Goal: Transaction & Acquisition: Download file/media

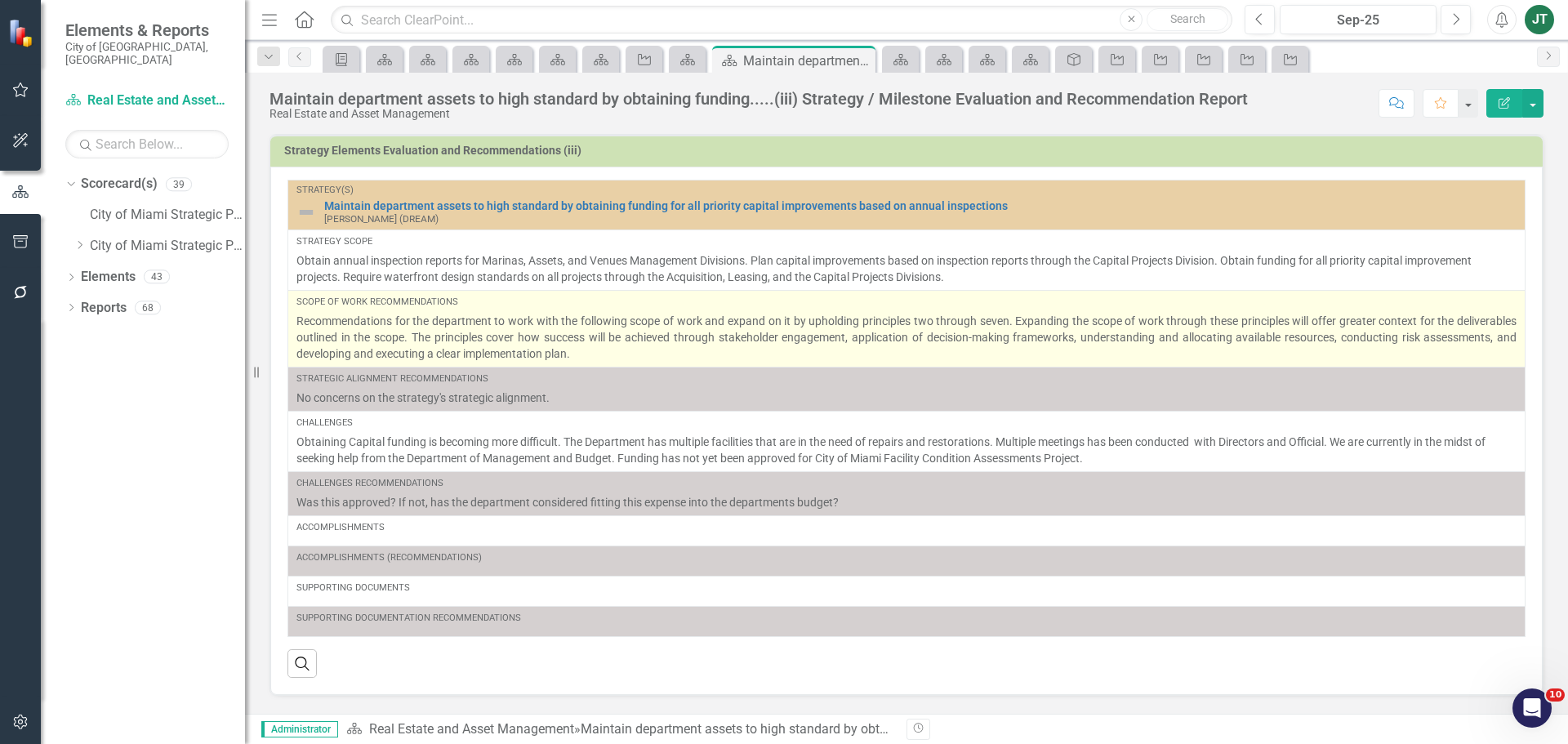
click at [635, 333] on p "Recommendations for the department to work with the following scope of work and…" at bounding box center [906, 338] width 1220 height 49
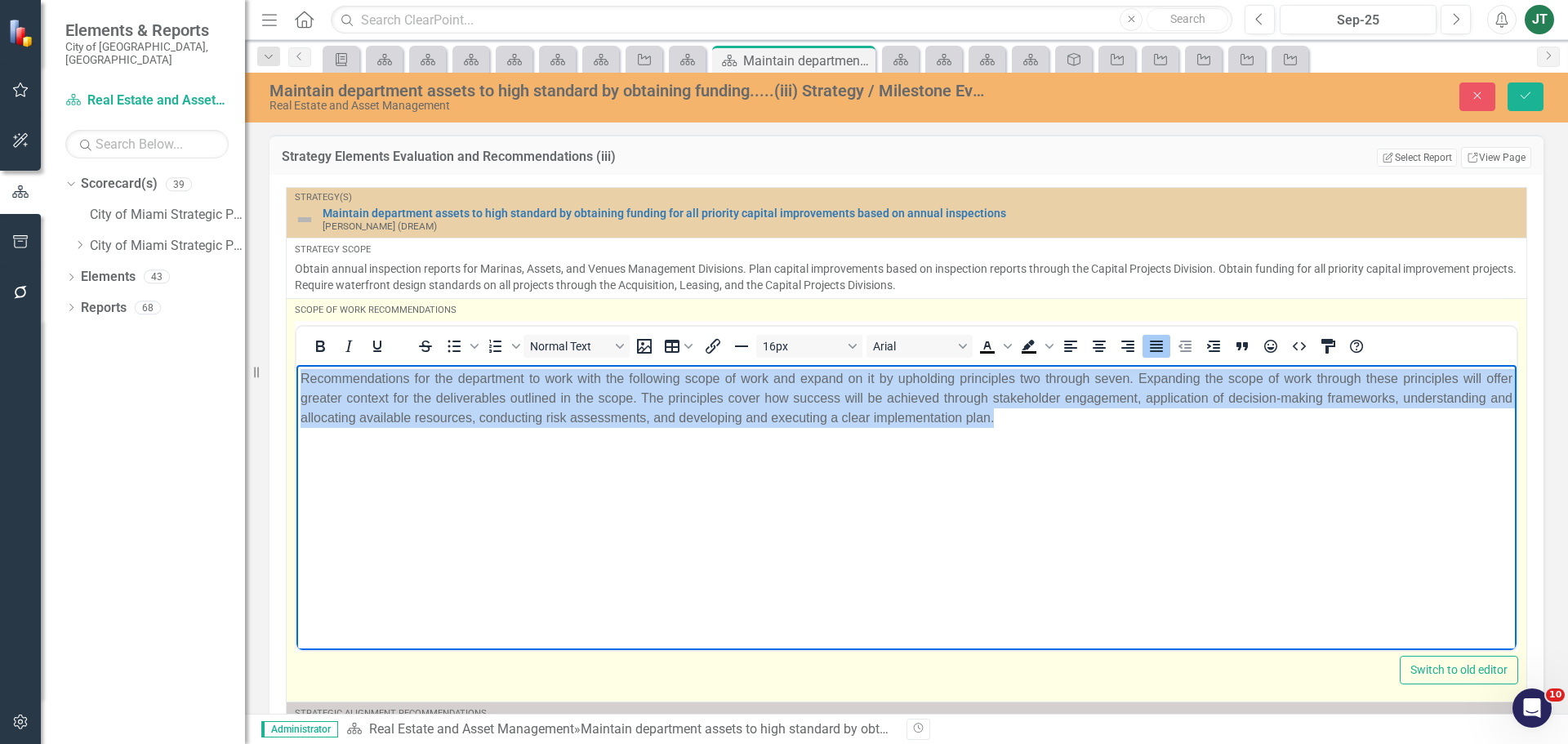
drag, startPoint x: 1054, startPoint y: 418, endPoint x: 259, endPoint y: 367, distance: 796.6
click at [296, 367] on html "Recommendations for the department to work with the following scope of work and…" at bounding box center [906, 487] width 1220 height 245
copy p "Recommendations for the department to work with the following scope of work and…"
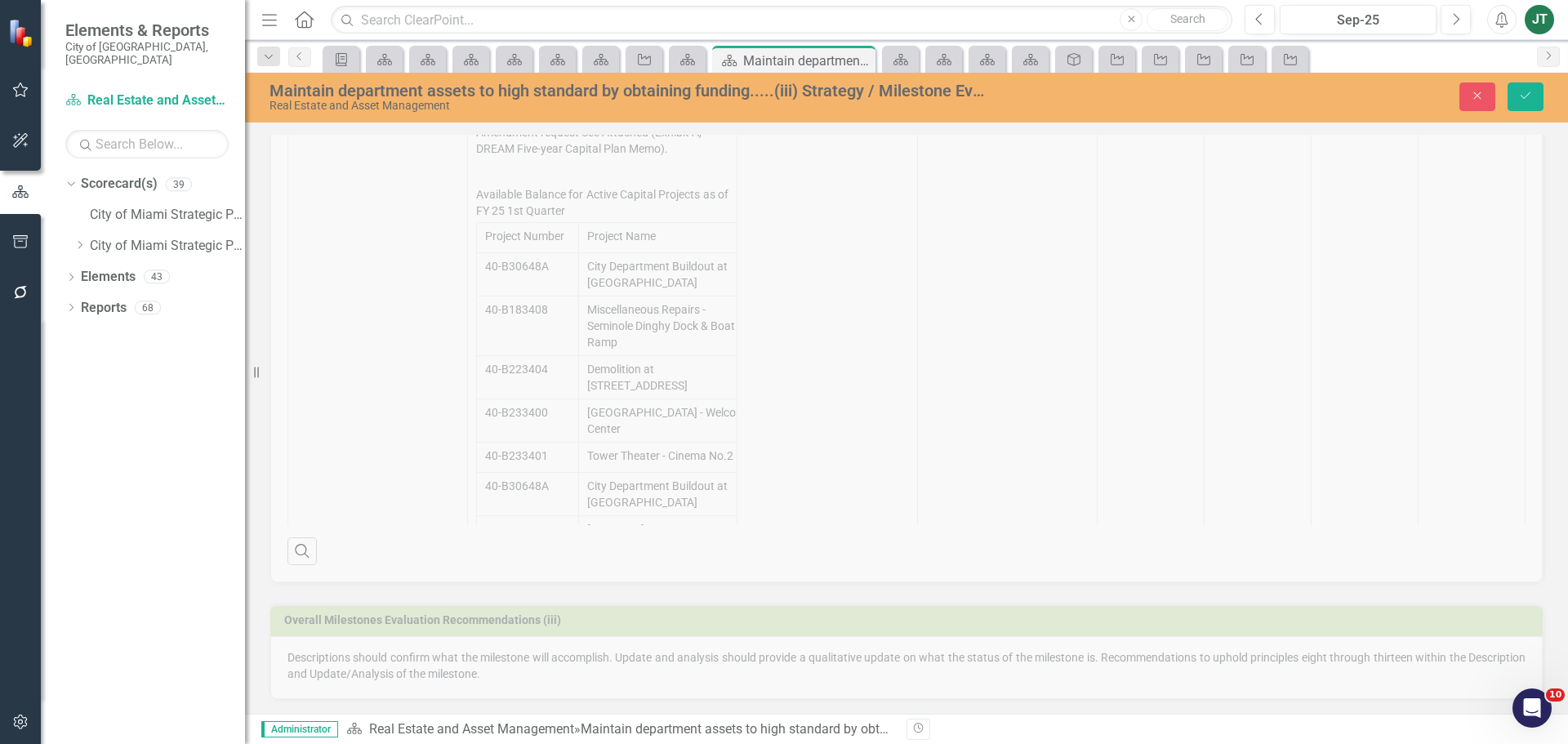
scroll to position [904, 0]
click at [455, 661] on div "Overall Milestones Evaluation Recommendations (iii) Descriptions should confirm…" at bounding box center [906, 639] width 1299 height 117
click at [1465, 107] on button "Close" at bounding box center [1478, 96] width 36 height 29
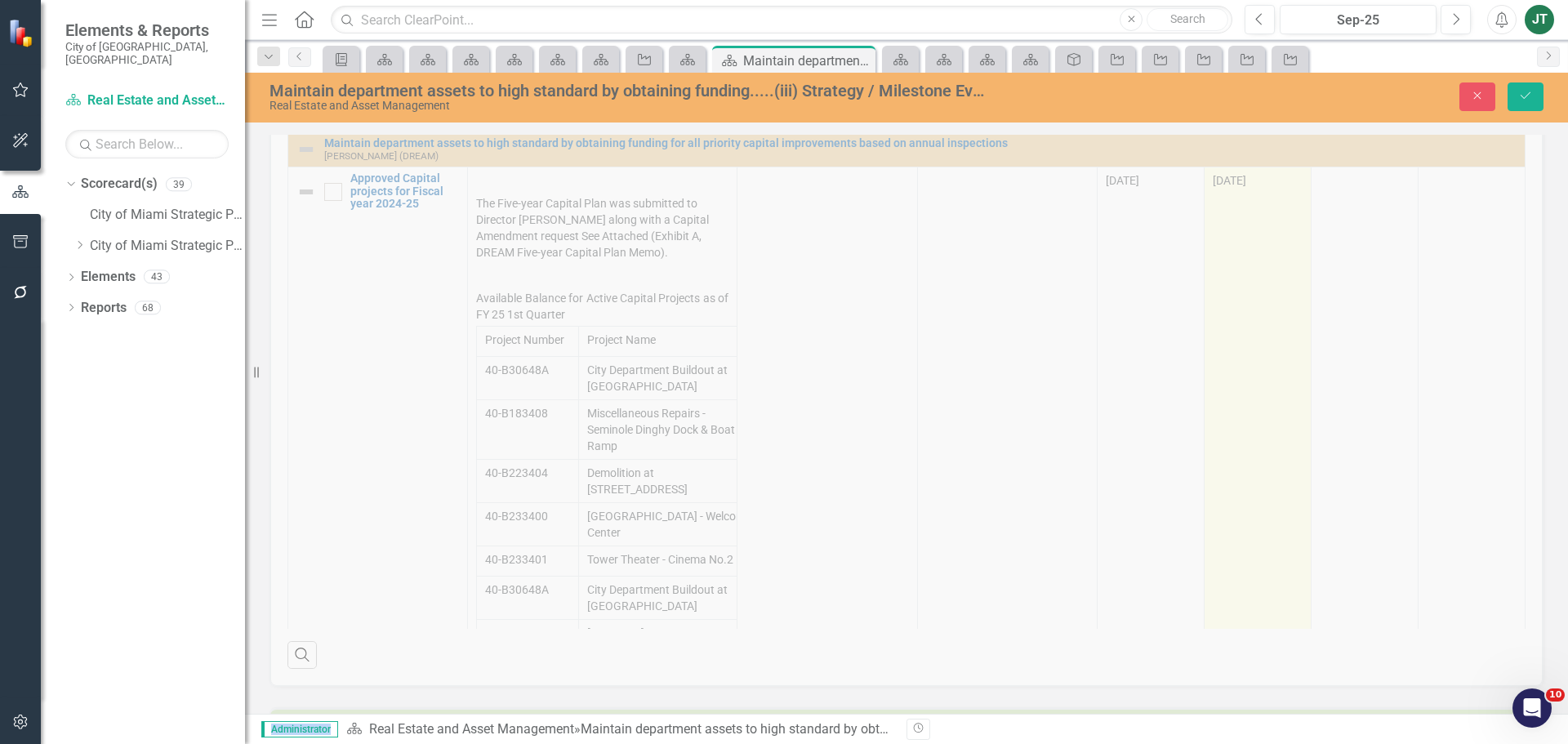
scroll to position [0, 0]
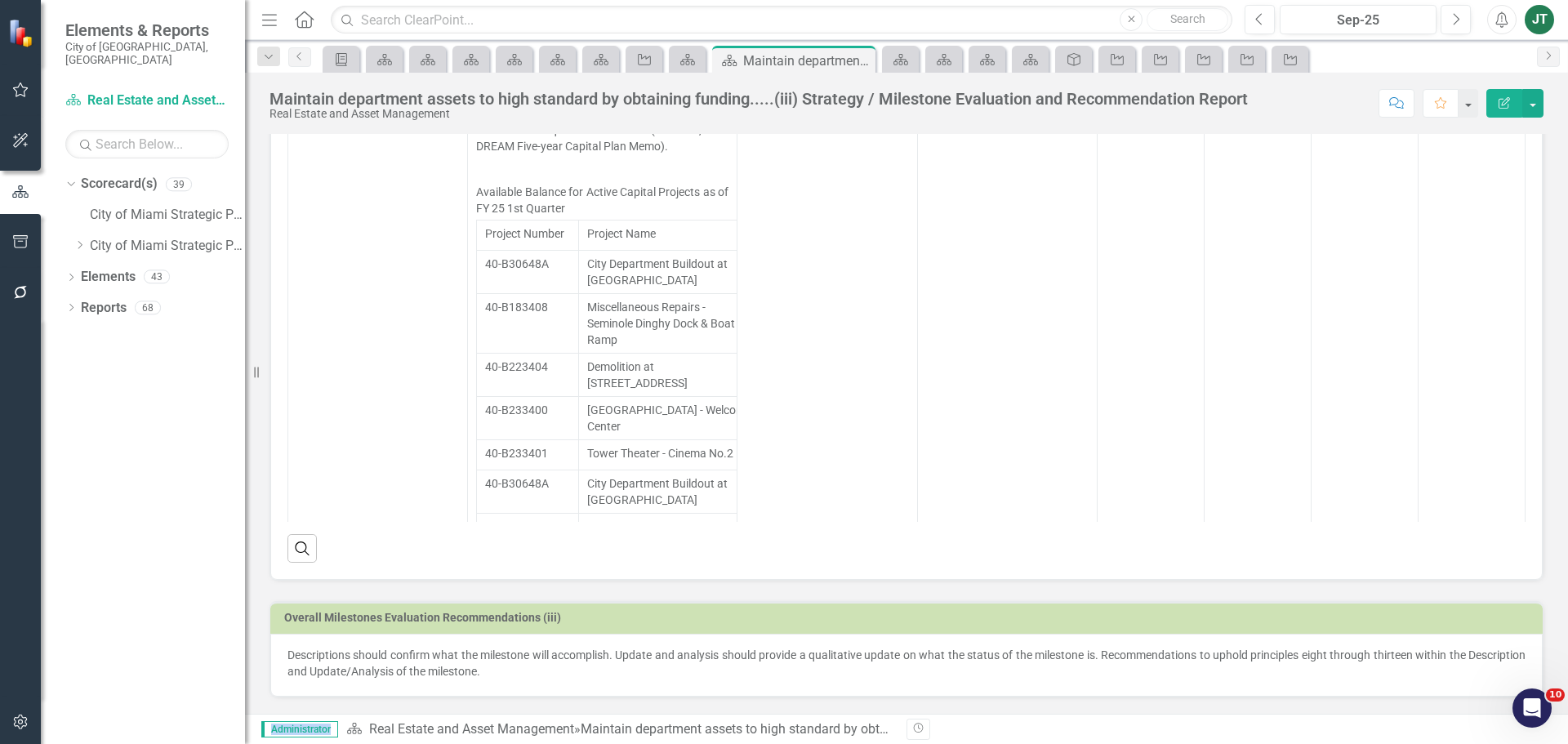
click at [552, 679] on p "Descriptions should confirm what the milestone will accomplish. Update and anal…" at bounding box center [906, 664] width 1238 height 33
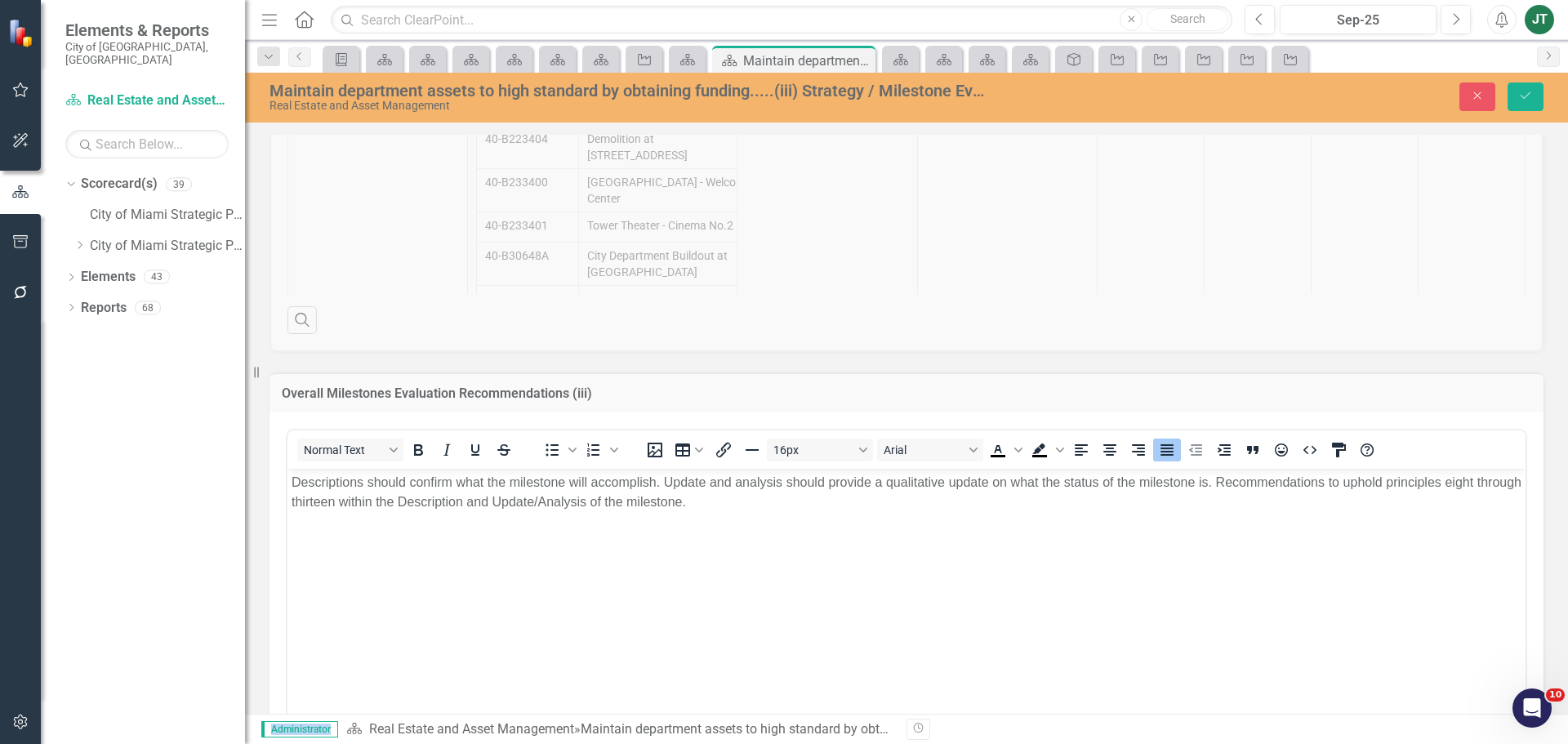
scroll to position [1045, 0]
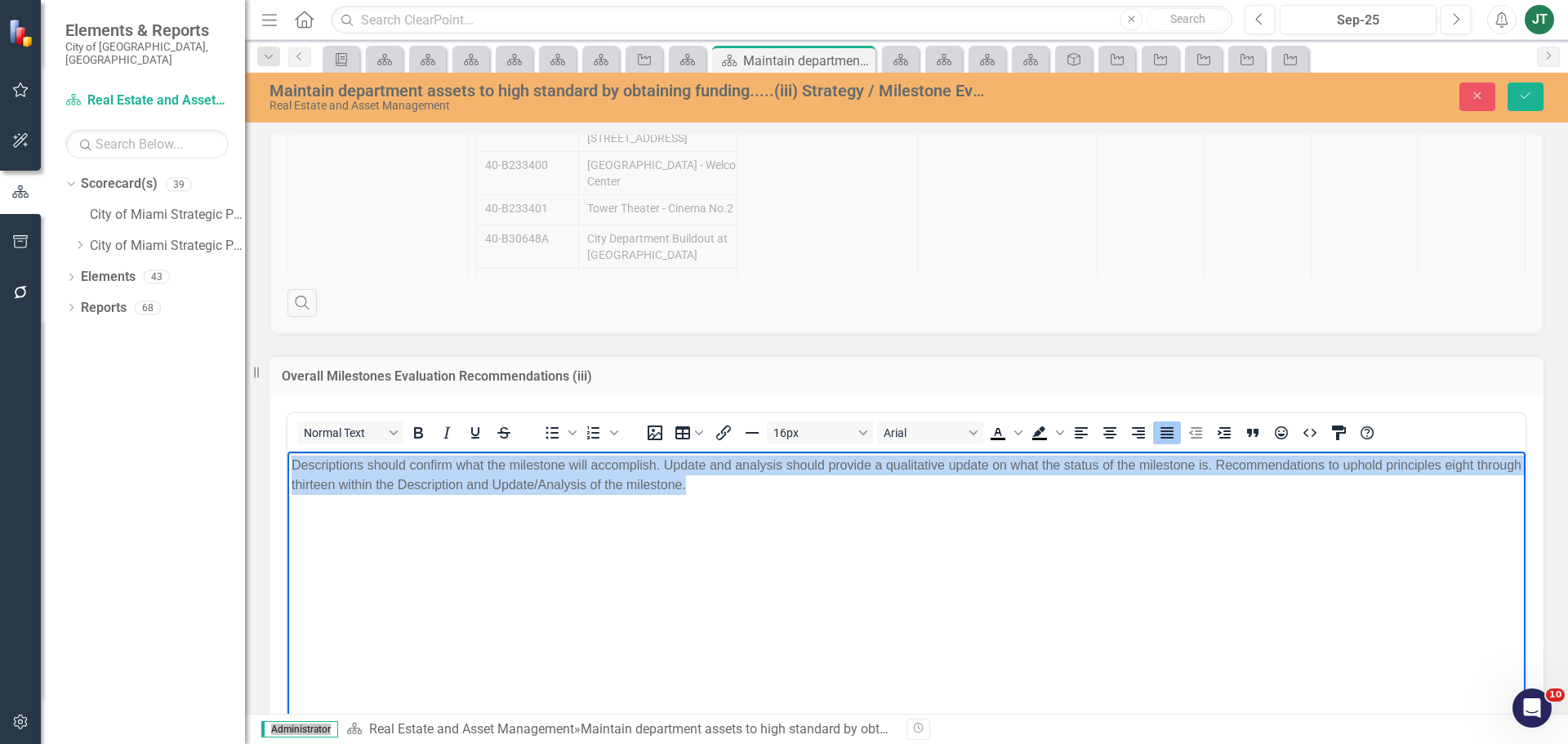
drag, startPoint x: 811, startPoint y: 476, endPoint x: 564, endPoint y: 913, distance: 502.0
click at [287, 457] on html "Descriptions should confirm what the milestone will accomplish. Update and anal…" at bounding box center [906, 573] width 1238 height 245
copy p "Descriptions should confirm what the milestone will accomplish. Update and anal…"
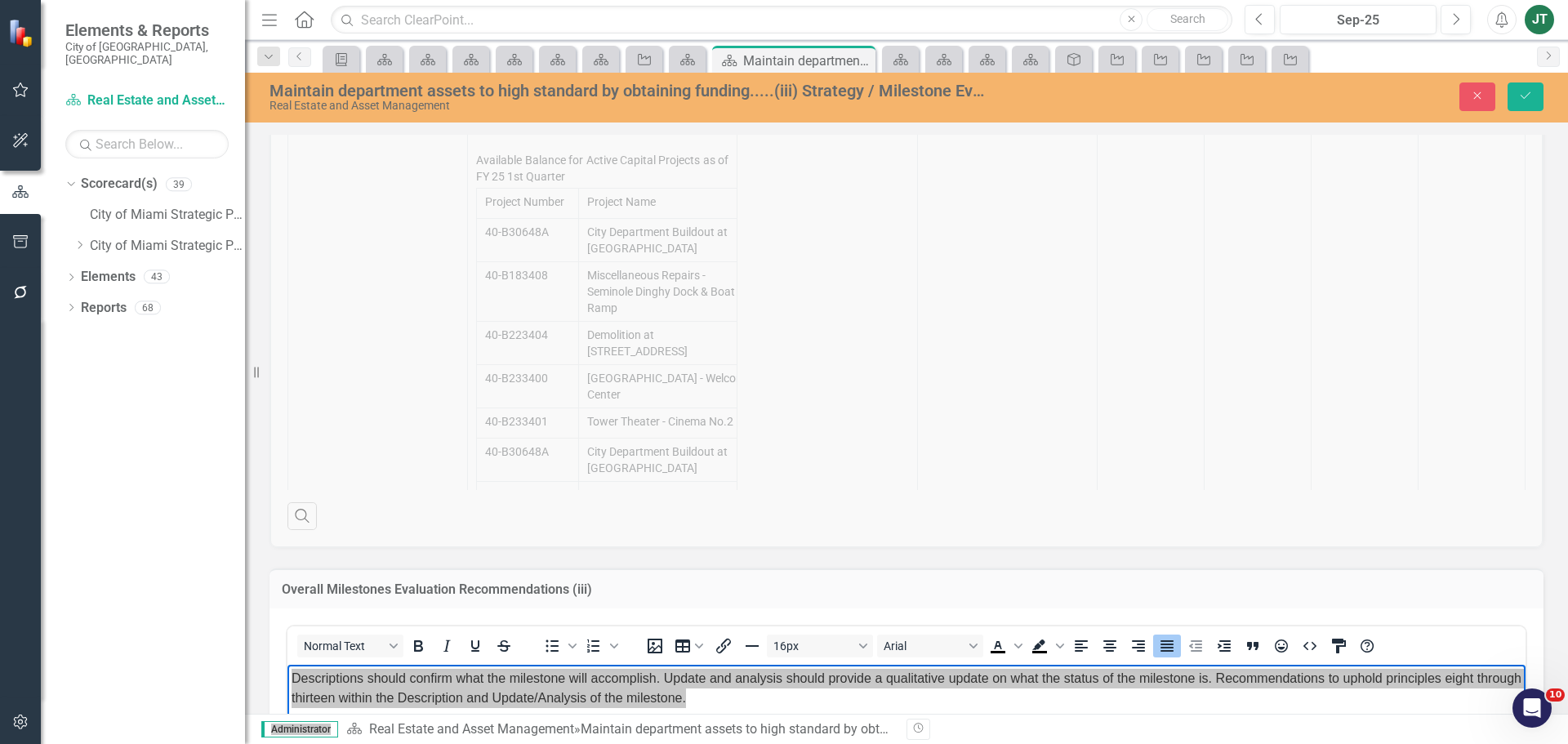
scroll to position [554, 0]
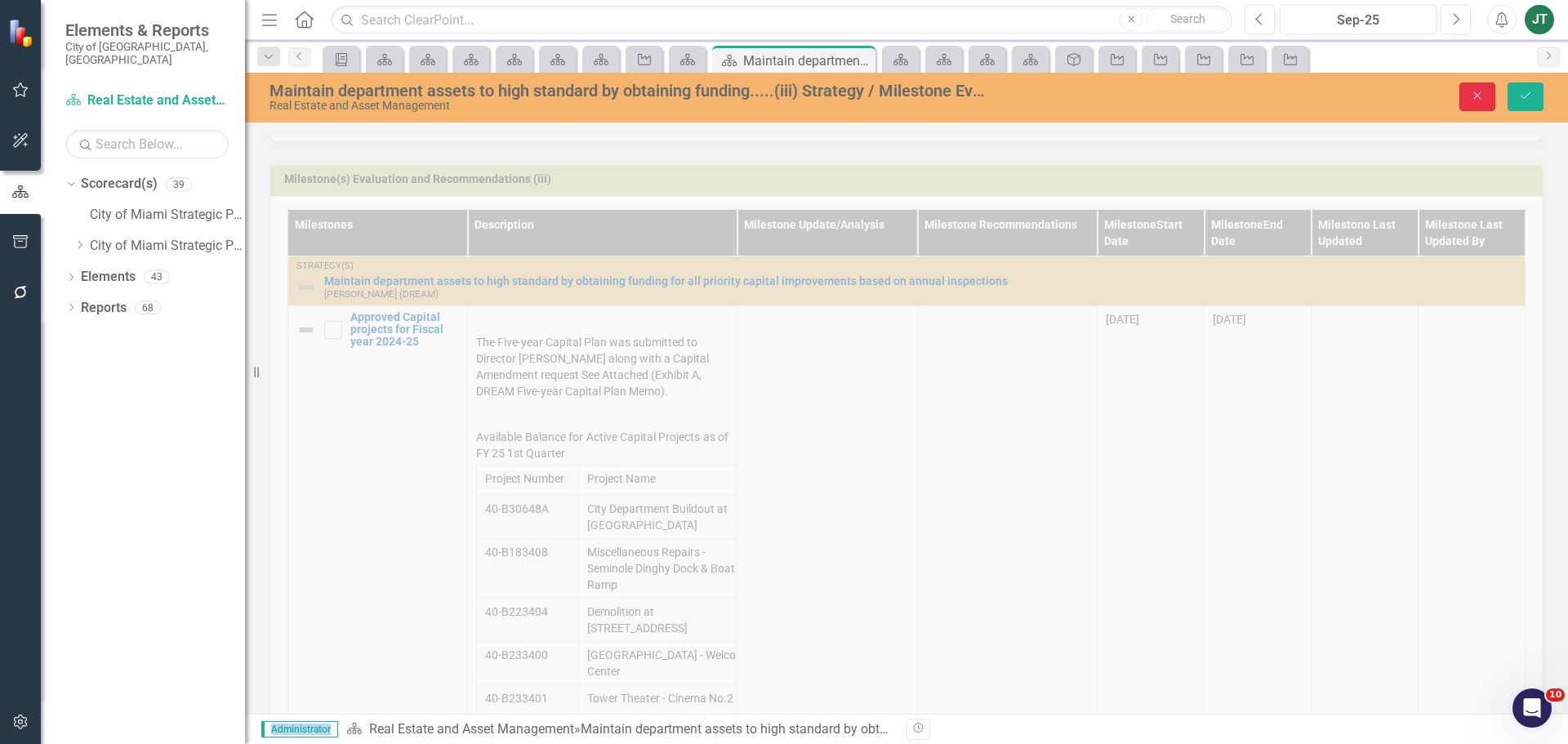
click at [1486, 97] on button "Close" at bounding box center [1478, 96] width 36 height 29
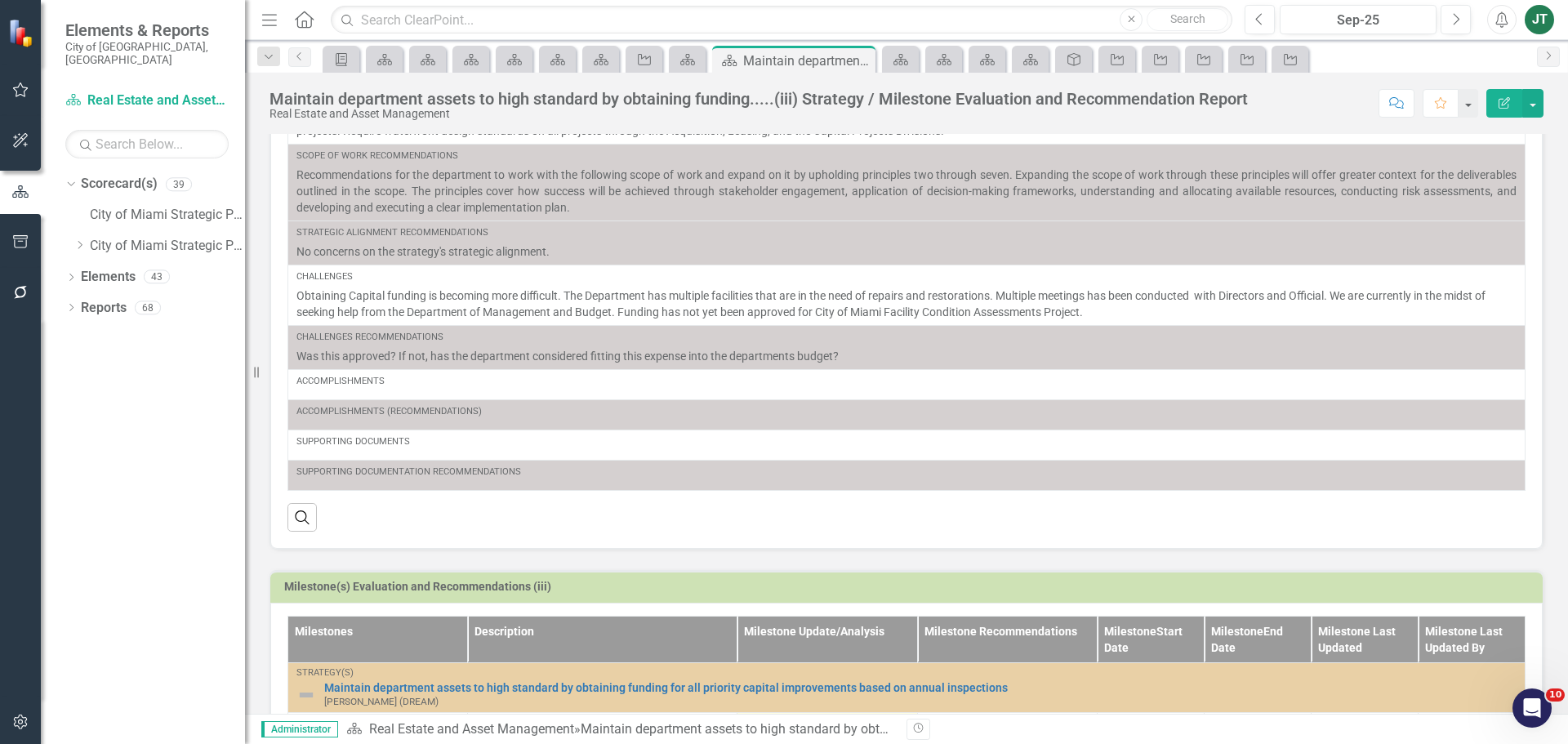
scroll to position [0, 0]
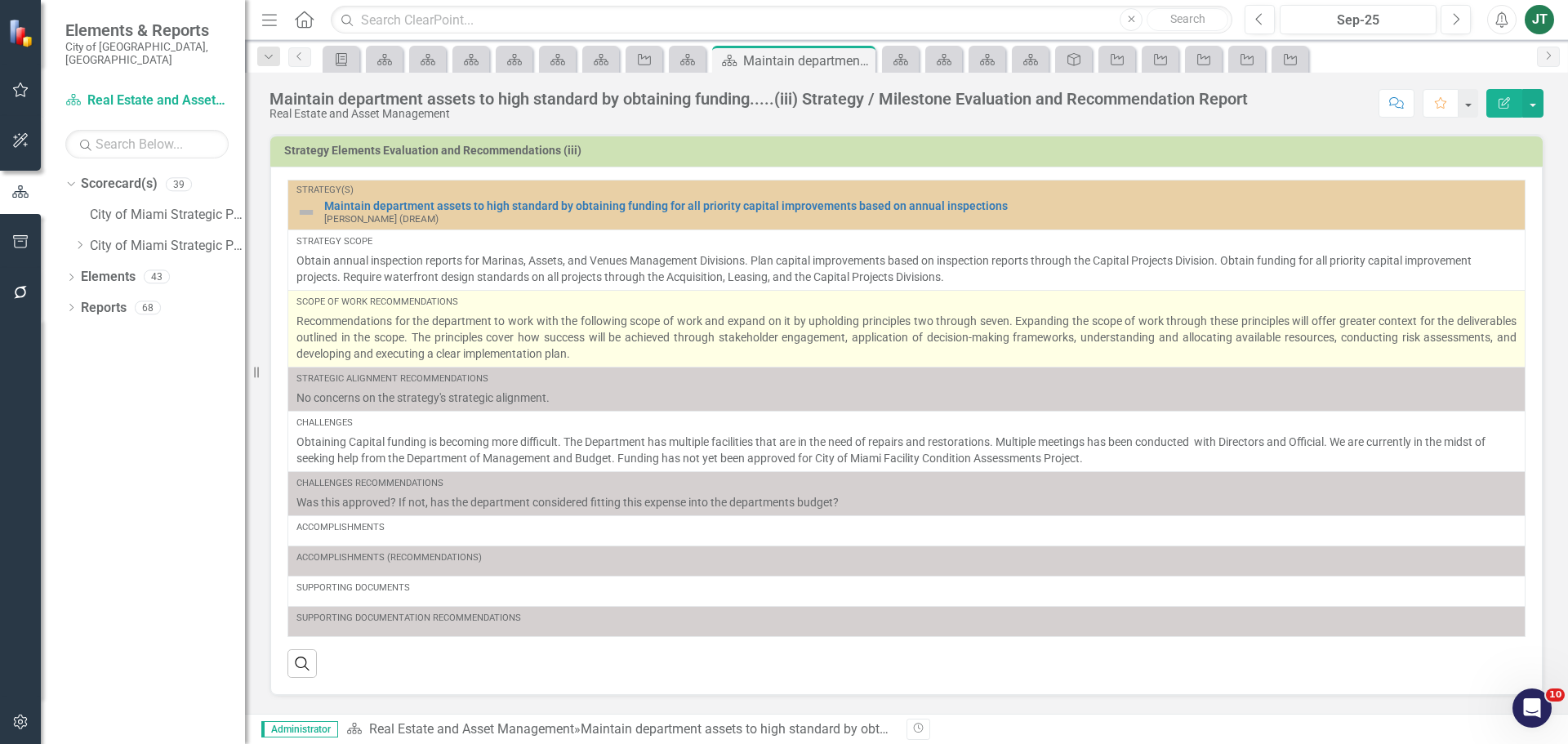
click at [698, 351] on p "Recommendations for the department to work with the following scope of work and…" at bounding box center [906, 338] width 1220 height 49
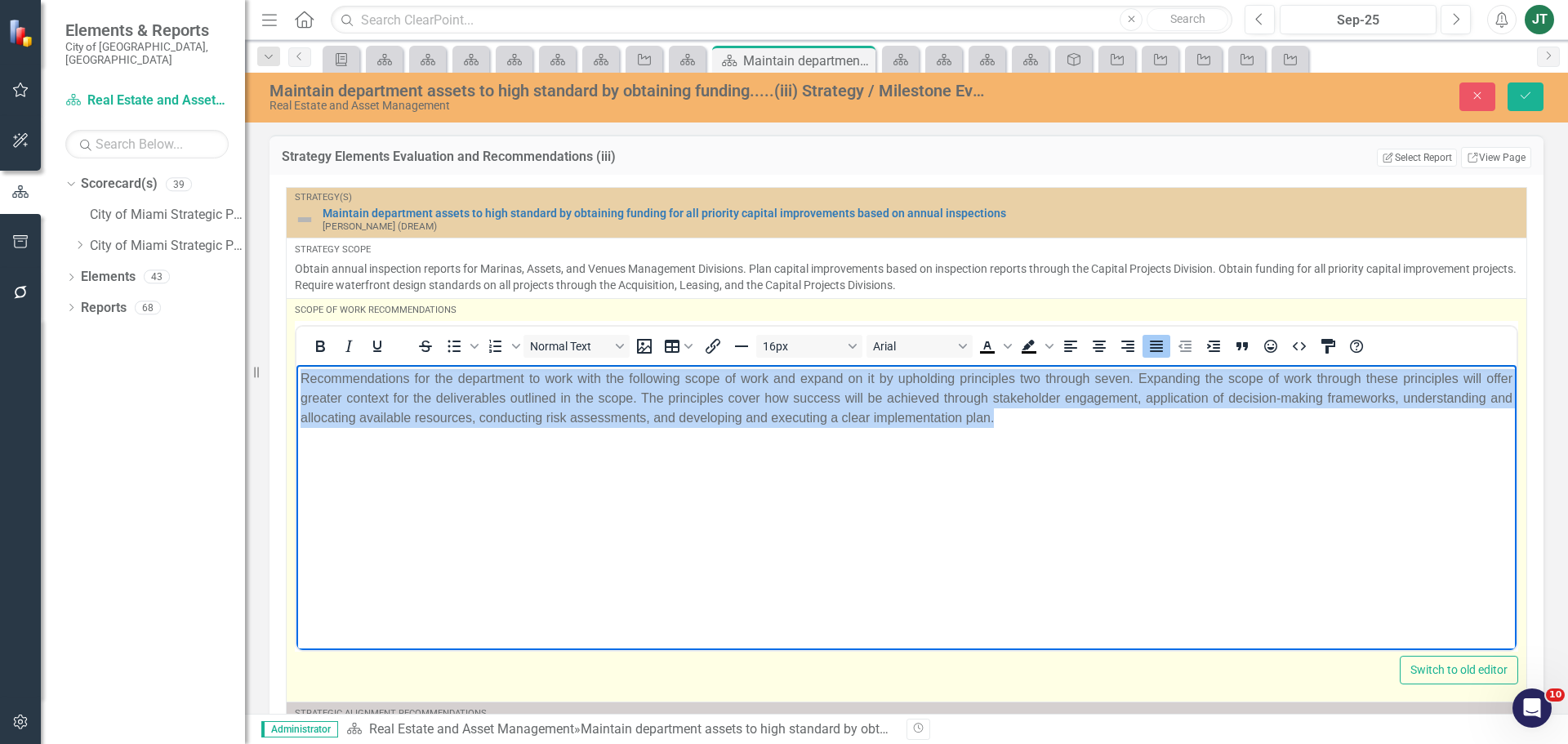
drag, startPoint x: 1116, startPoint y: 440, endPoint x: 238, endPoint y: 357, distance: 881.9
click at [296, 365] on html "Recommendations for the department to work with the following scope of work and…" at bounding box center [906, 487] width 1220 height 245
copy p "Recommendations for the department to work with the following scope of work and…"
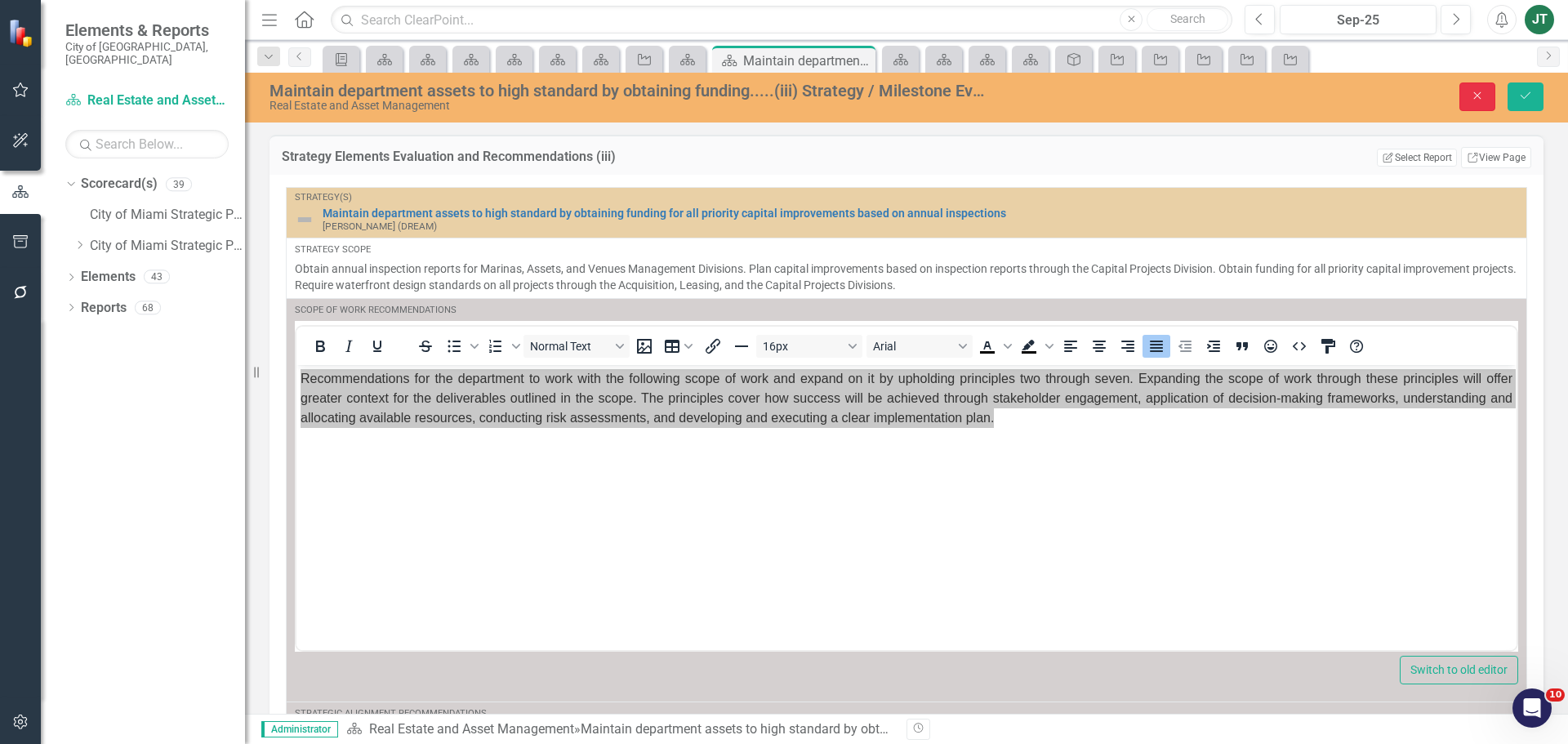
click at [1487, 87] on button "Close" at bounding box center [1478, 96] width 36 height 29
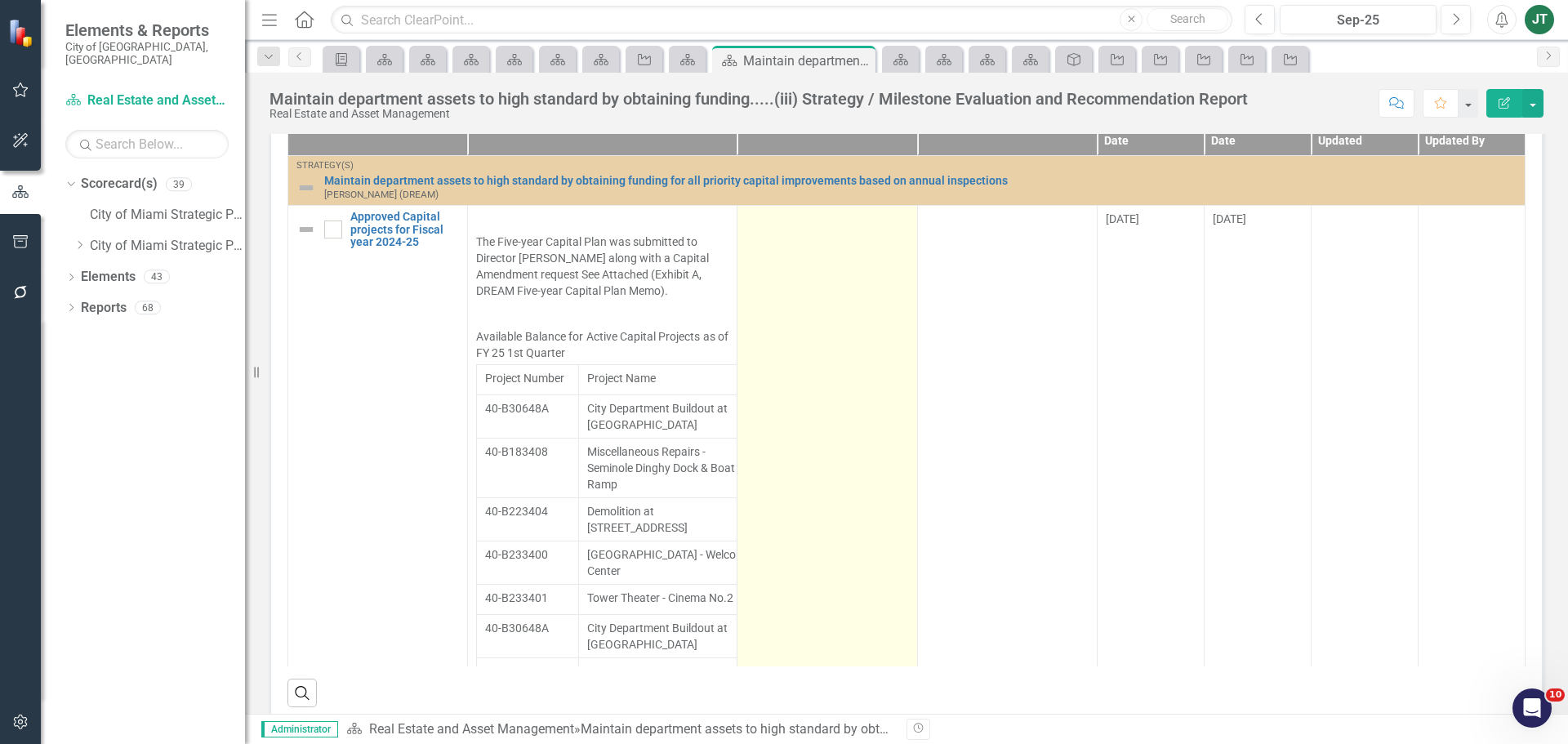
scroll to position [798, 0]
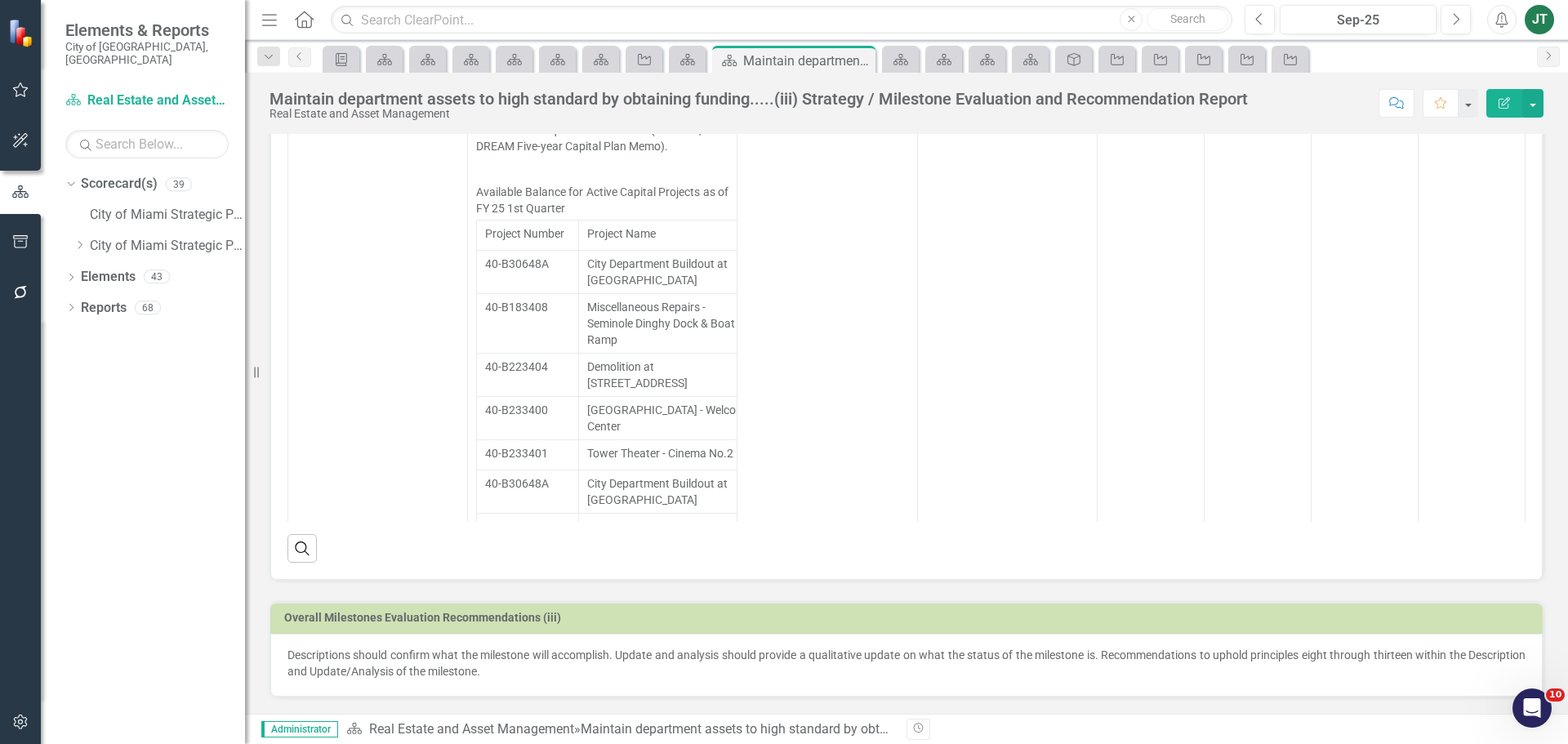
click at [557, 676] on p "Descriptions should confirm what the milestone will accomplish. Update and anal…" at bounding box center [906, 664] width 1238 height 33
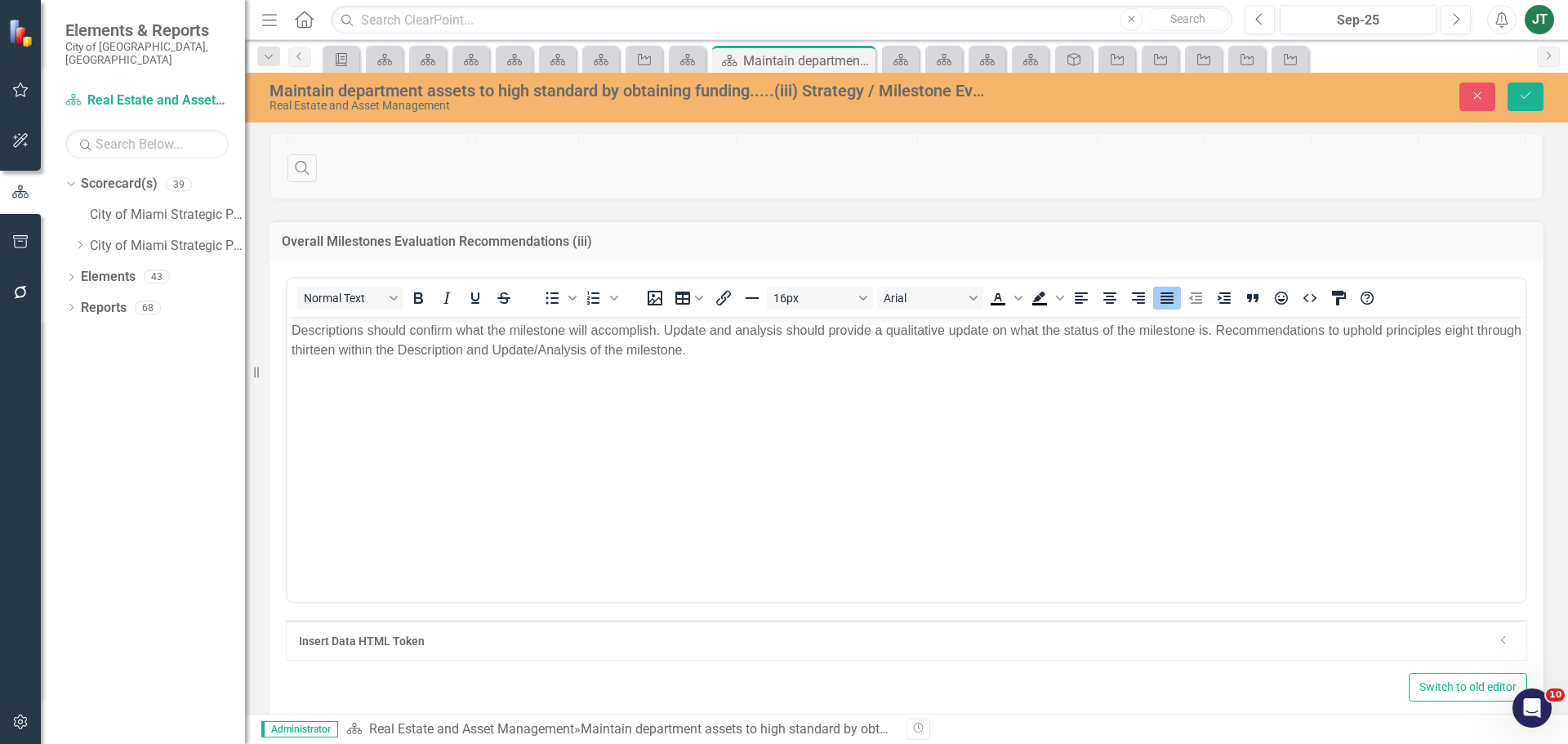
scroll to position [1206, 0]
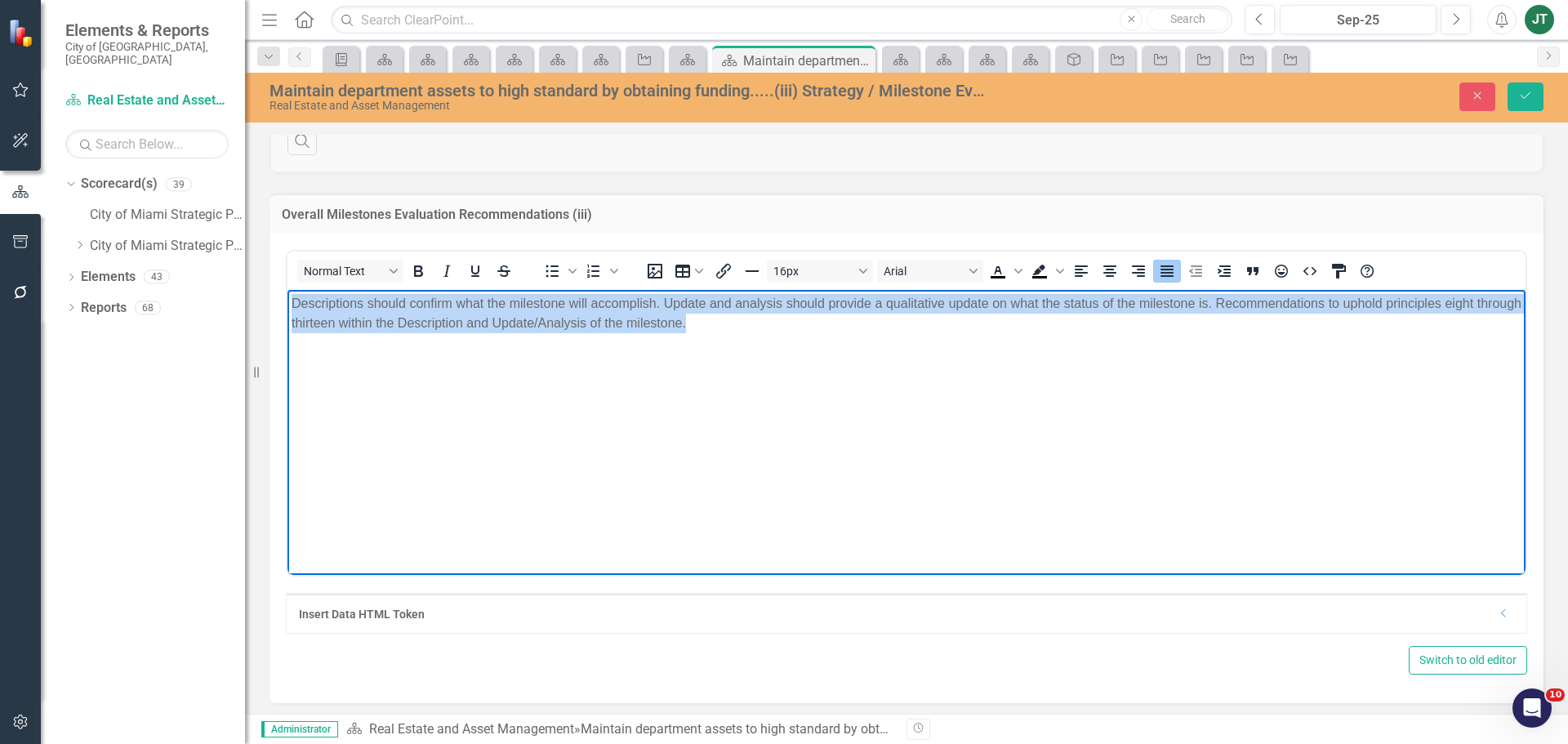
drag, startPoint x: 768, startPoint y: 350, endPoint x: 229, endPoint y: 293, distance: 542.0
click at [287, 293] on html "Descriptions should confirm what the milestone will accomplish. Update and anal…" at bounding box center [906, 411] width 1238 height 245
copy p "Descriptions should confirm what the milestone will accomplish. Update and anal…"
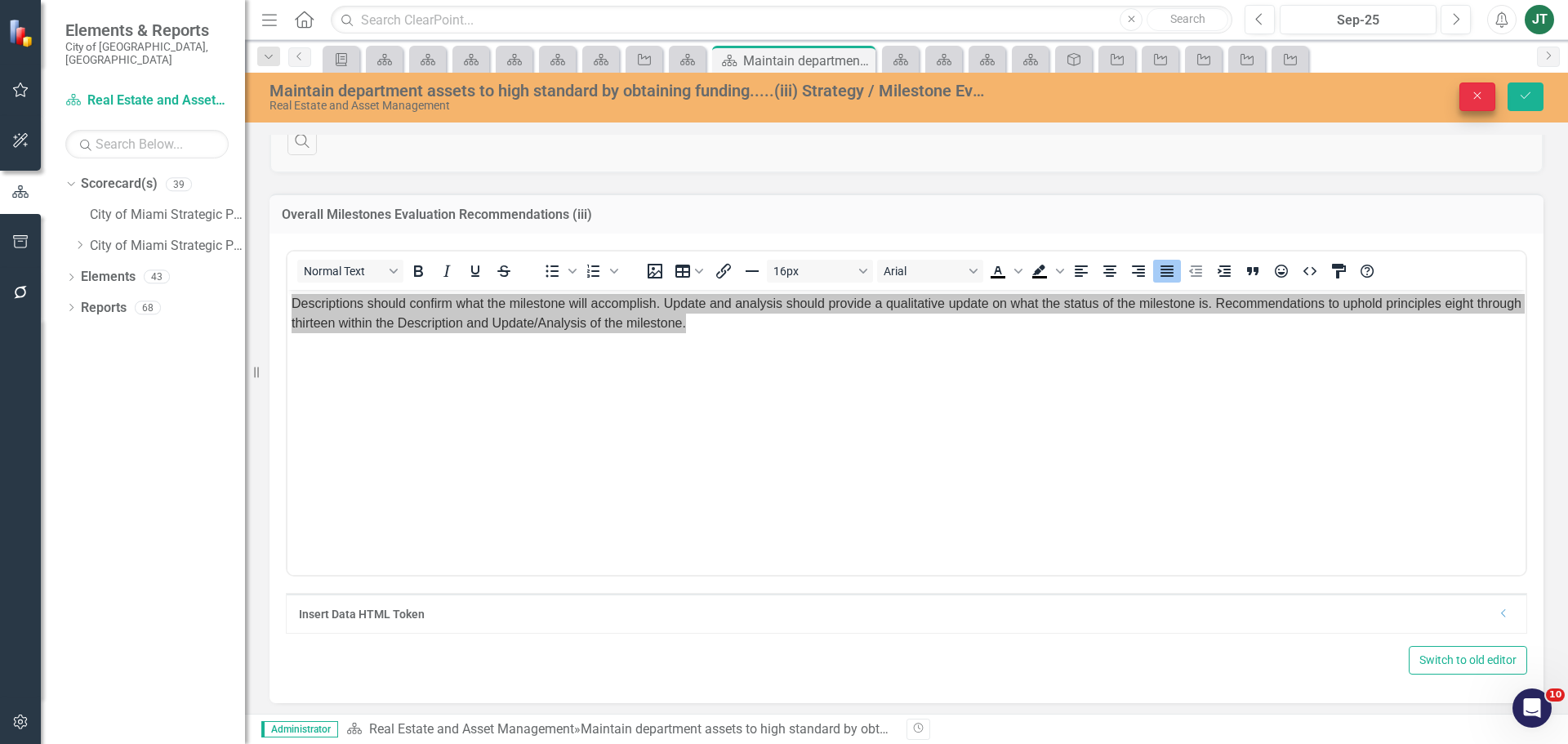
click at [1480, 98] on icon "Close" at bounding box center [1478, 95] width 15 height 11
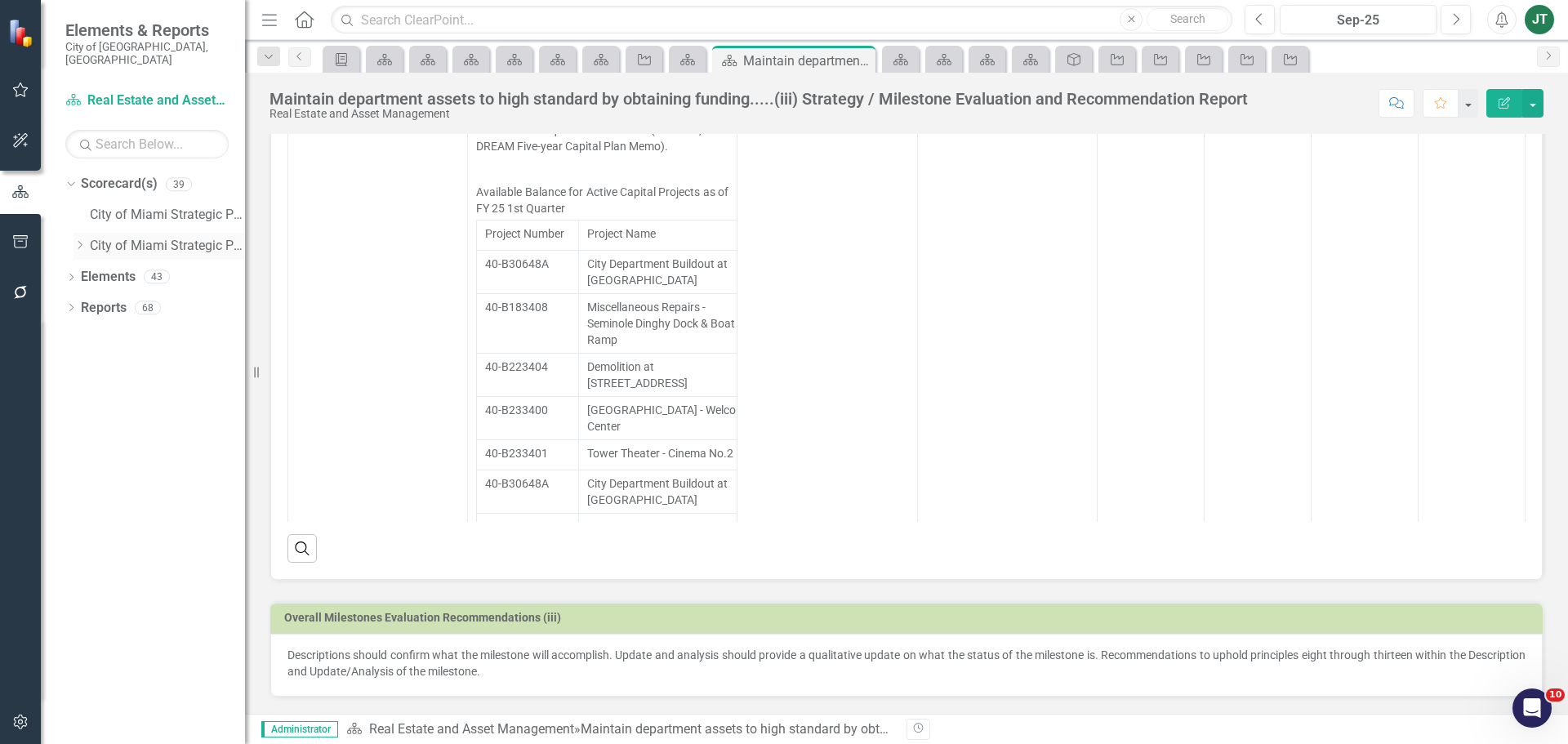
click at [85, 240] on icon "Dropdown" at bounding box center [80, 245] width 12 height 10
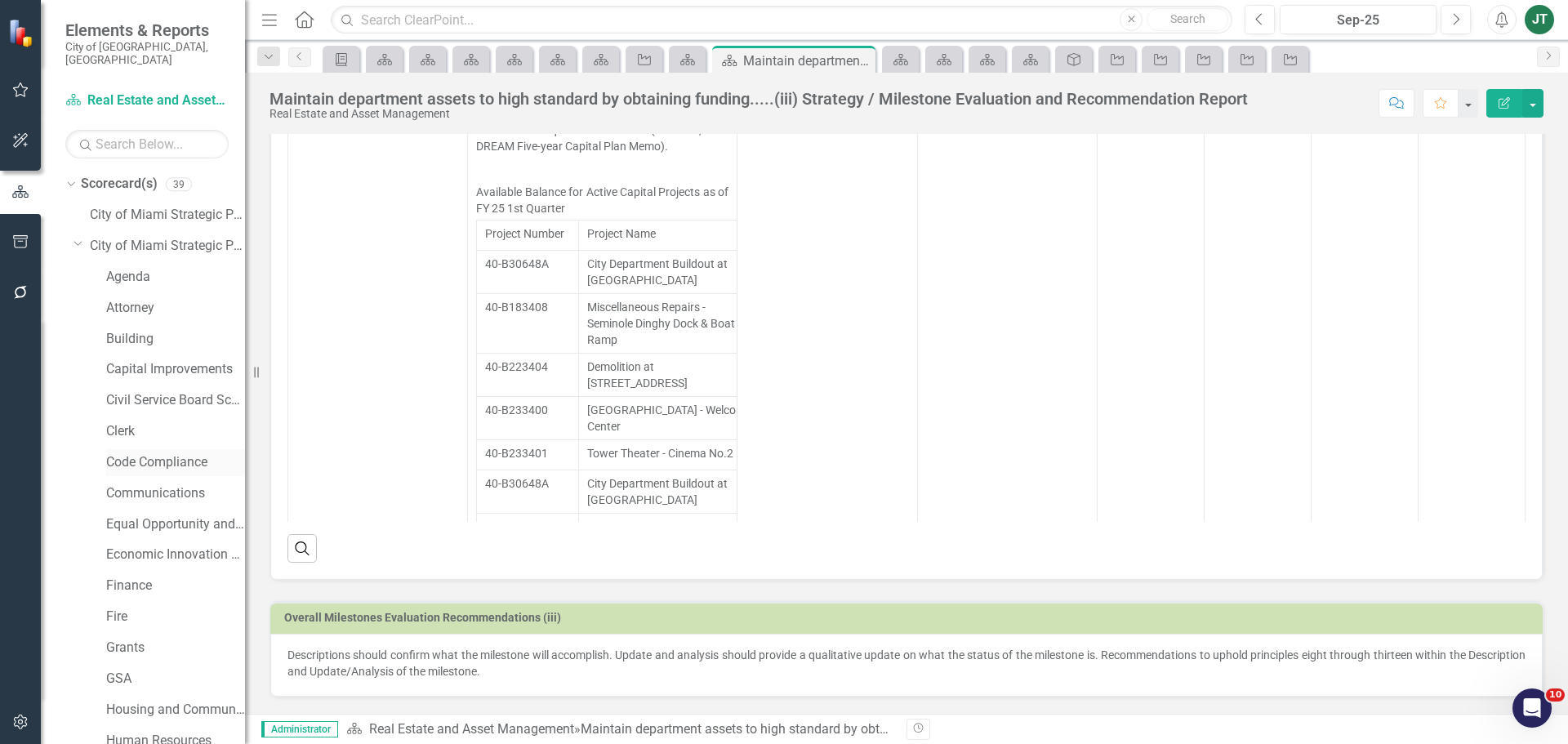
click at [125, 453] on link "Code Compliance" at bounding box center [175, 462] width 139 height 19
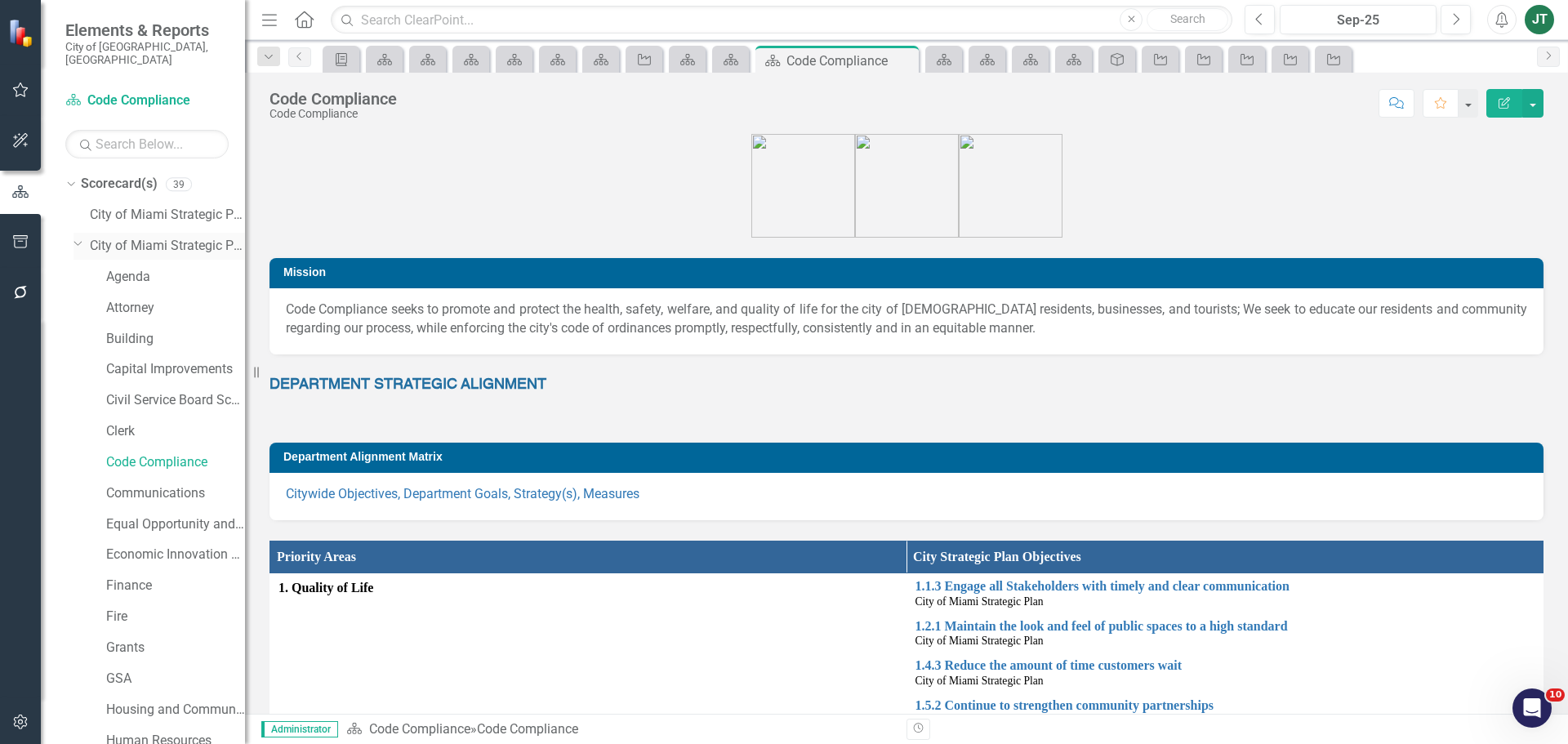
click at [80, 241] on icon at bounding box center [79, 243] width 8 height 4
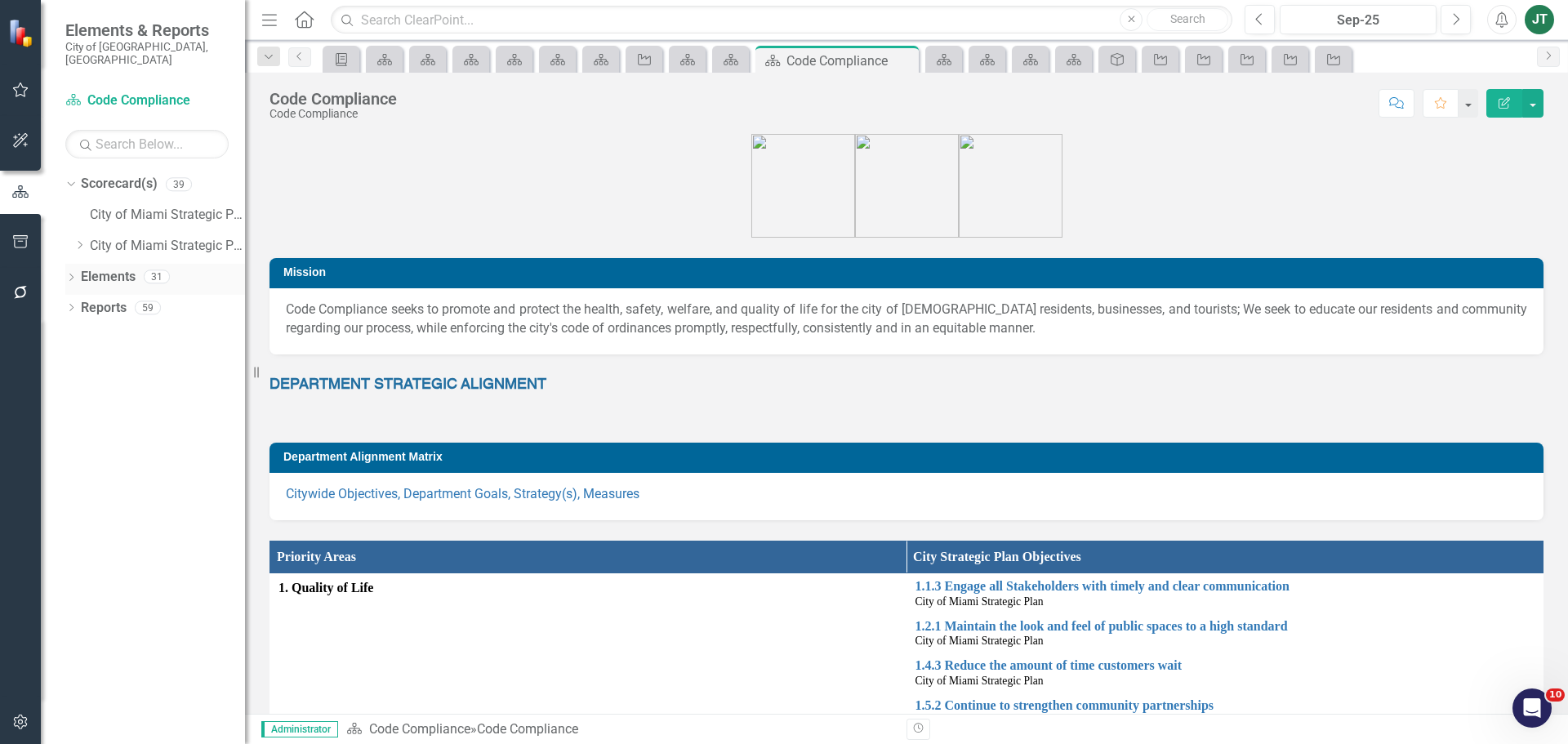
click at [94, 268] on link "Elements" at bounding box center [108, 277] width 55 height 19
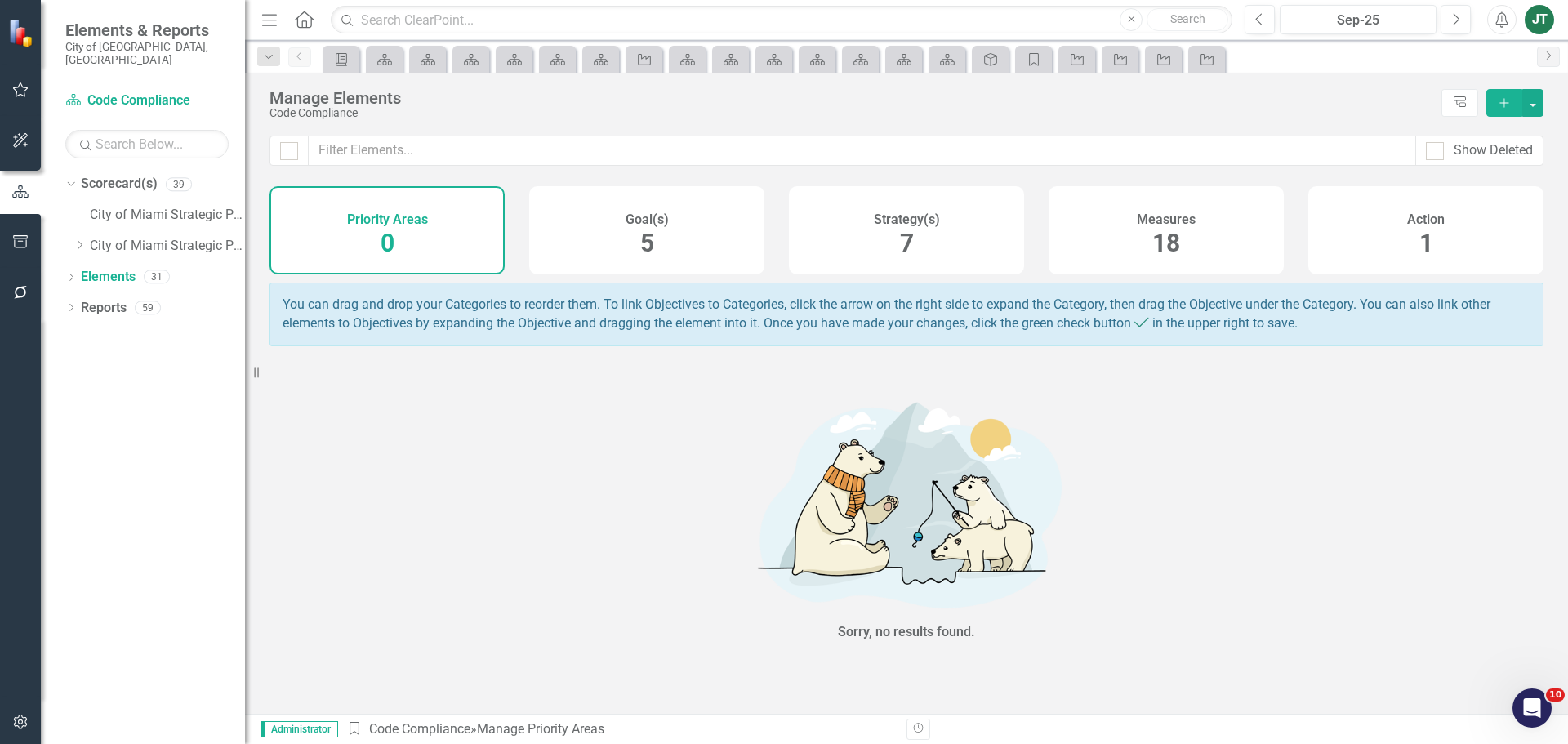
click at [952, 220] on div "Strategy(s) 7" at bounding box center [906, 230] width 235 height 88
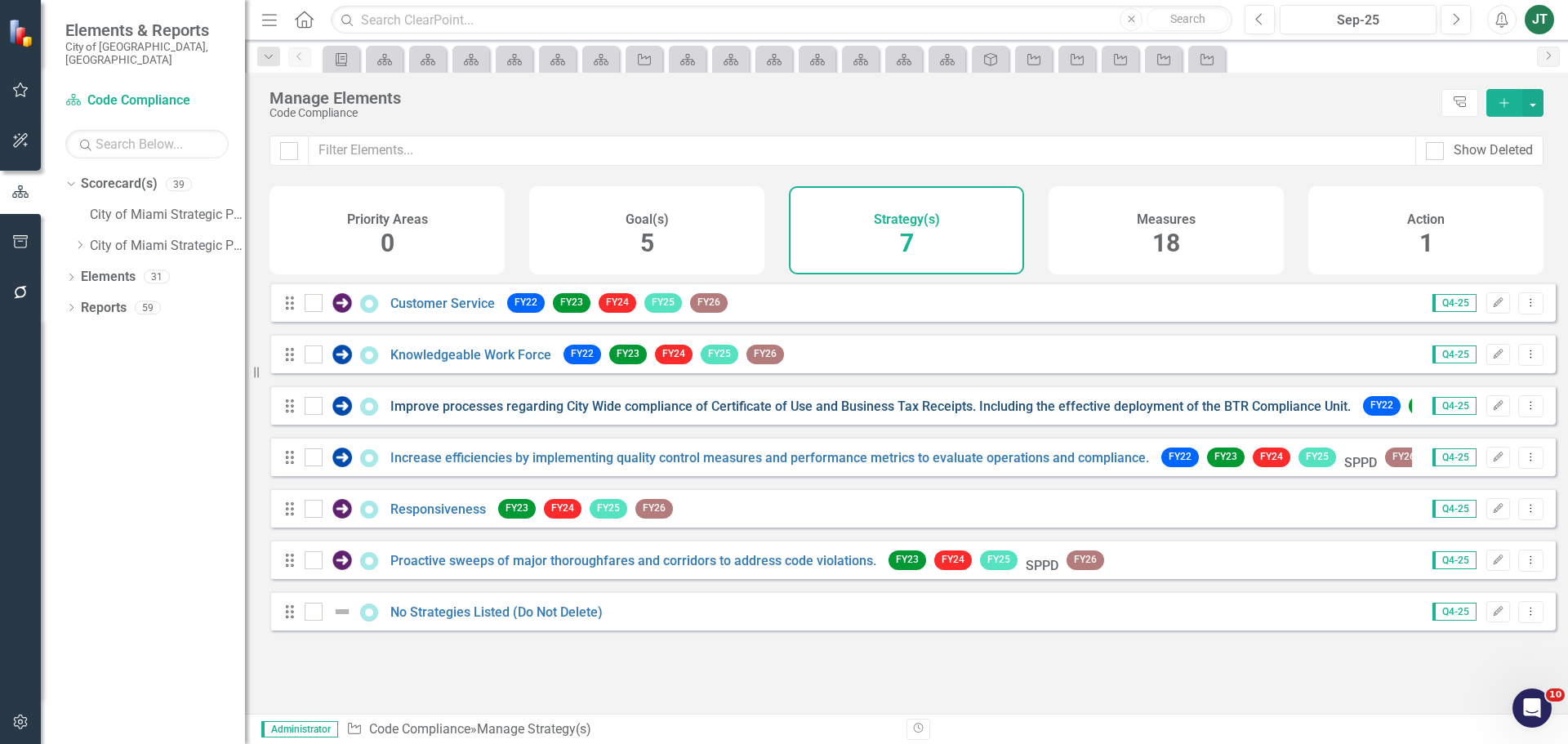
click at [434, 413] on link "Improve processes regarding City Wide compliance of Certificate of Use and Busi…" at bounding box center [870, 406] width 961 height 16
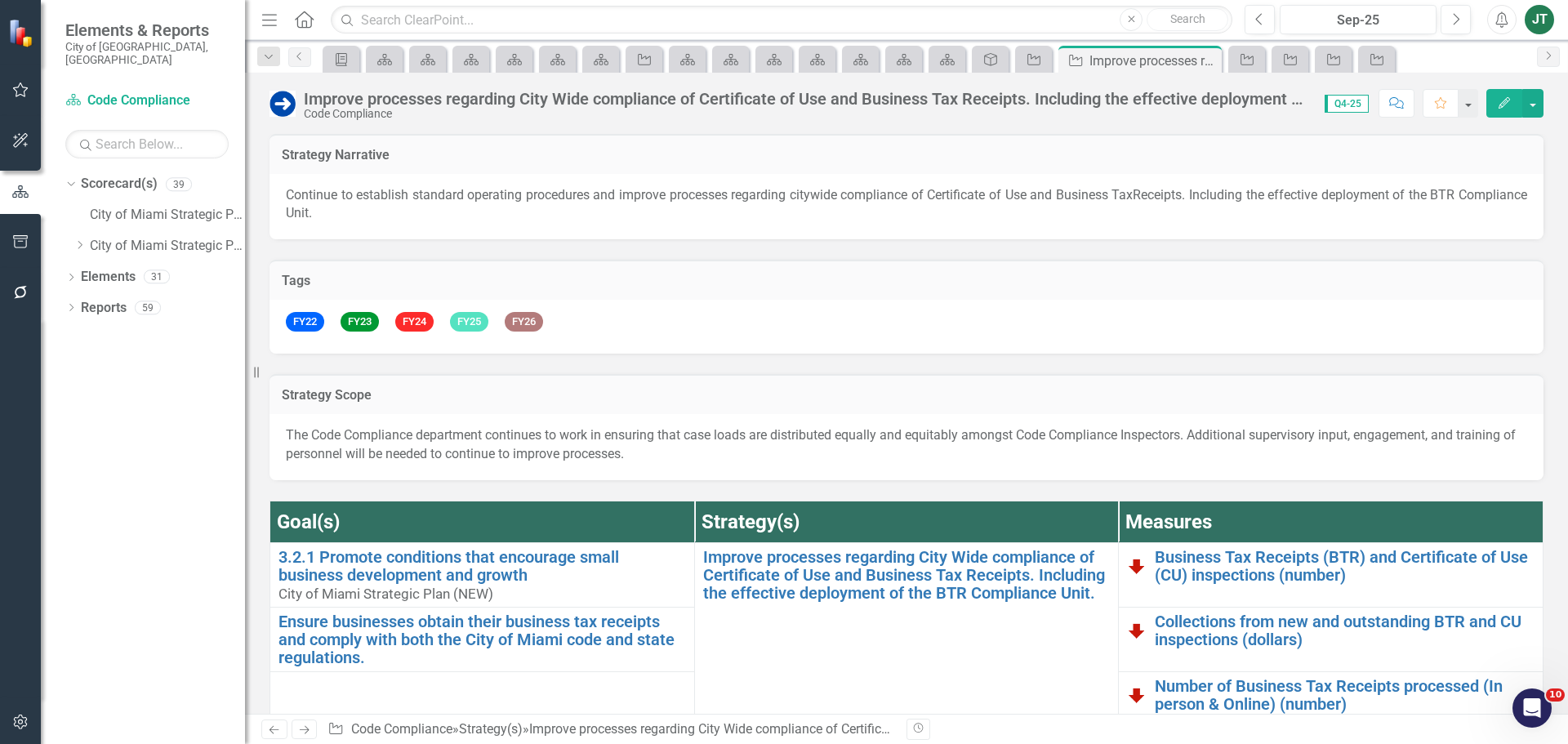
click at [1126, 99] on div "Improve processes regarding City Wide compliance of Certificate of Use and Busi…" at bounding box center [806, 99] width 1005 height 18
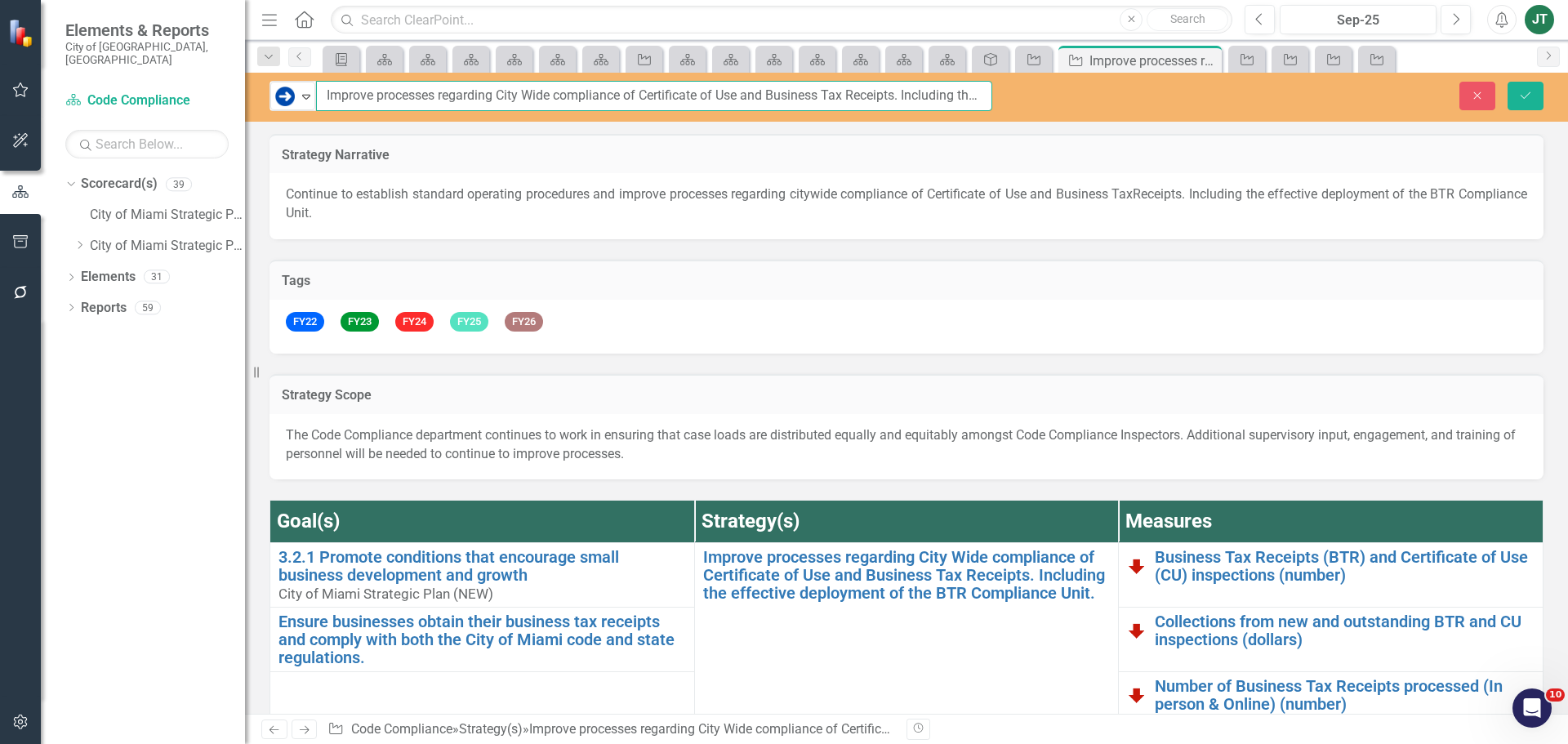
click at [878, 86] on input "Improve processes regarding City Wide compliance of Certificate of Use and Busi…" at bounding box center [654, 95] width 676 height 30
drag, startPoint x: 768, startPoint y: 105, endPoint x: 1105, endPoint y: 104, distance: 337.0
click at [1105, 104] on div "Classification Level Three Expand Improve processes regarding City Wide complia…" at bounding box center [905, 95] width 1323 height 30
click at [931, 99] on input "Improve processes regarding City Wide compliance of Certificate of Use and Busi…" at bounding box center [654, 95] width 676 height 30
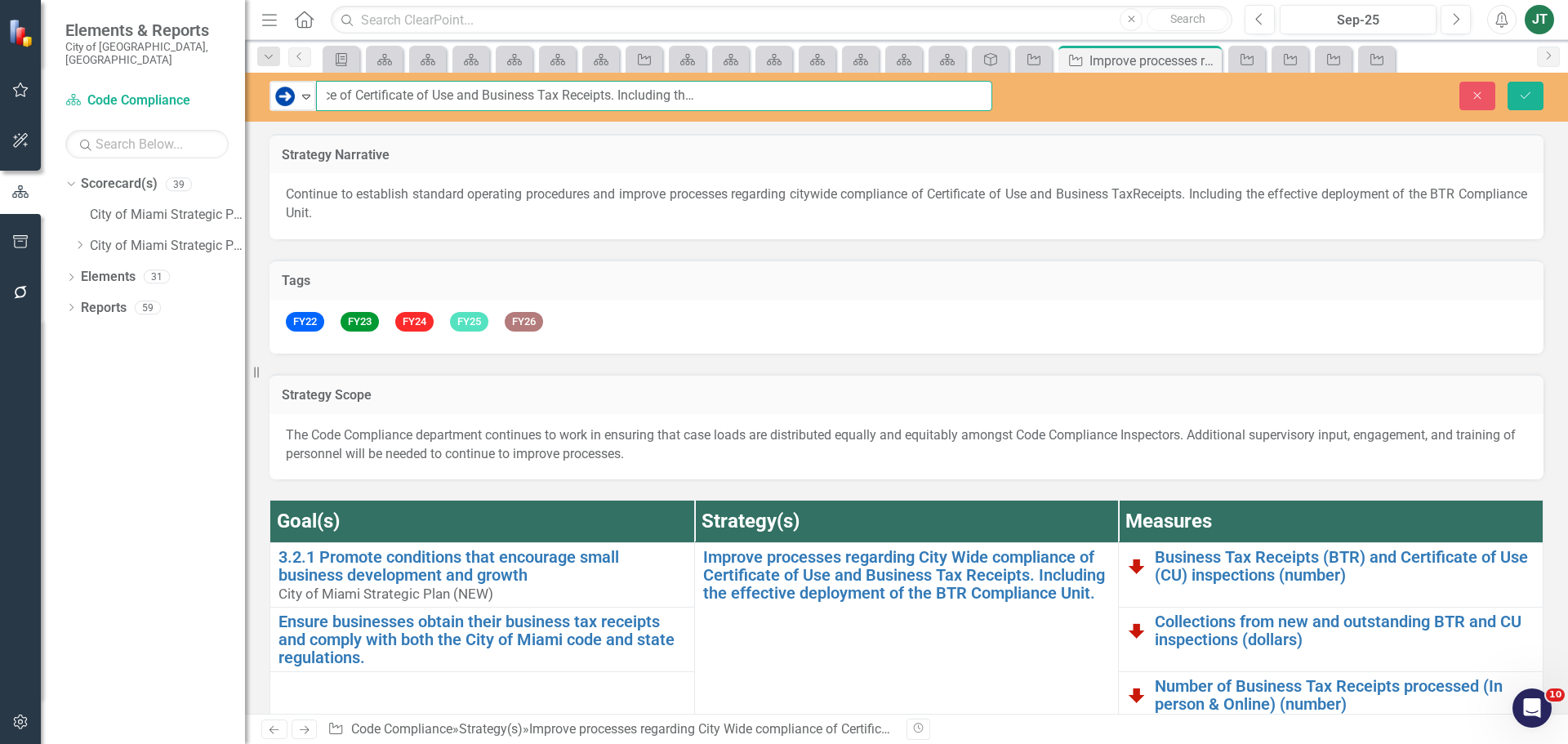
drag, startPoint x: 982, startPoint y: 94, endPoint x: 617, endPoint y: 102, distance: 365.1
click at [617, 102] on input "Improve processes regarding City Wide compliance of Certificate of Use and Busi…" at bounding box center [654, 95] width 676 height 30
click at [1516, 103] on button "Save" at bounding box center [1525, 95] width 36 height 29
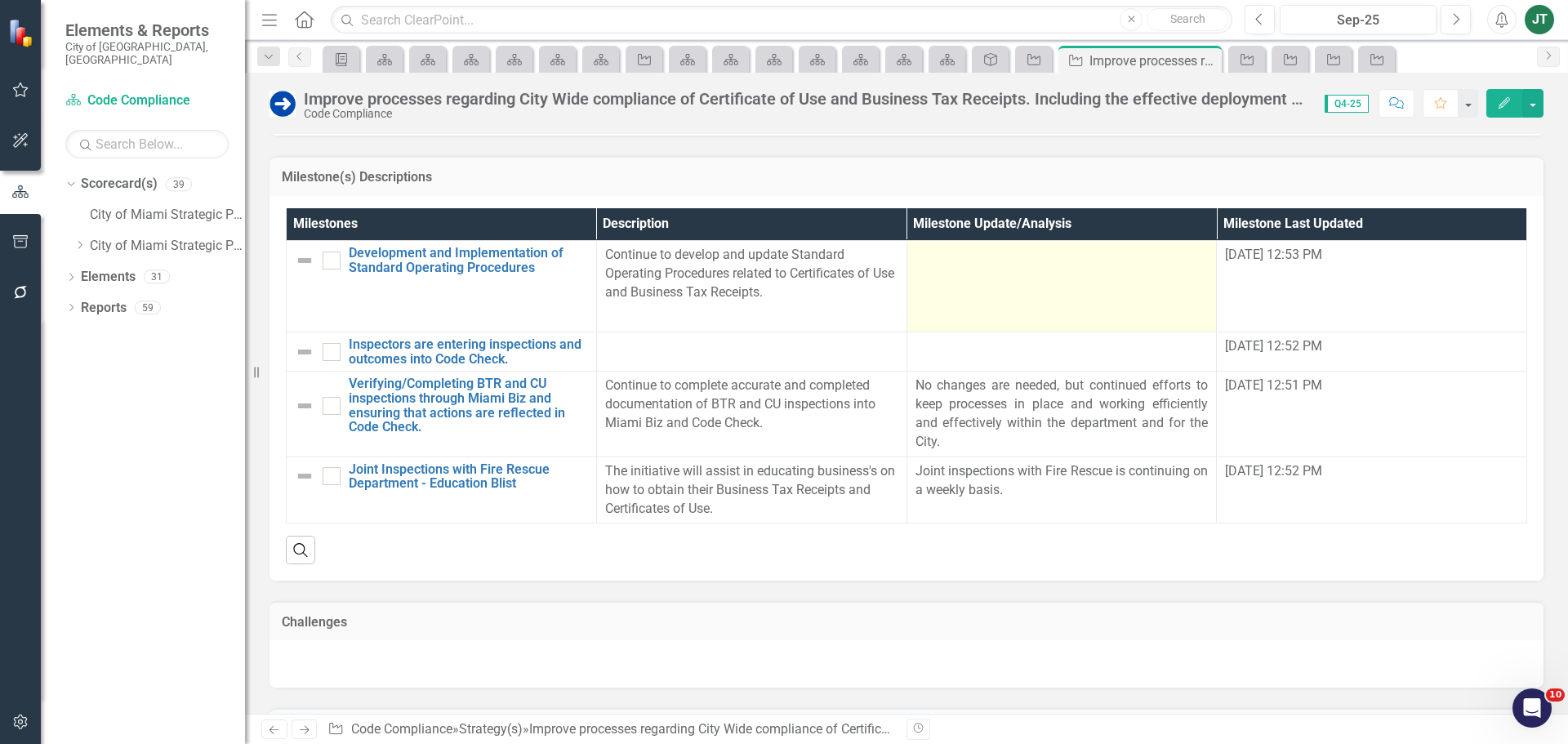
scroll to position [1307, 0]
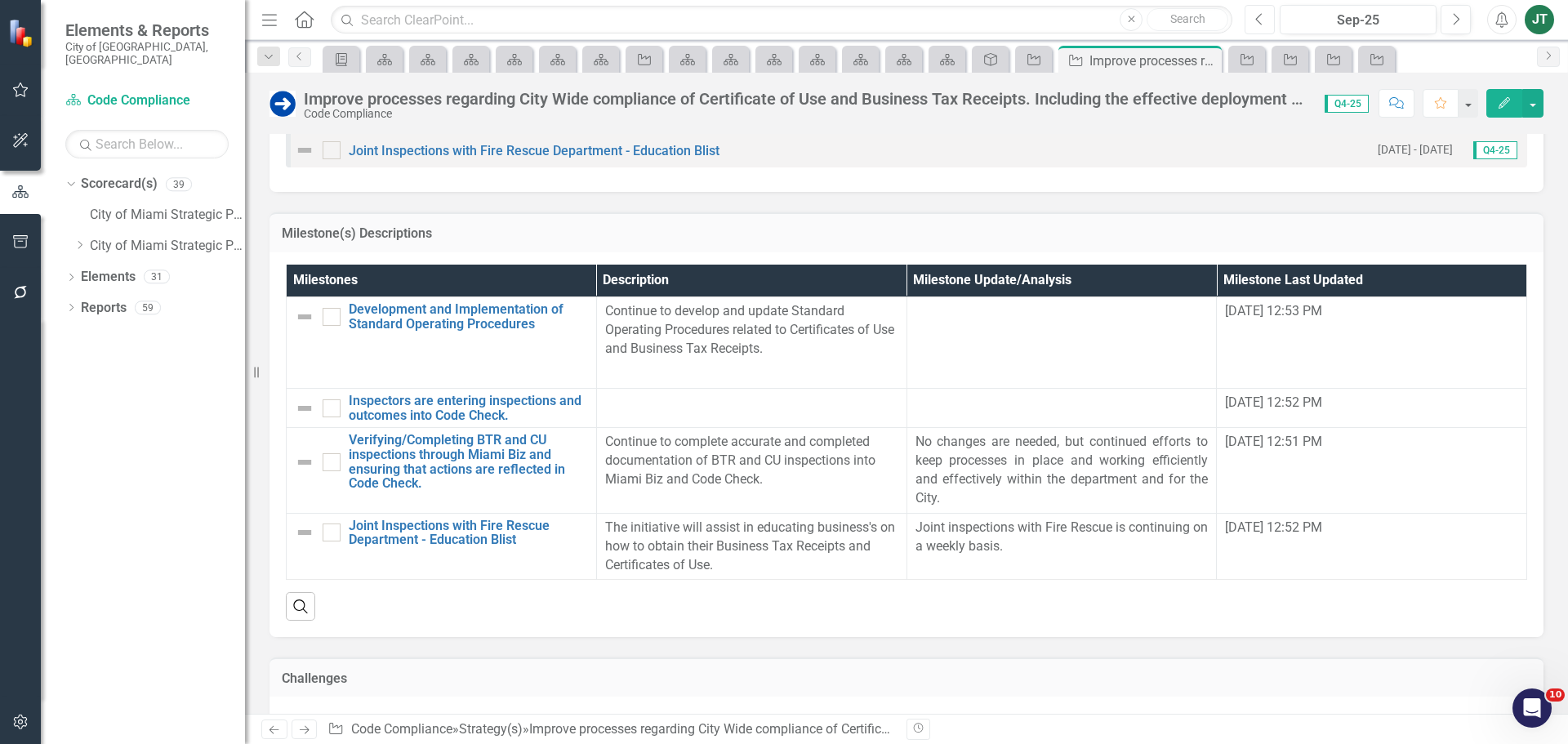
click at [1258, 16] on icon "Previous" at bounding box center [1259, 20] width 9 height 15
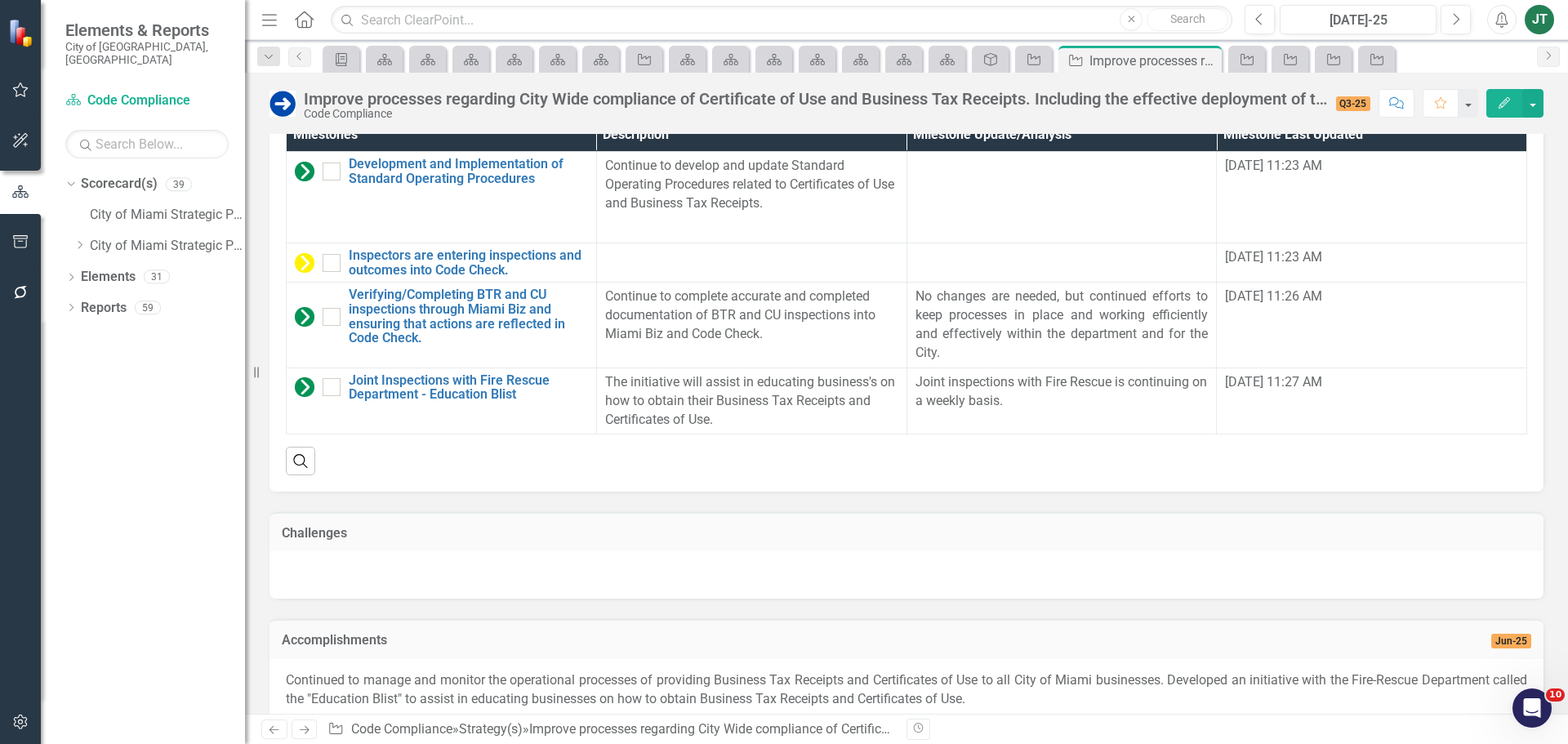
scroll to position [1463, 0]
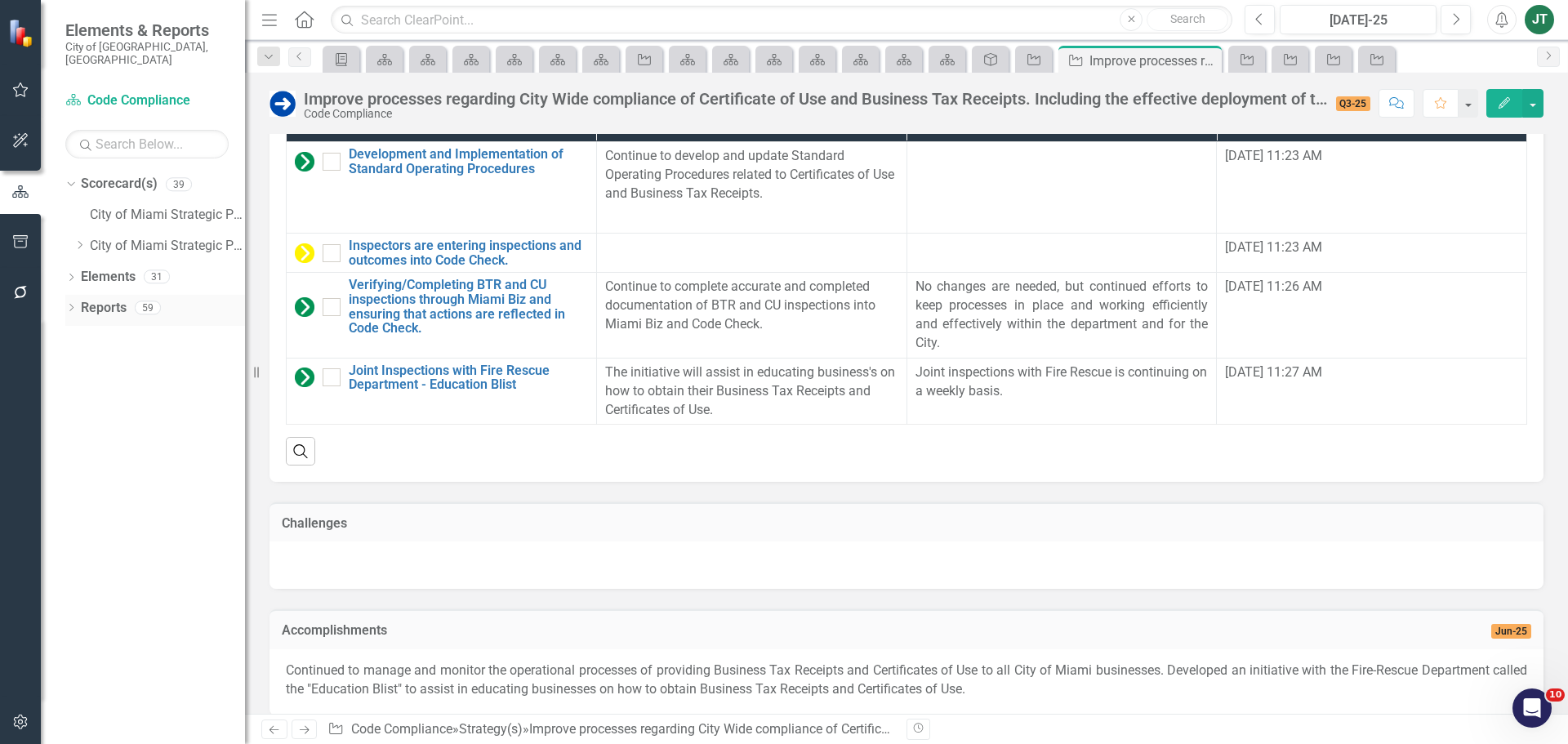
click at [112, 299] on link "Reports" at bounding box center [103, 308] width 46 height 19
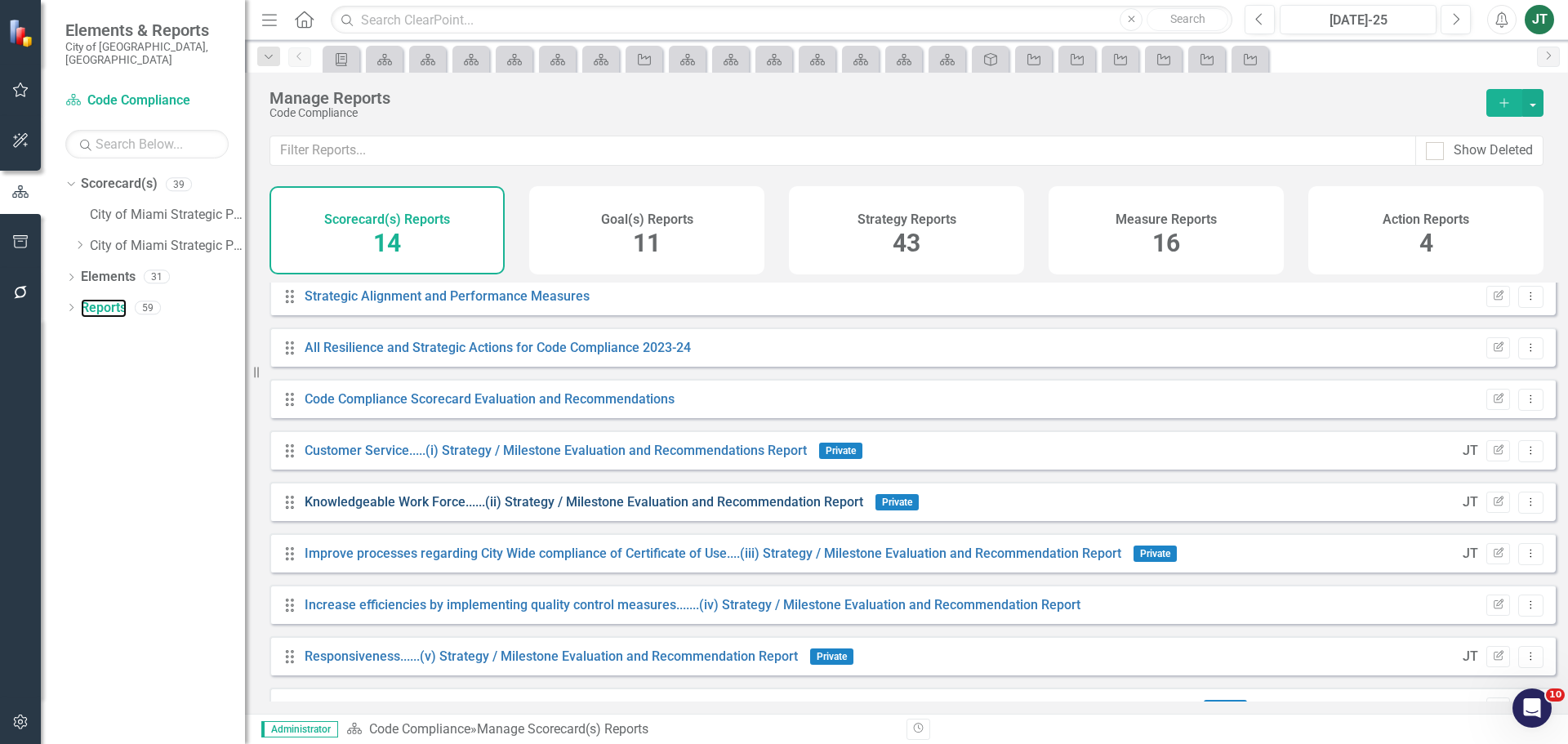
scroll to position [301, 0]
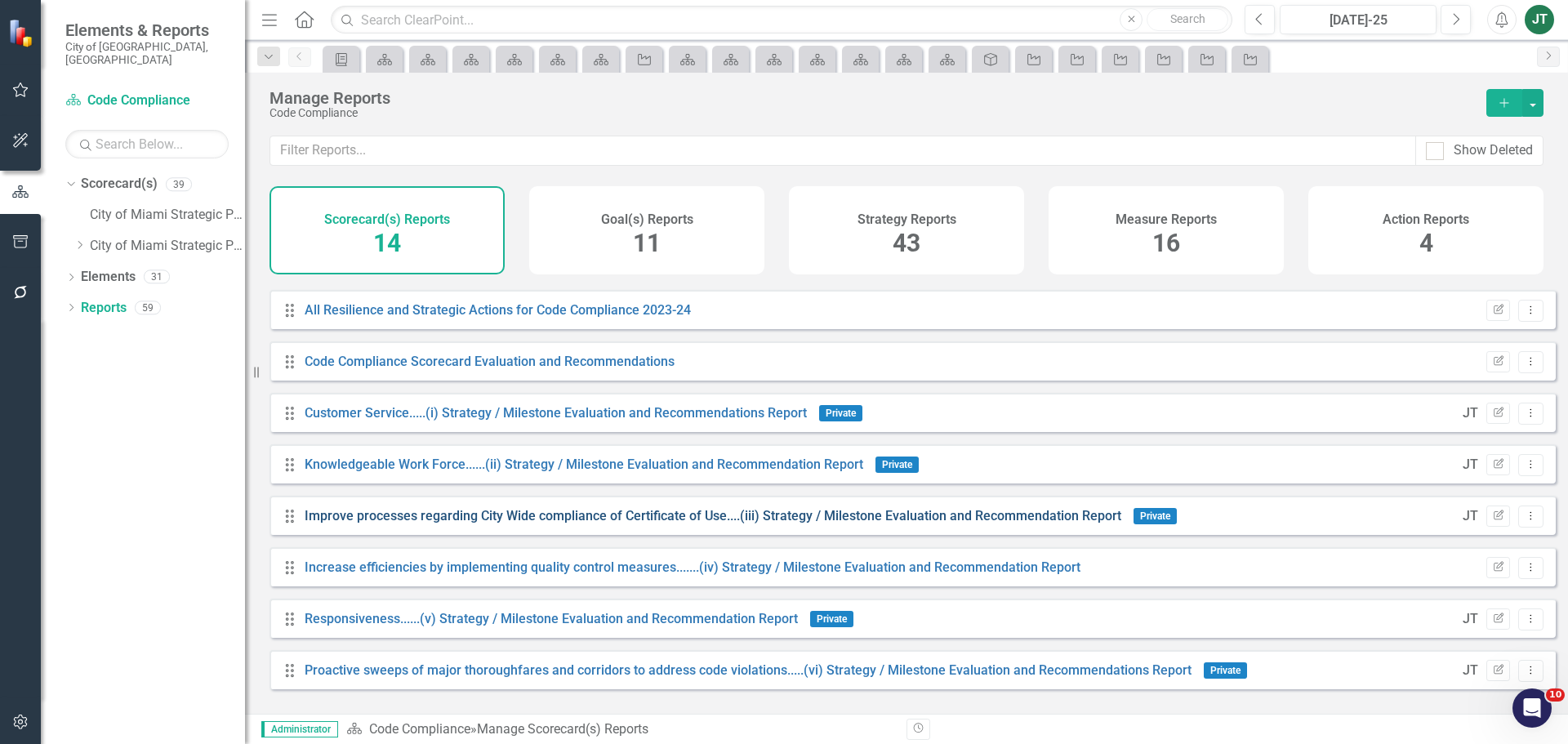
click at [406, 524] on link "Improve processes regarding City Wide compliance of Certificate of Use....(iii)…" at bounding box center [713, 516] width 817 height 16
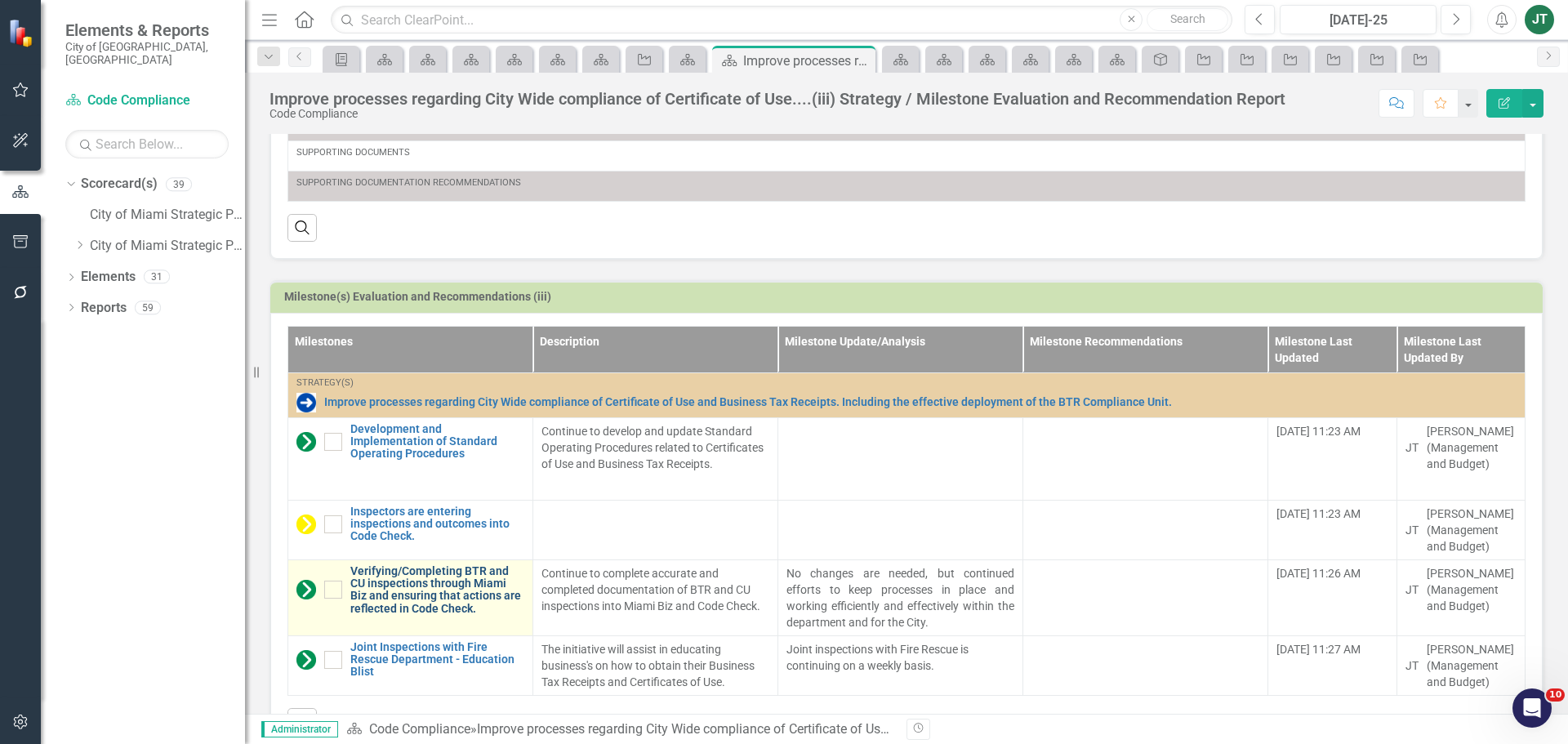
scroll to position [687, 0]
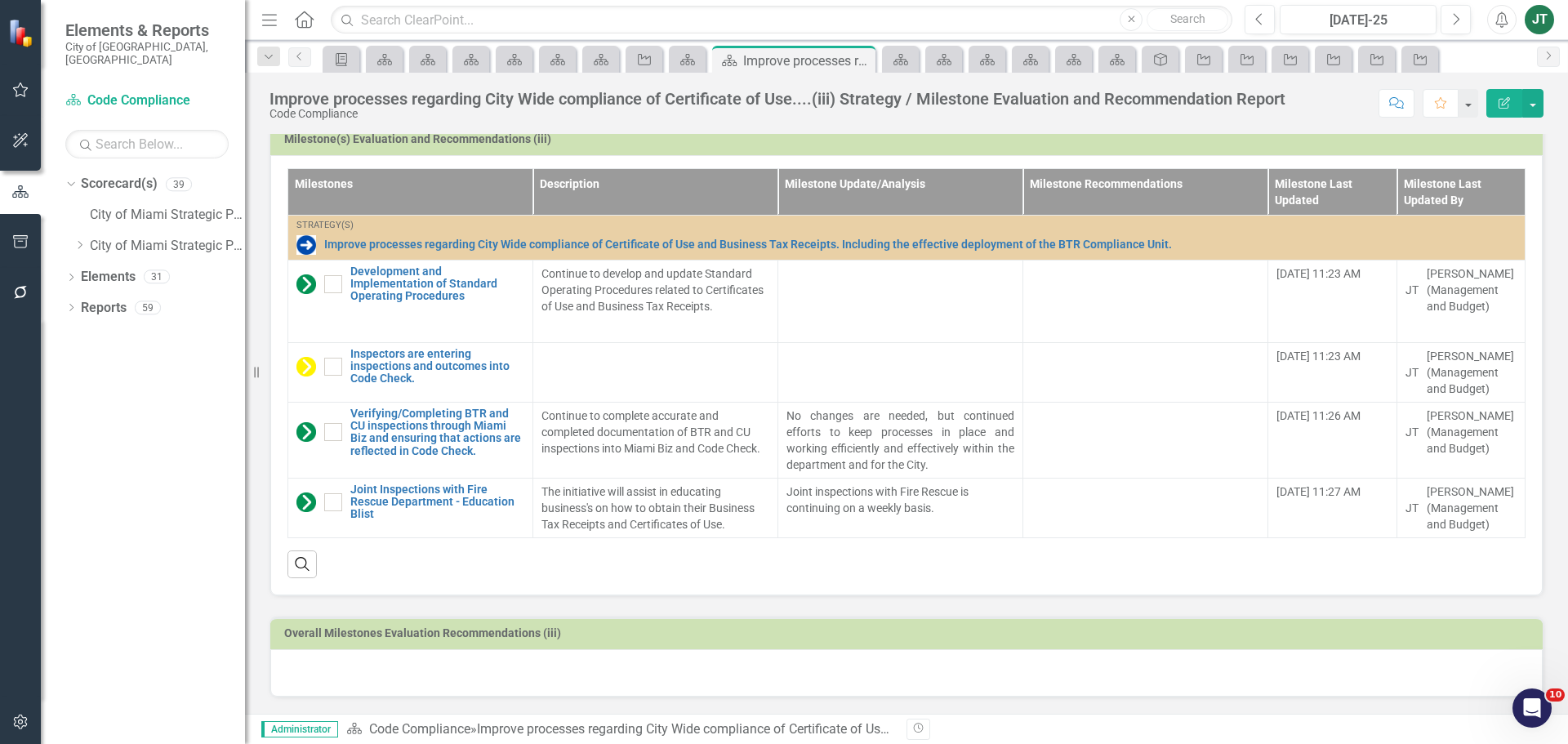
click at [510, 682] on div at bounding box center [906, 673] width 1272 height 48
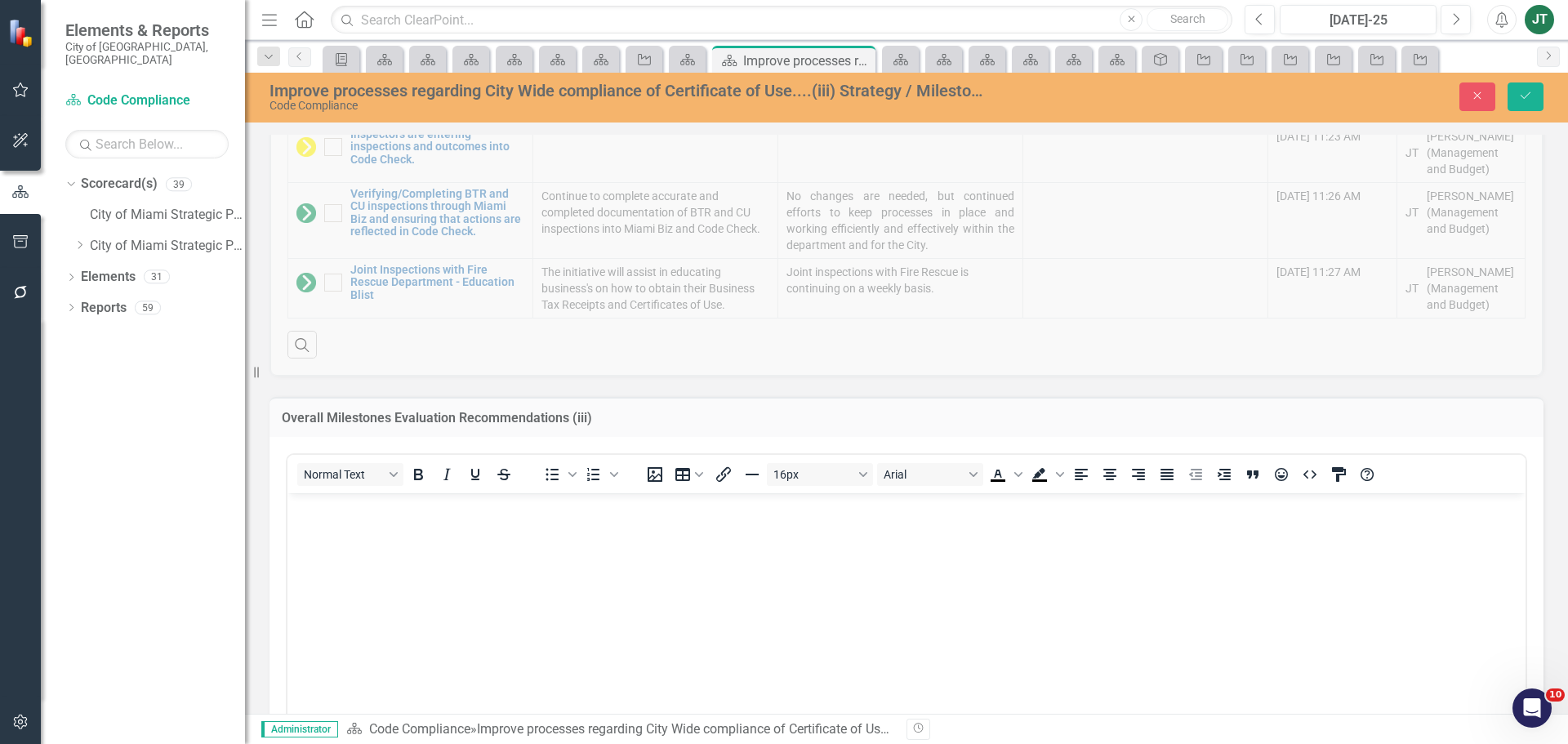
scroll to position [931, 0]
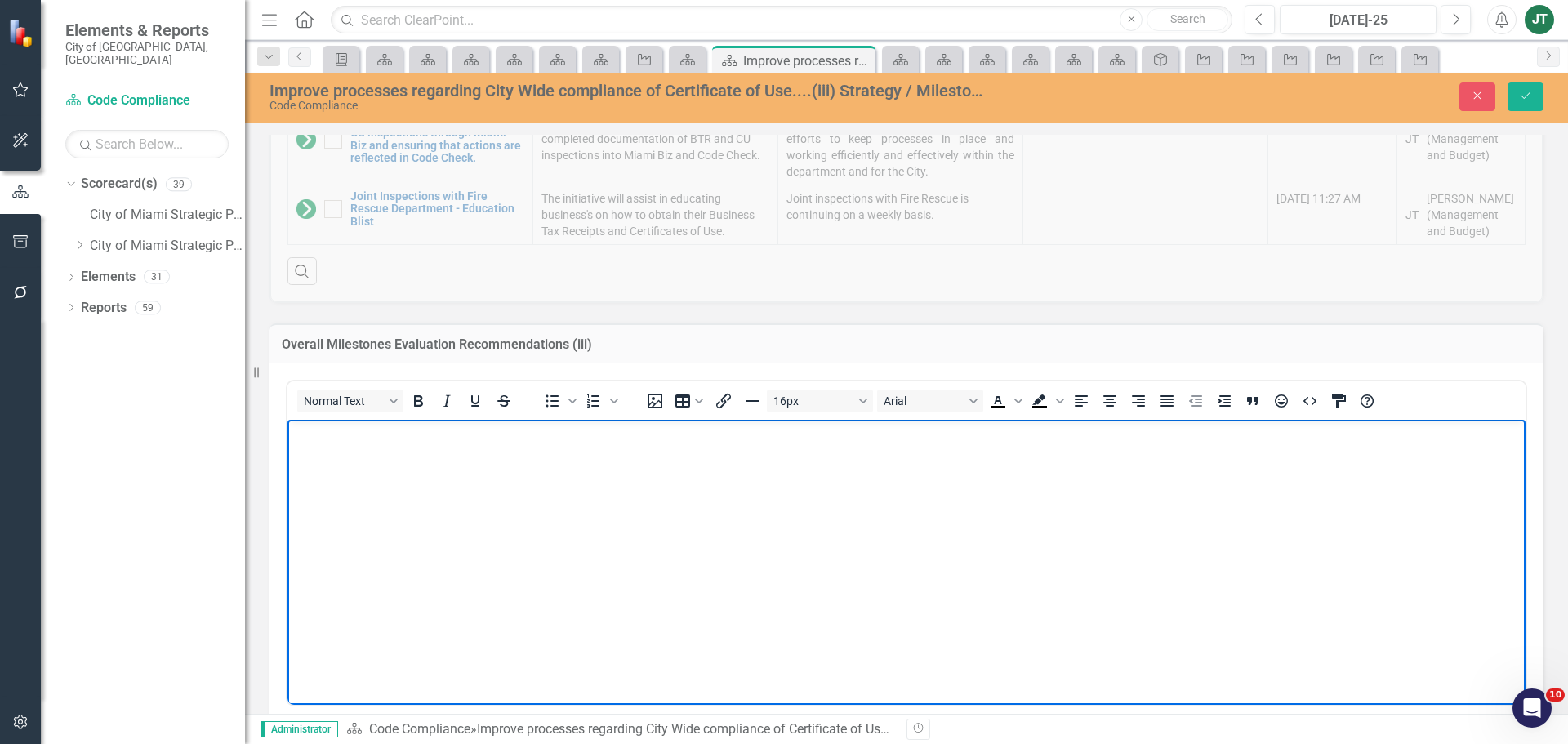
click at [447, 501] on body "Rich Text Area. Press ALT-0 for help." at bounding box center [906, 541] width 1238 height 245
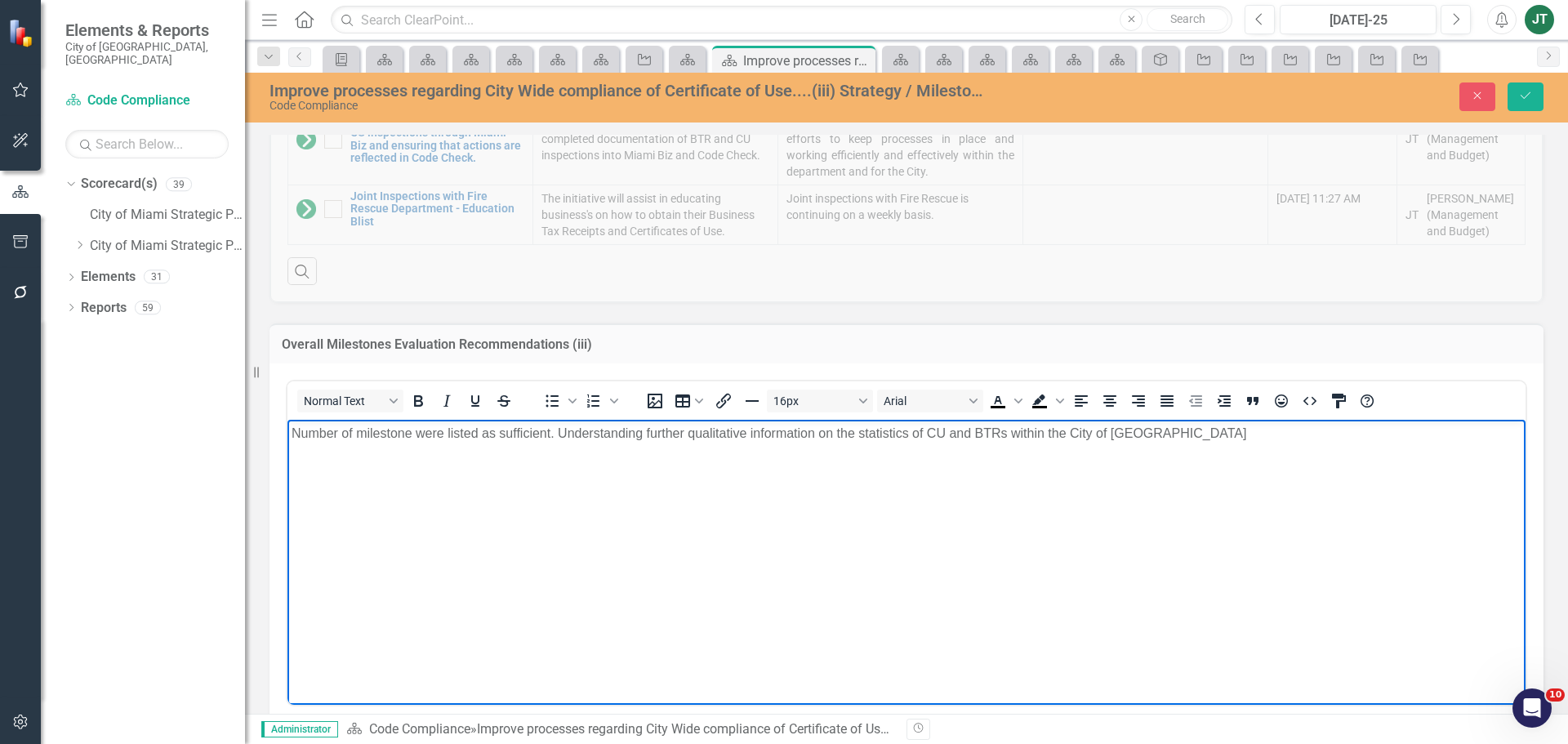
drag, startPoint x: 411, startPoint y: 432, endPoint x: 790, endPoint y: 877, distance: 584.5
click at [411, 432] on p "Number of milestone were listed as sufficient. Understanding further qualitativ…" at bounding box center [906, 433] width 1230 height 20
click at [566, 570] on body "Number of milestones when evaluated were listed as sufficient. Understanding fu…" at bounding box center [906, 541] width 1238 height 245
click at [571, 437] on p "Number of milestones when evaluated were listed as sufficient. Understanding fu…" at bounding box center [906, 433] width 1230 height 20
drag, startPoint x: 598, startPoint y: 435, endPoint x: 548, endPoint y: 435, distance: 50.0
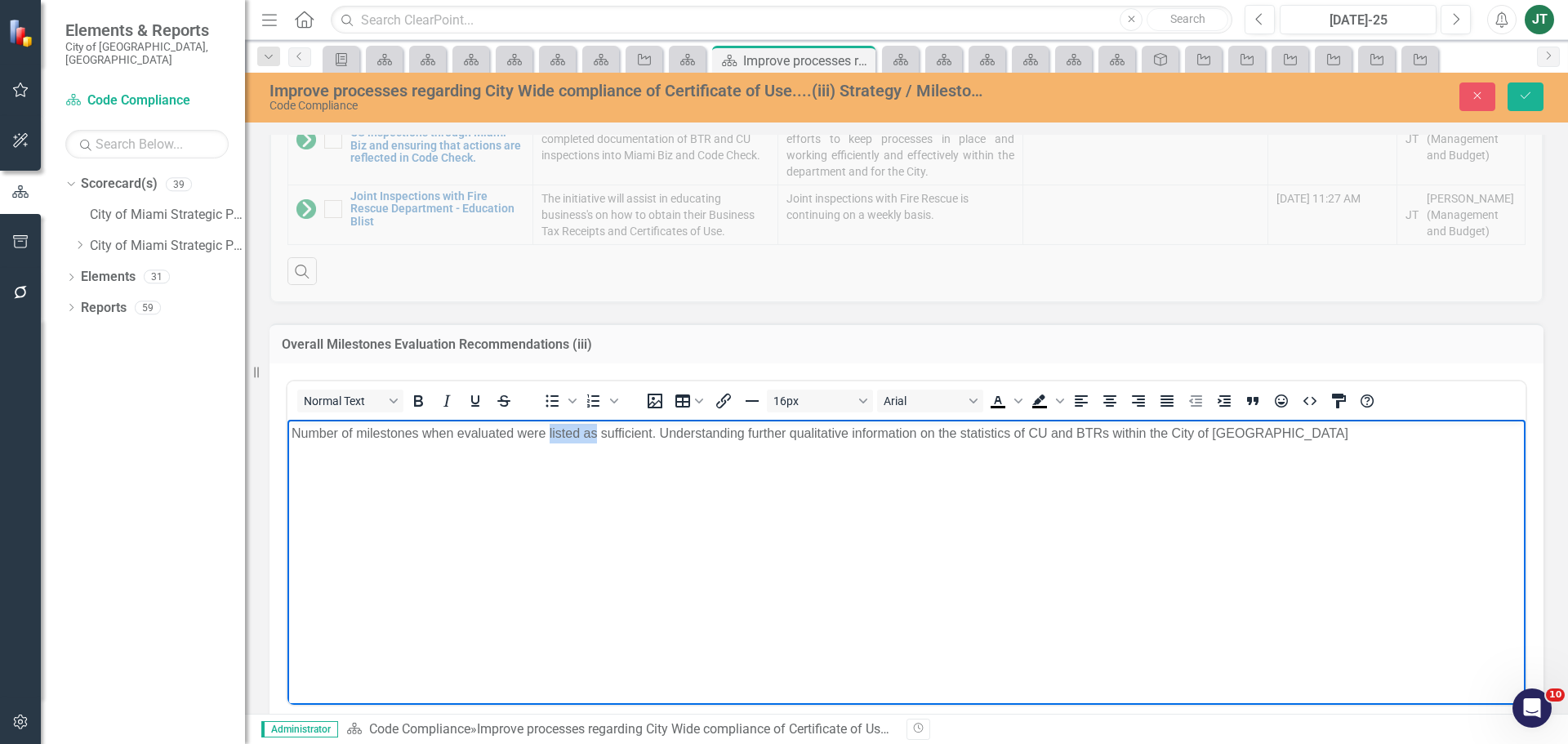
click at [548, 435] on p "Number of milestones when evaluated were listed as sufficient. Understanding fu…" at bounding box center [906, 433] width 1230 height 20
click at [547, 489] on body "Number of milestones when evaluated were listed as sufficient. Understanding fu…" at bounding box center [906, 541] width 1238 height 245
drag, startPoint x: 516, startPoint y: 429, endPoint x: 423, endPoint y: 434, distance: 93.1
click at [423, 434] on p "Number of milestones when evaluated were listed as sufficient. Understanding fu…" at bounding box center [906, 433] width 1230 height 20
click at [459, 434] on p "Number of milestones when evaluated were listed as sufficient. Understanding fu…" at bounding box center [906, 433] width 1230 height 20
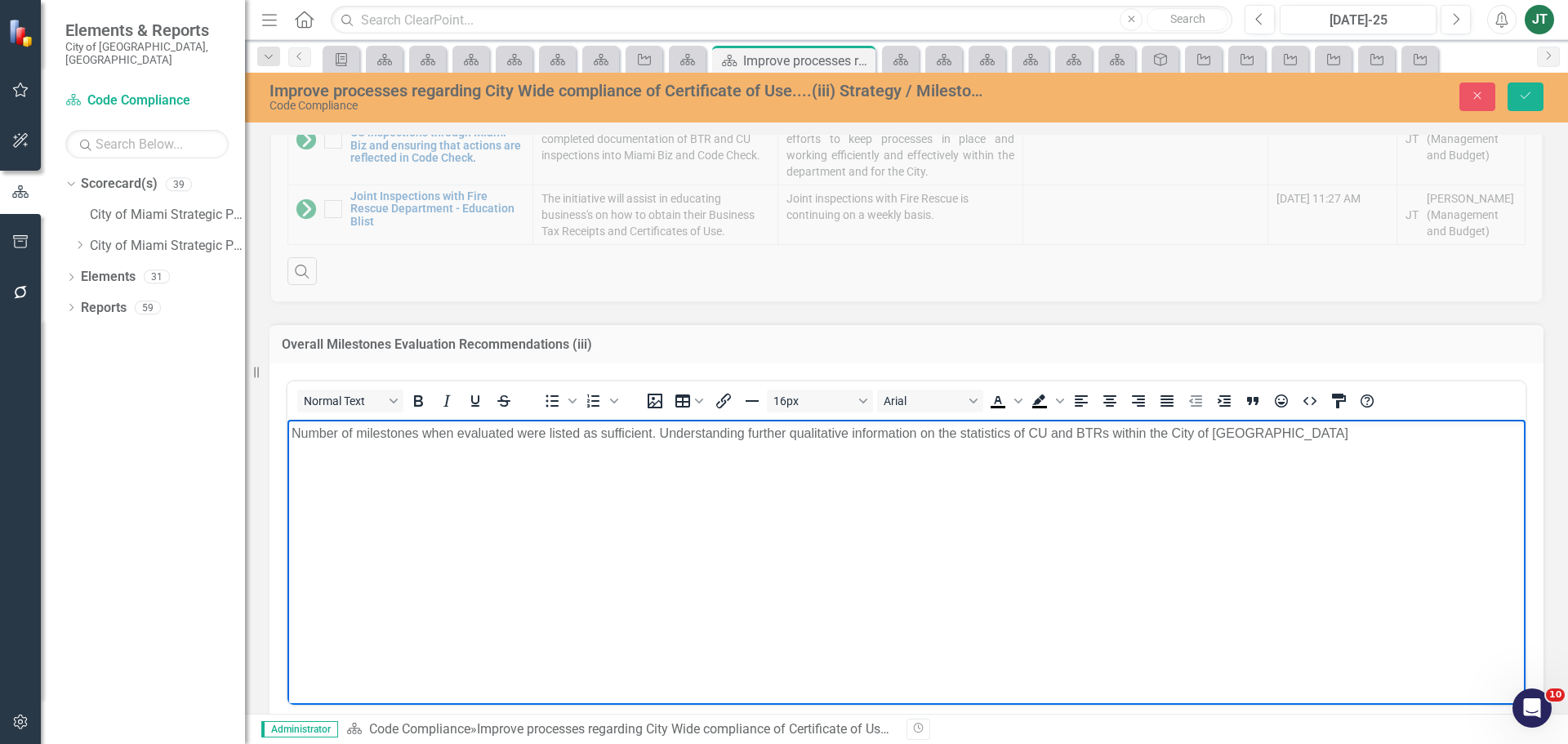
click at [547, 433] on p "Number of milestones when evaluated were listed as sufficient. Understanding fu…" at bounding box center [906, 433] width 1230 height 20
drag, startPoint x: 581, startPoint y: 432, endPoint x: 547, endPoint y: 434, distance: 34.1
click at [547, 434] on p "Number of milestones when evaluated were listed as sufficient. Understanding fu…" at bounding box center [906, 433] width 1230 height 20
drag, startPoint x: 515, startPoint y: 428, endPoint x: 421, endPoint y: 435, distance: 94.3
click at [421, 435] on p "Number of milestones when evaluated were as sufficient. Understanding further q…" at bounding box center [906, 433] width 1230 height 20
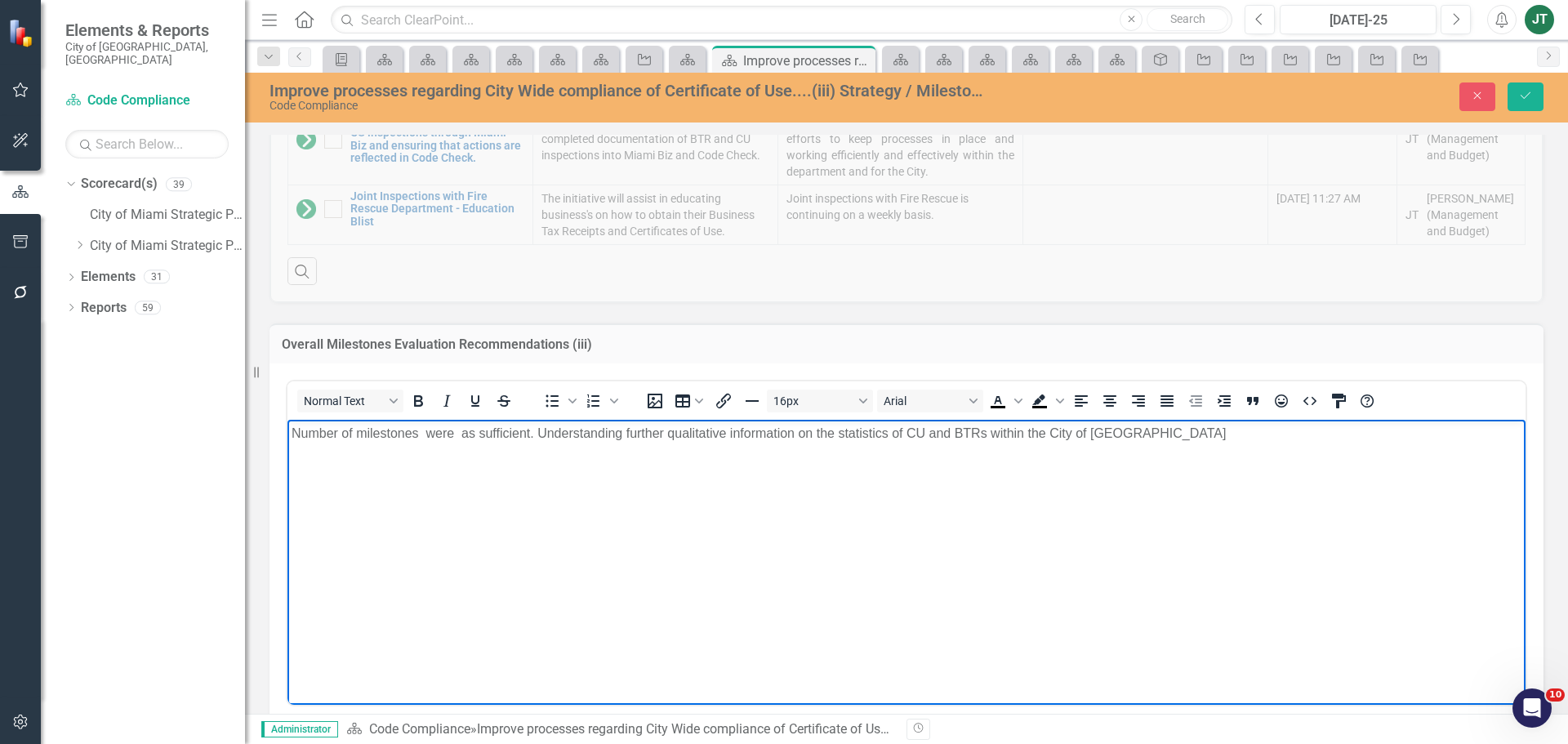
click at [424, 433] on p "Number of milestones were as sufficient. Understanding further qualitative info…" at bounding box center [906, 433] width 1230 height 20
click at [474, 430] on p "Number of milestones were as sufficient. Understanding further qualitative info…" at bounding box center [906, 433] width 1230 height 20
click at [417, 429] on p "Number of milestones were evaluated as sufficient. Understanding further qualit…" at bounding box center [906, 433] width 1230 height 20
click at [617, 429] on p "Number of milestones listed were evaluated as sufficient. Understanding further…" at bounding box center [906, 433] width 1230 height 20
click at [623, 436] on p "Number of milestones listed were evaluated as sufficient. Understanding further…" at bounding box center [906, 433] width 1230 height 20
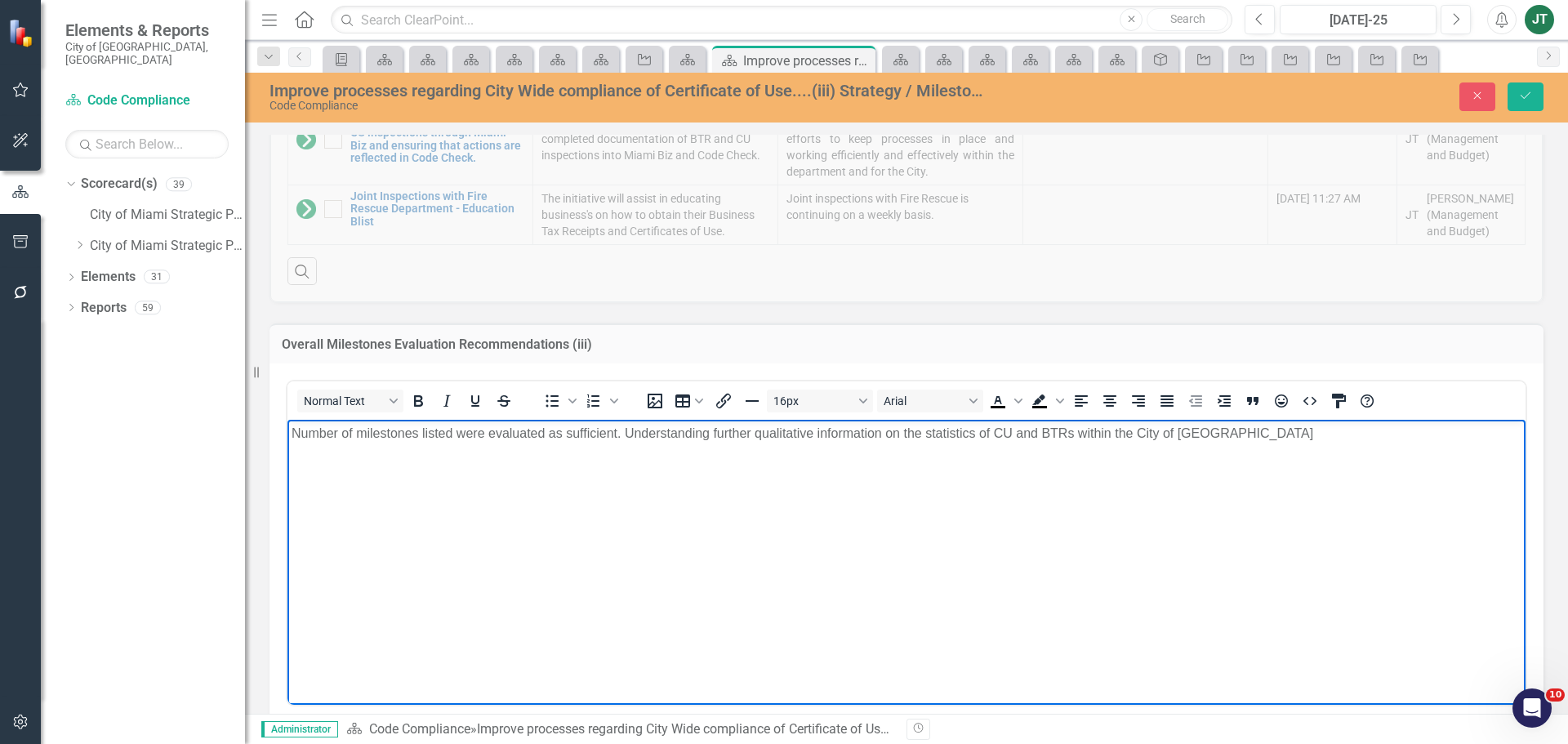
drag, startPoint x: 815, startPoint y: 430, endPoint x: 831, endPoint y: 425, distance: 16.8
click at [816, 430] on p "Number of milestones listed were evaluated as sufficient. Understanding further…" at bounding box center [906, 433] width 1230 height 20
click at [857, 432] on p "Number of milestones listed were evaluated as sufficient. Understanding further…" at bounding box center [906, 433] width 1230 height 20
click at [1024, 432] on p "Number of milestones listed were evaluated as sufficient. Understanding further…" at bounding box center [906, 433] width 1230 height 20
click at [1124, 432] on p "Number of milestones listed were evaluated as sufficient. Understanding further…" at bounding box center [906, 433] width 1230 height 20
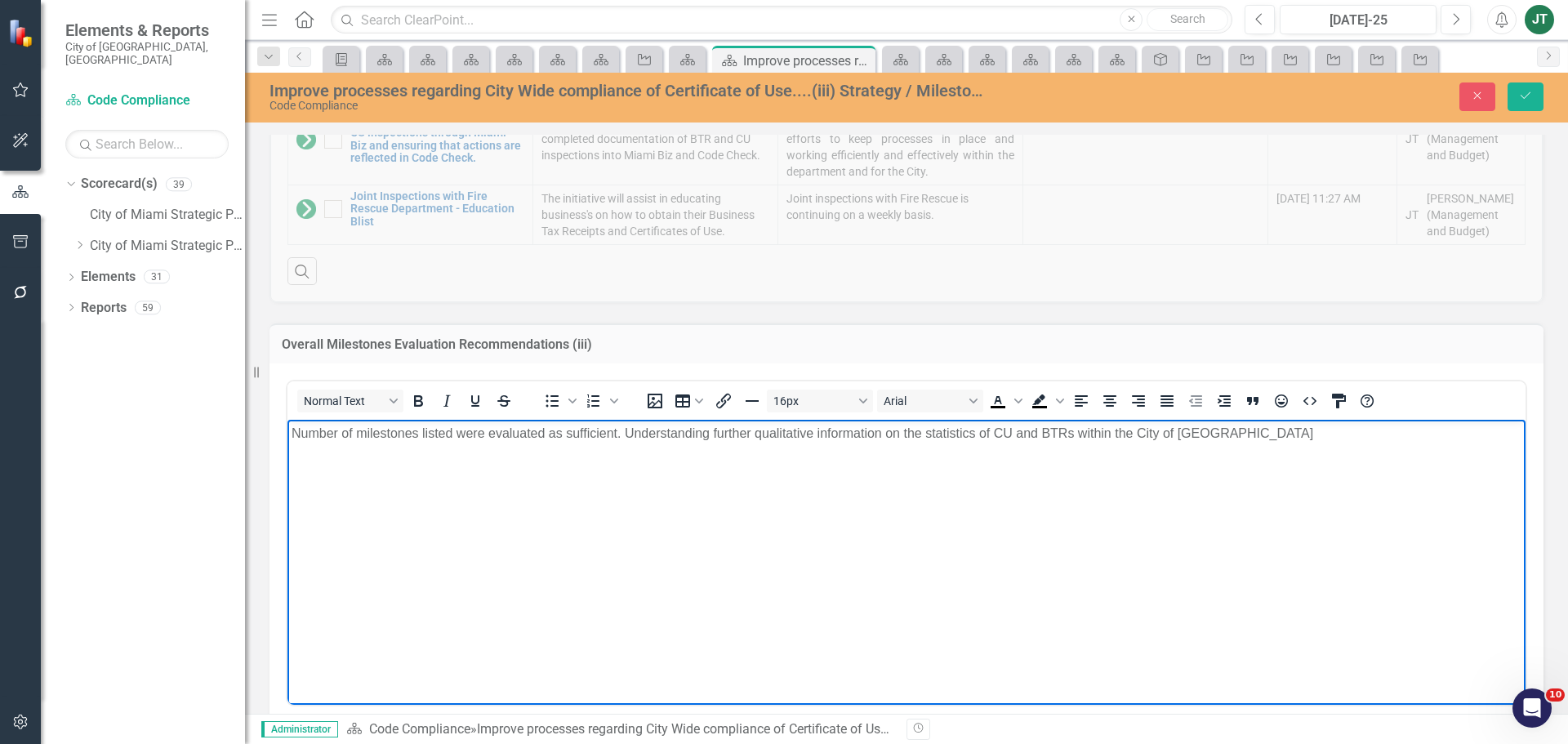
click at [1245, 440] on p "Number of milestones listed were evaluated as sufficient. Understanding further…" at bounding box center [906, 433] width 1230 height 20
click at [1272, 433] on p "Number of milestones listed were evaluated as sufficient. Understanding further…" at bounding box center [906, 443] width 1230 height 39
click at [451, 452] on p "Number of milestones listed were evaluated as sufficient. Understanding further…" at bounding box center [906, 443] width 1230 height 39
drag, startPoint x: 511, startPoint y: 448, endPoint x: 561, endPoint y: 921, distance: 475.6
click at [287, 452] on html "Number of milestones listed were evaluated as sufficient. Understanding further…" at bounding box center [906, 541] width 1238 height 245
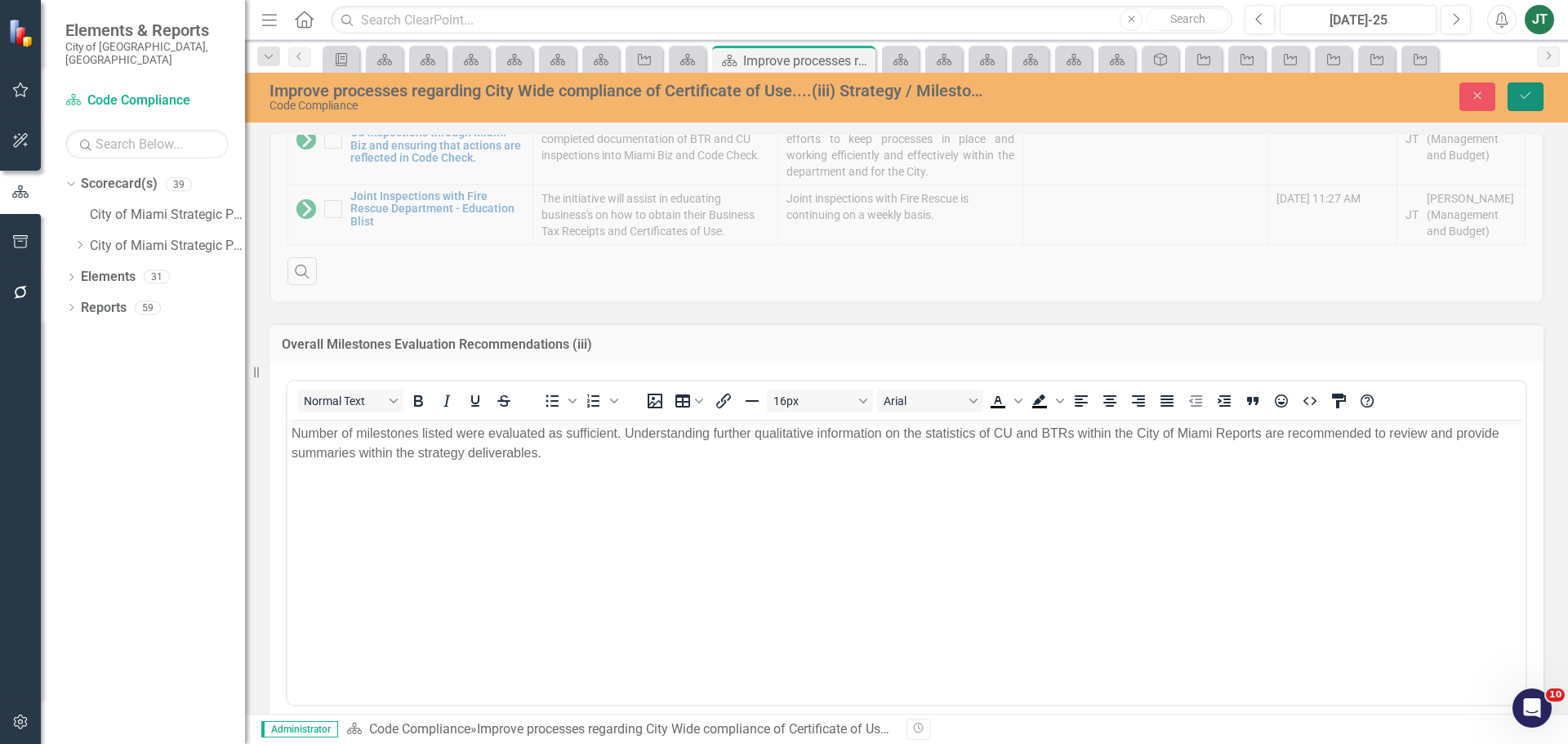
click at [1534, 91] on button "Save" at bounding box center [1525, 96] width 36 height 29
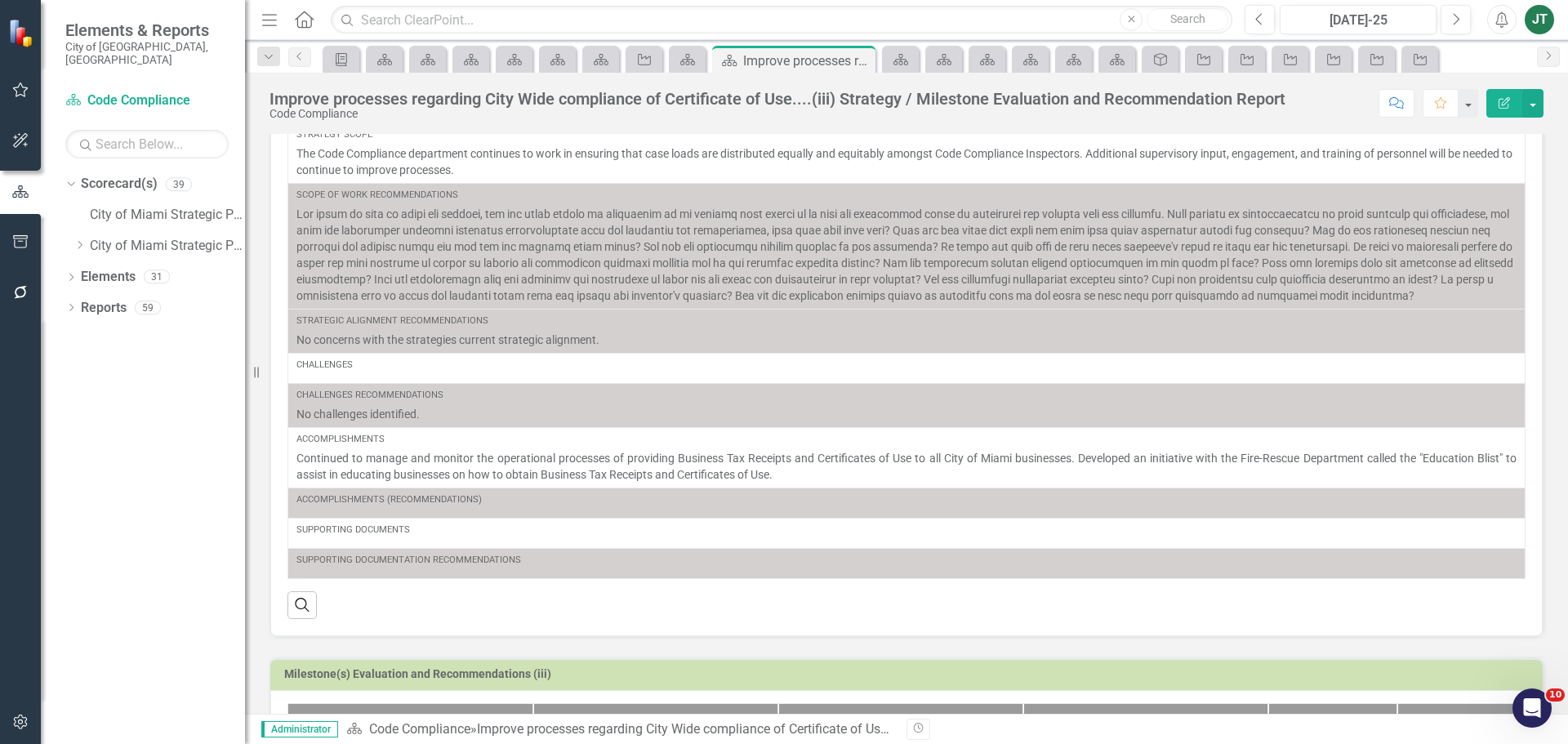
scroll to position [163, 0]
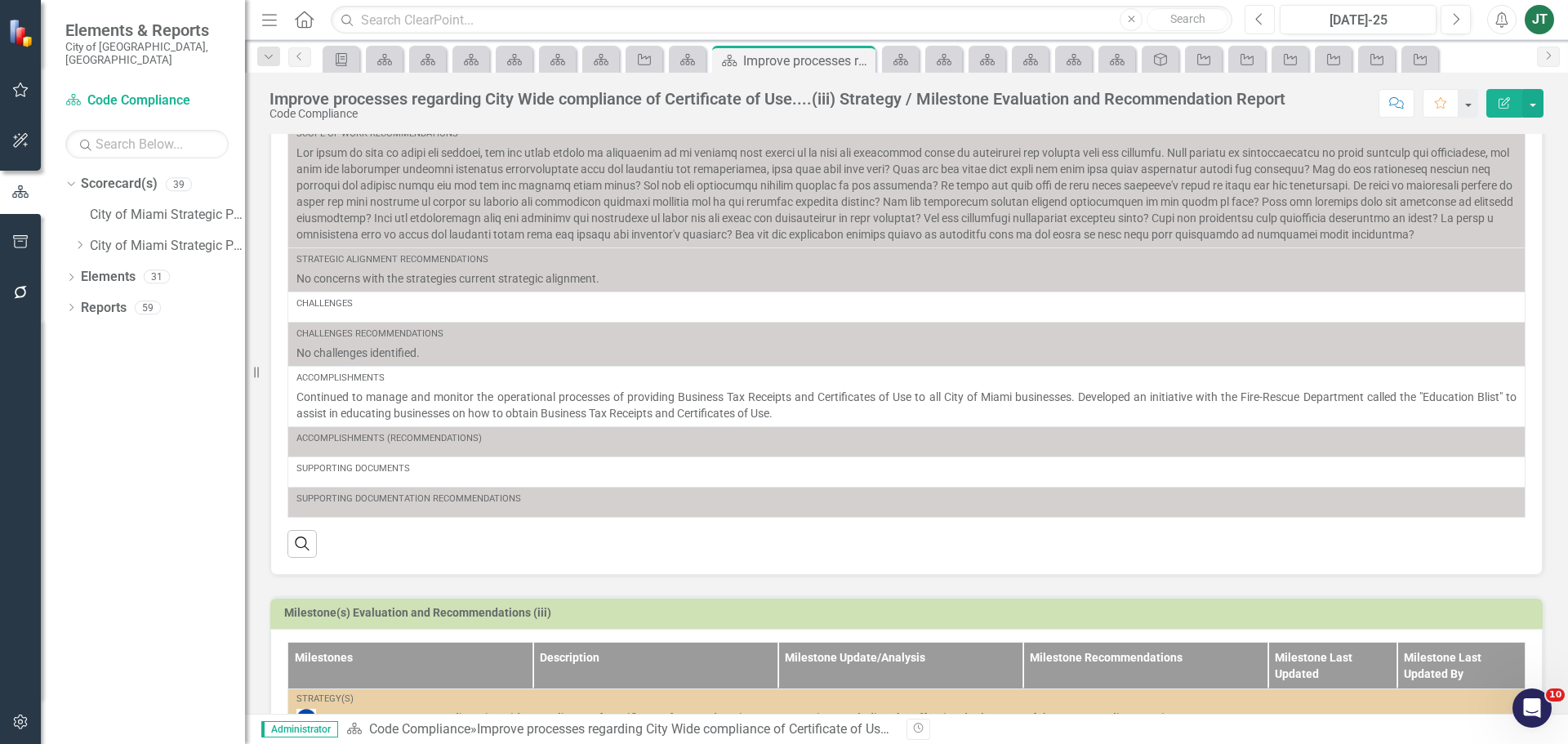
click at [1267, 21] on button "Previous" at bounding box center [1259, 20] width 30 height 30
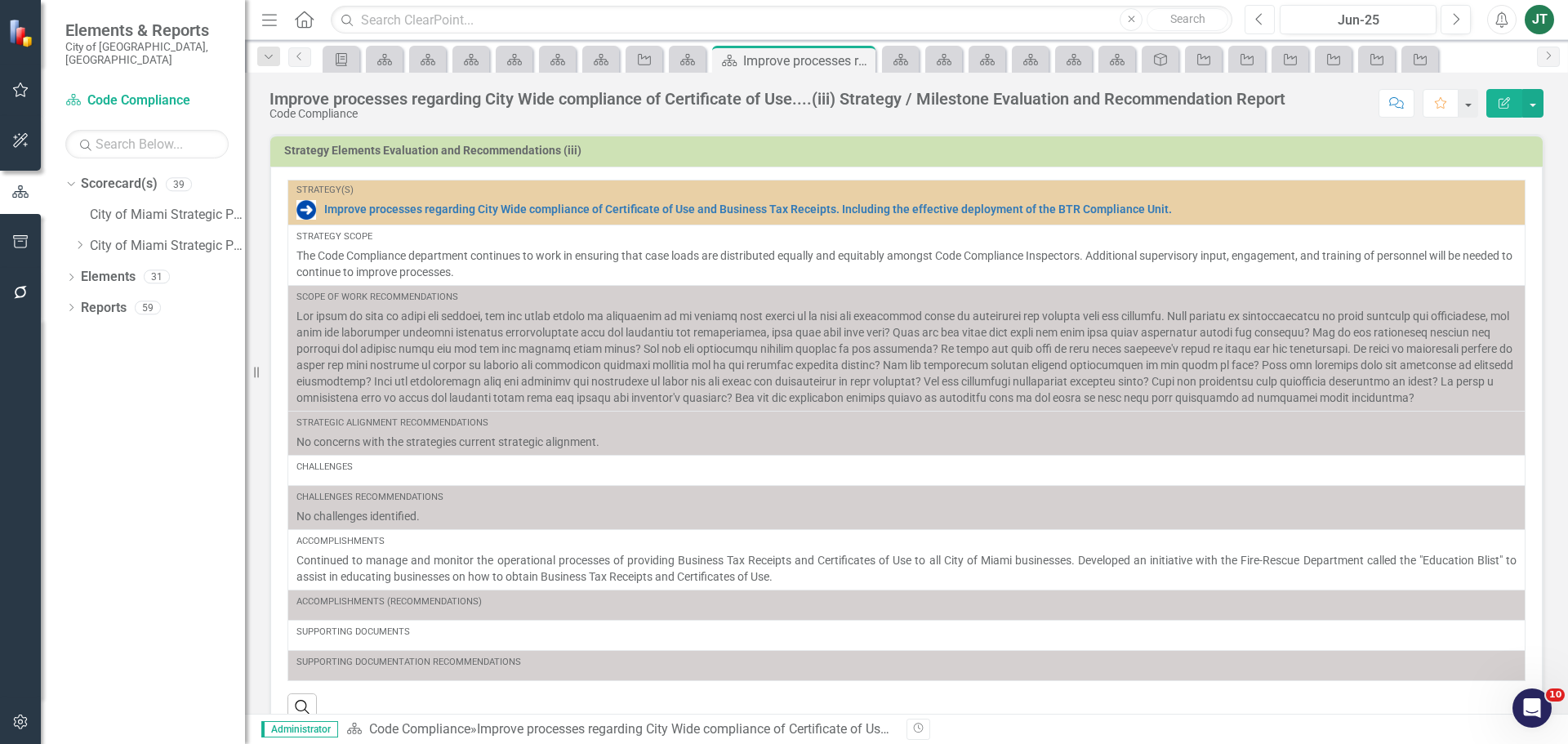
click at [1258, 17] on icon "button" at bounding box center [1259, 19] width 7 height 11
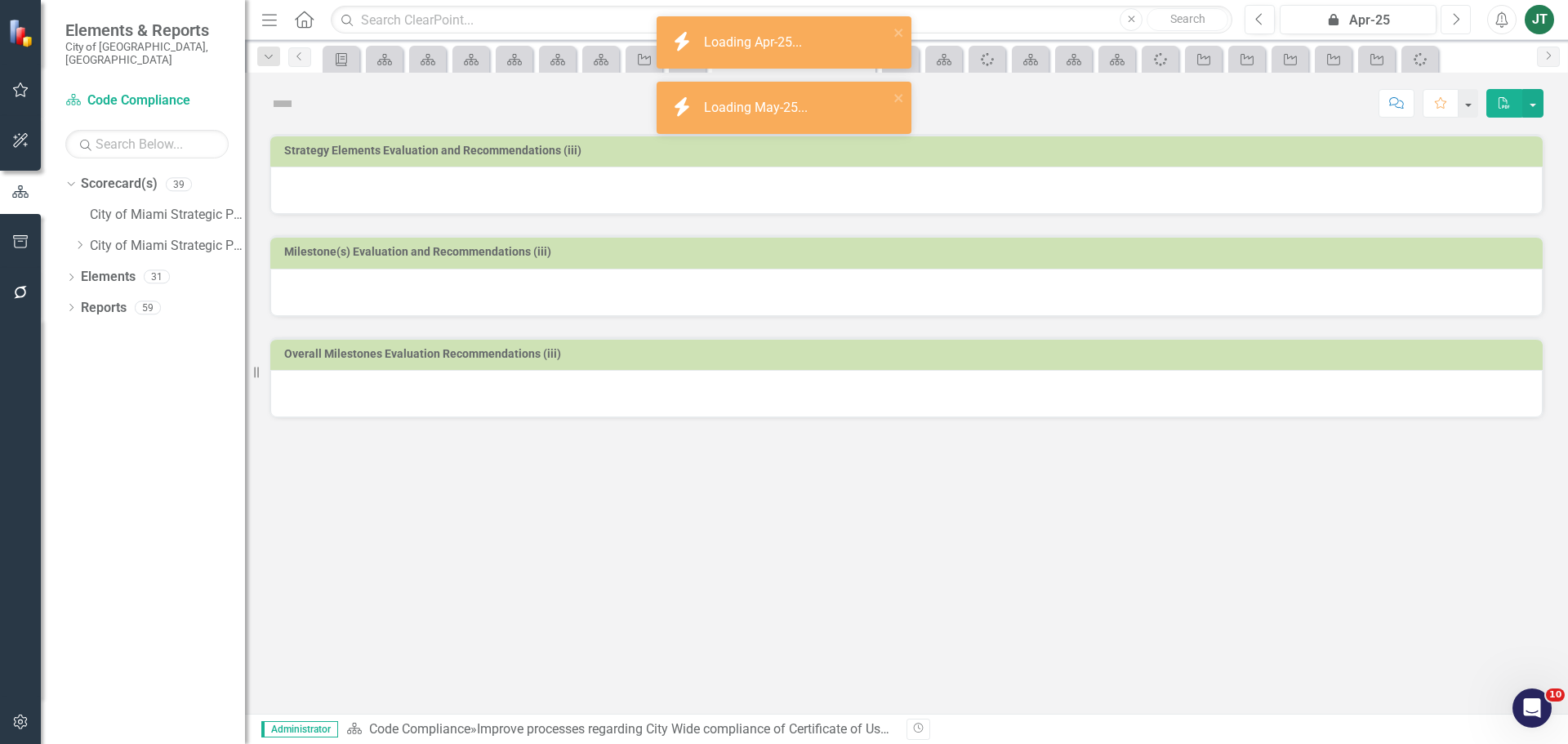
click at [1452, 14] on icon "Next" at bounding box center [1456, 20] width 9 height 15
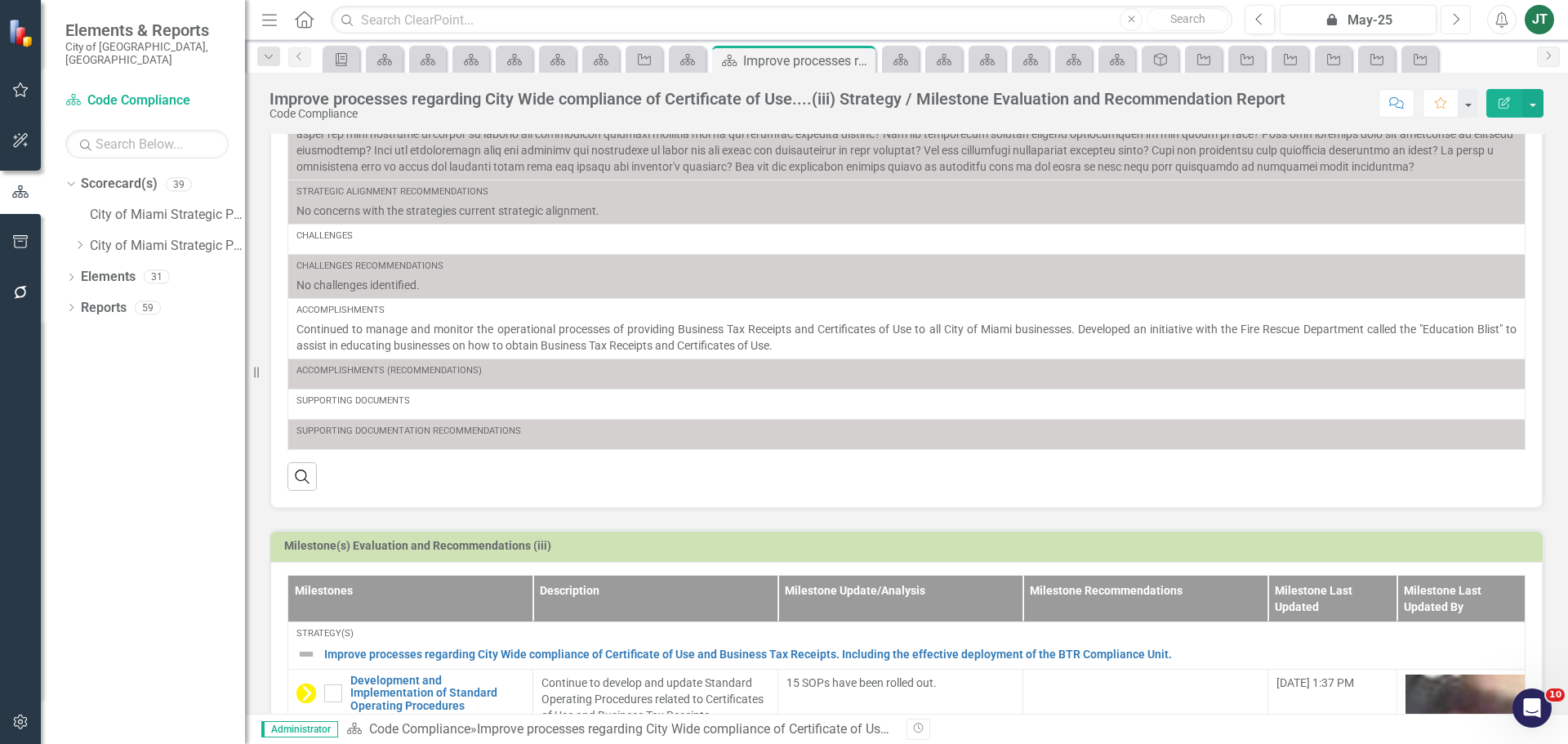
scroll to position [327, 0]
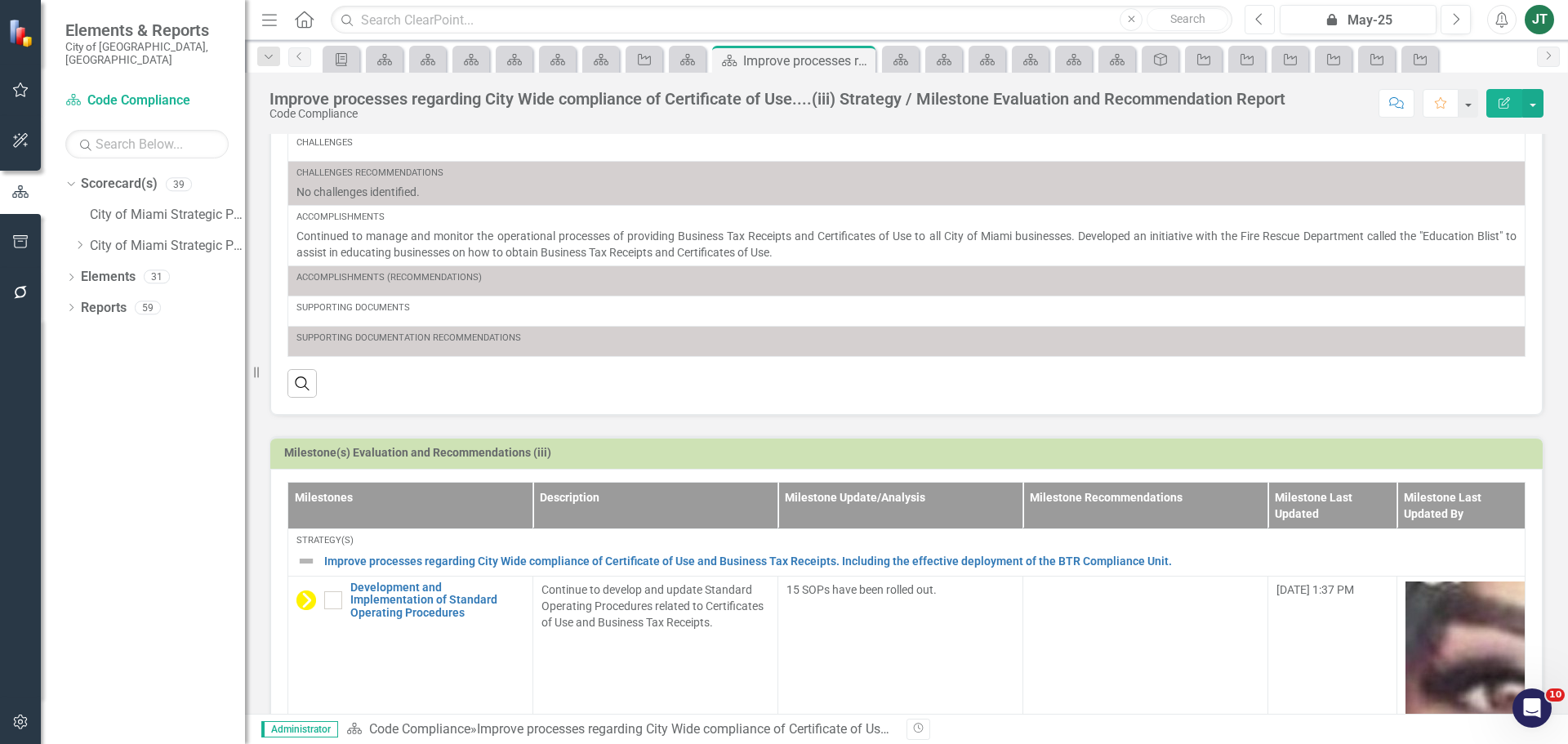
click at [1267, 20] on button "Previous" at bounding box center [1259, 20] width 30 height 30
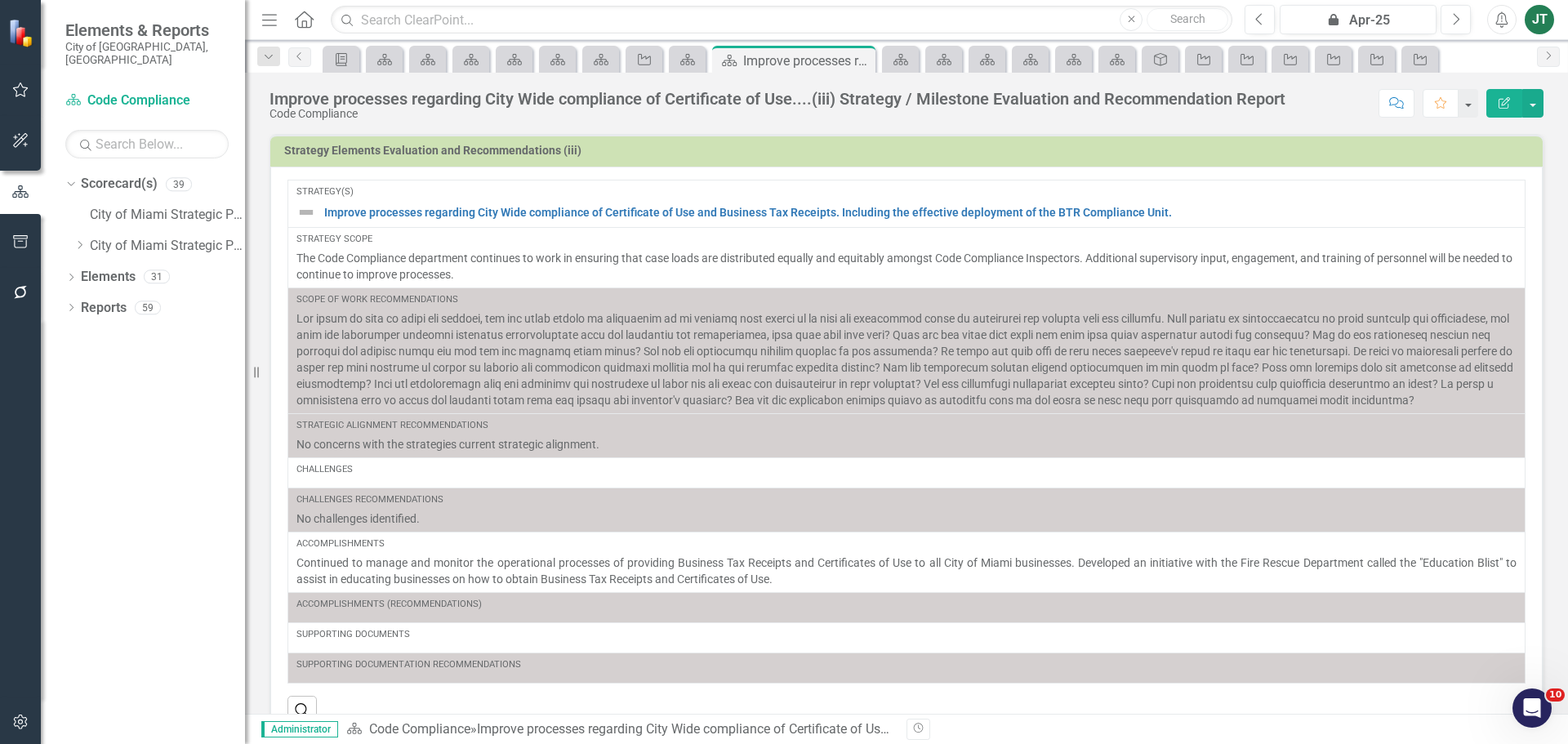
click at [303, 208] on img at bounding box center [306, 213] width 20 height 20
click at [365, 209] on link "Improve processes regarding City Wide compliance of Certificate of Use and Busi…" at bounding box center [920, 213] width 1192 height 16
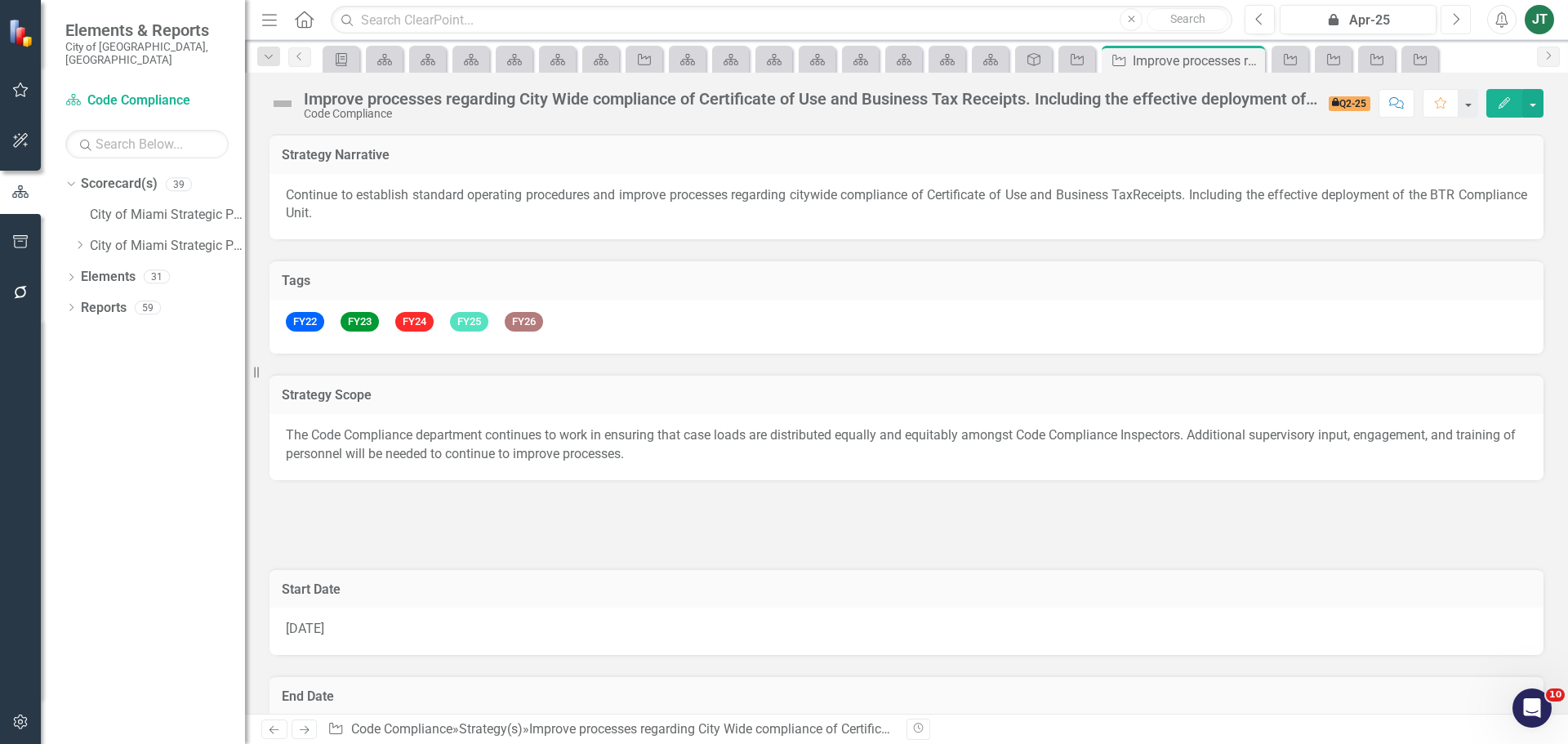
click at [1448, 18] on button "Next" at bounding box center [1456, 20] width 30 height 30
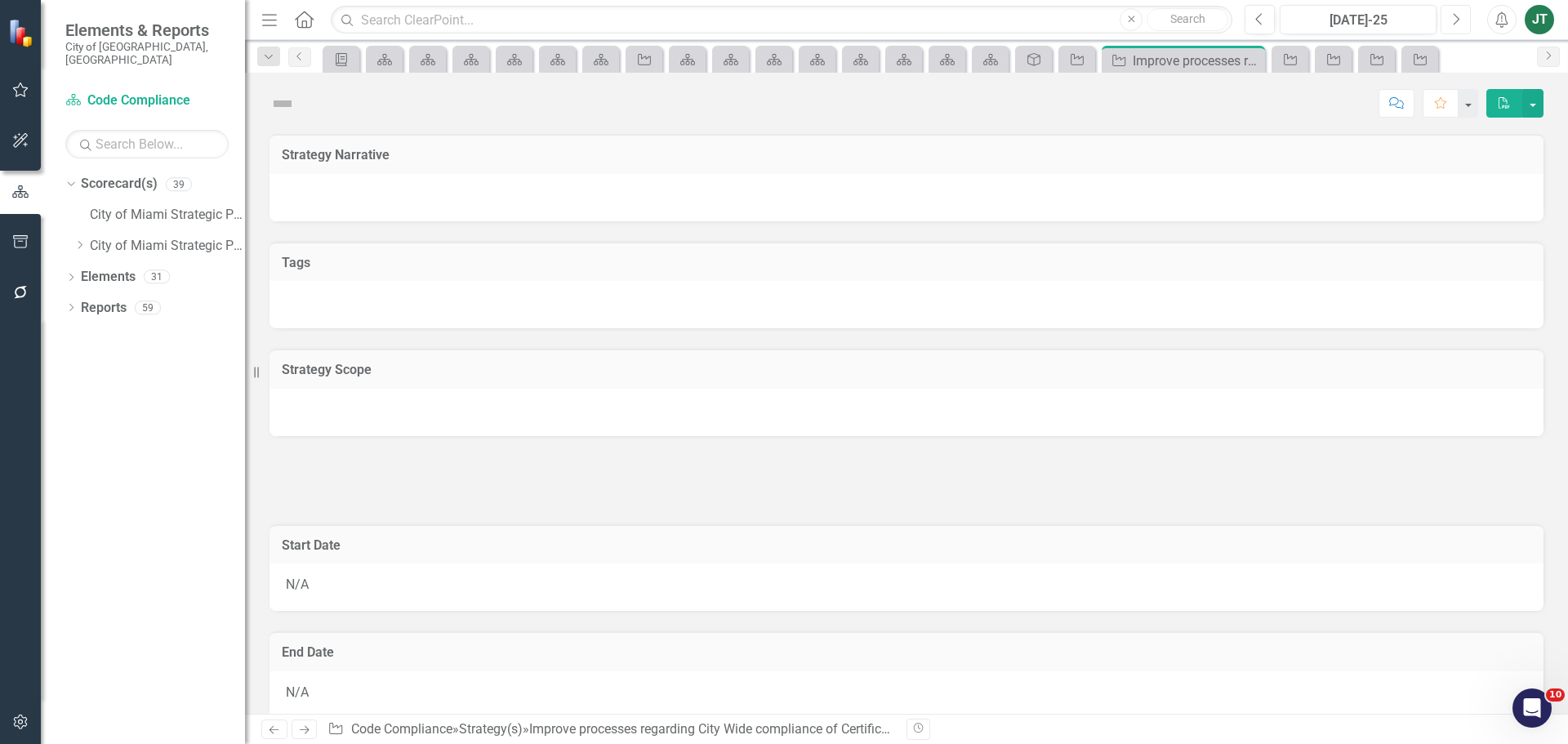
click at [1448, 18] on button "Next" at bounding box center [1456, 20] width 30 height 30
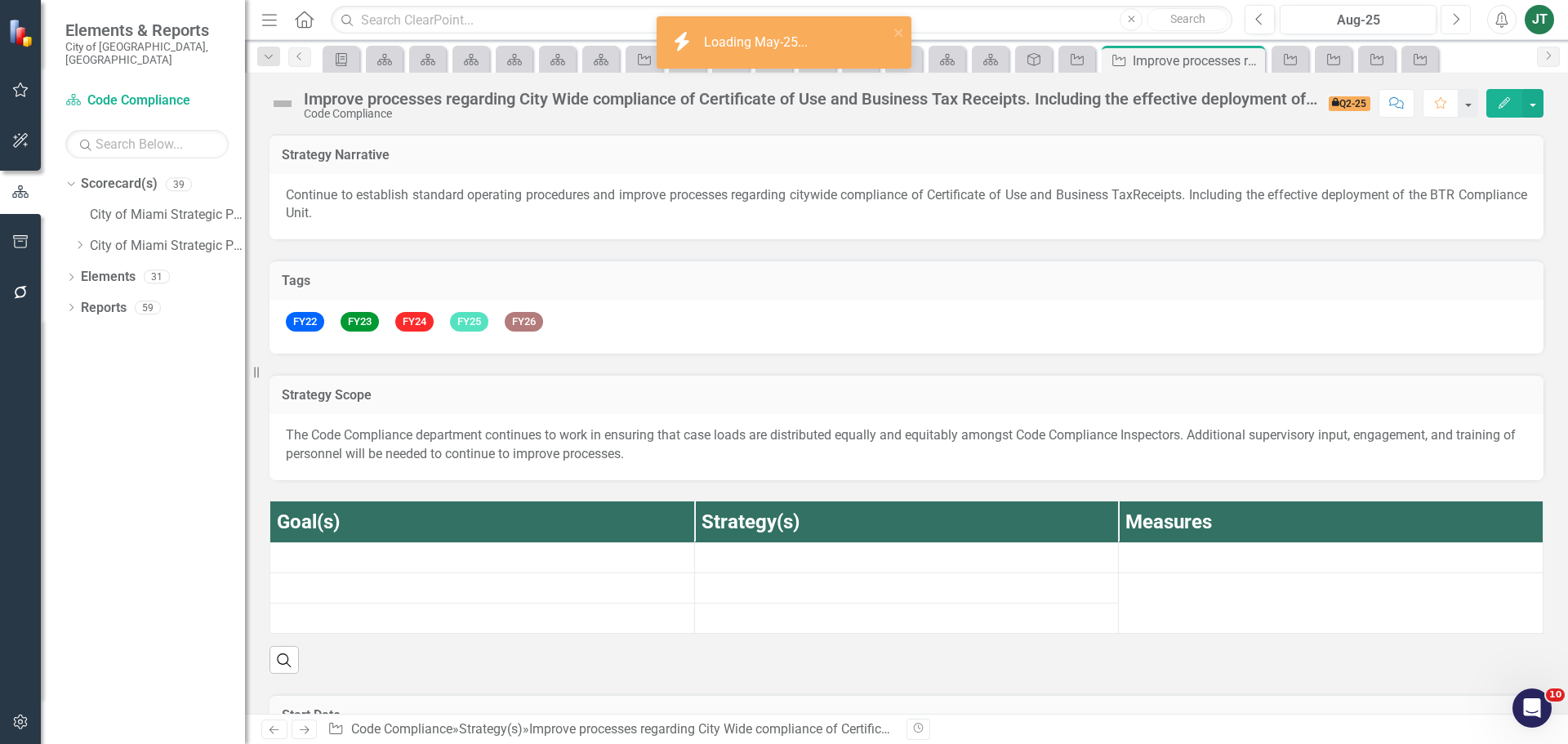
click at [1448, 18] on button "Next" at bounding box center [1456, 20] width 30 height 30
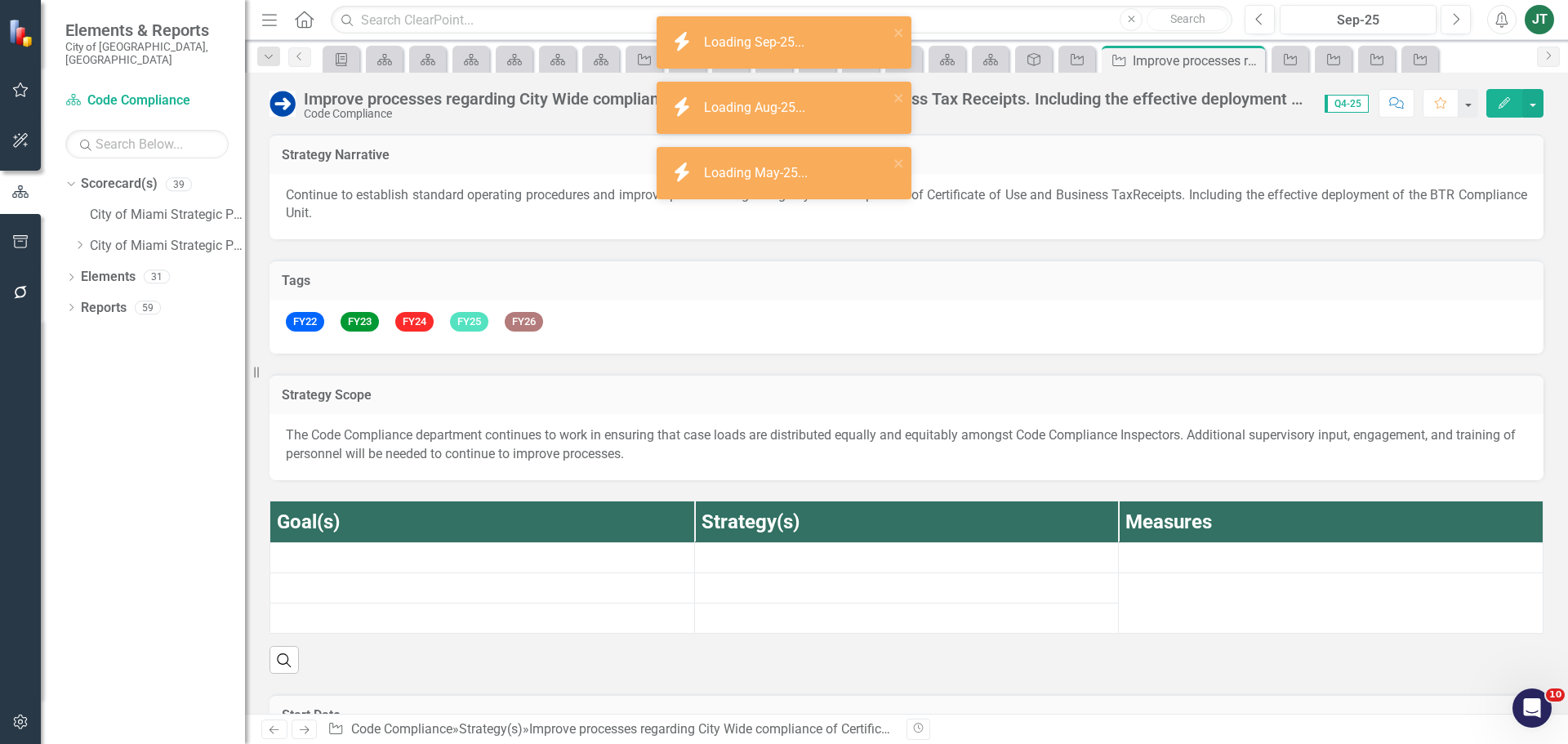
click at [277, 104] on img at bounding box center [282, 103] width 26 height 26
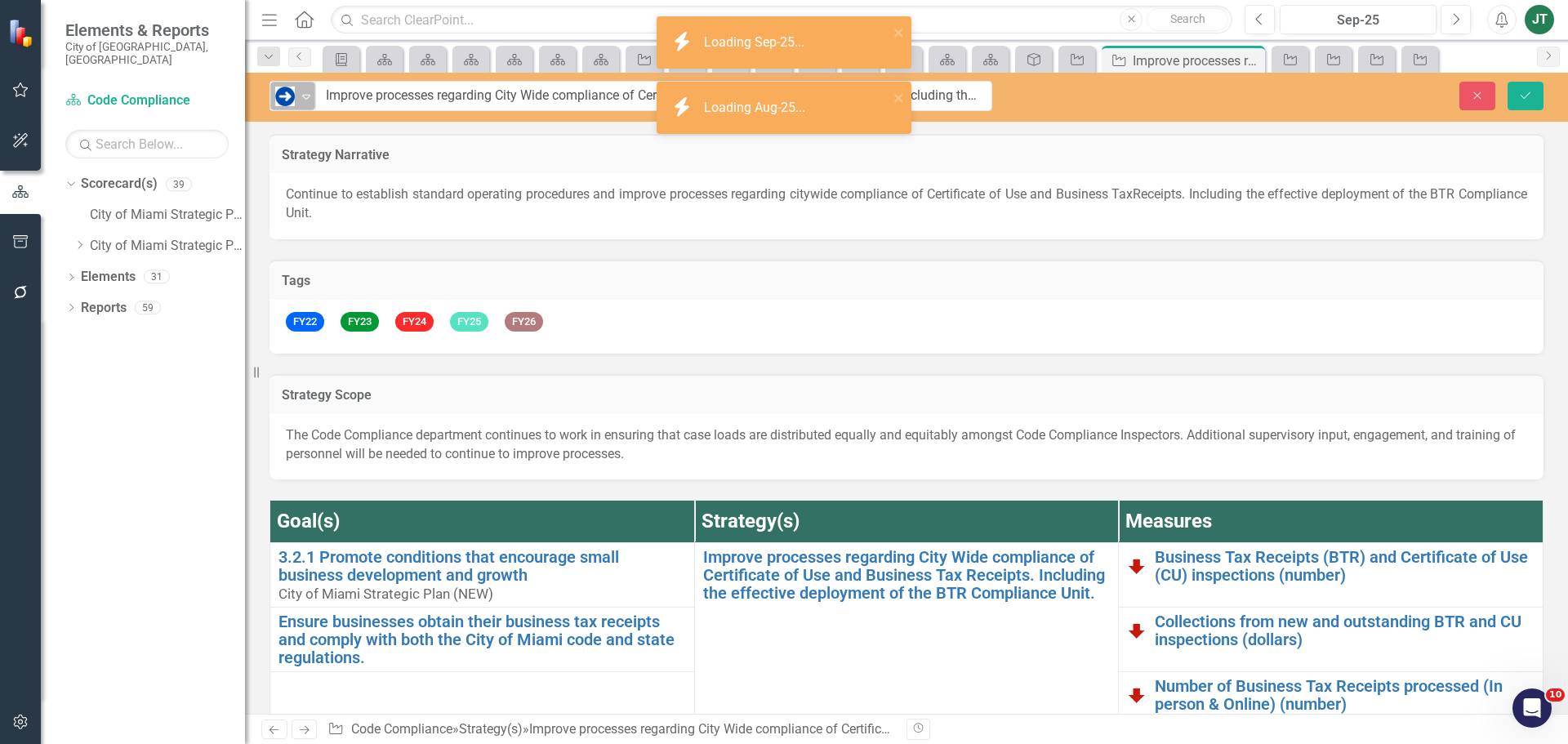
click at [304, 98] on icon "Expand" at bounding box center [306, 96] width 16 height 13
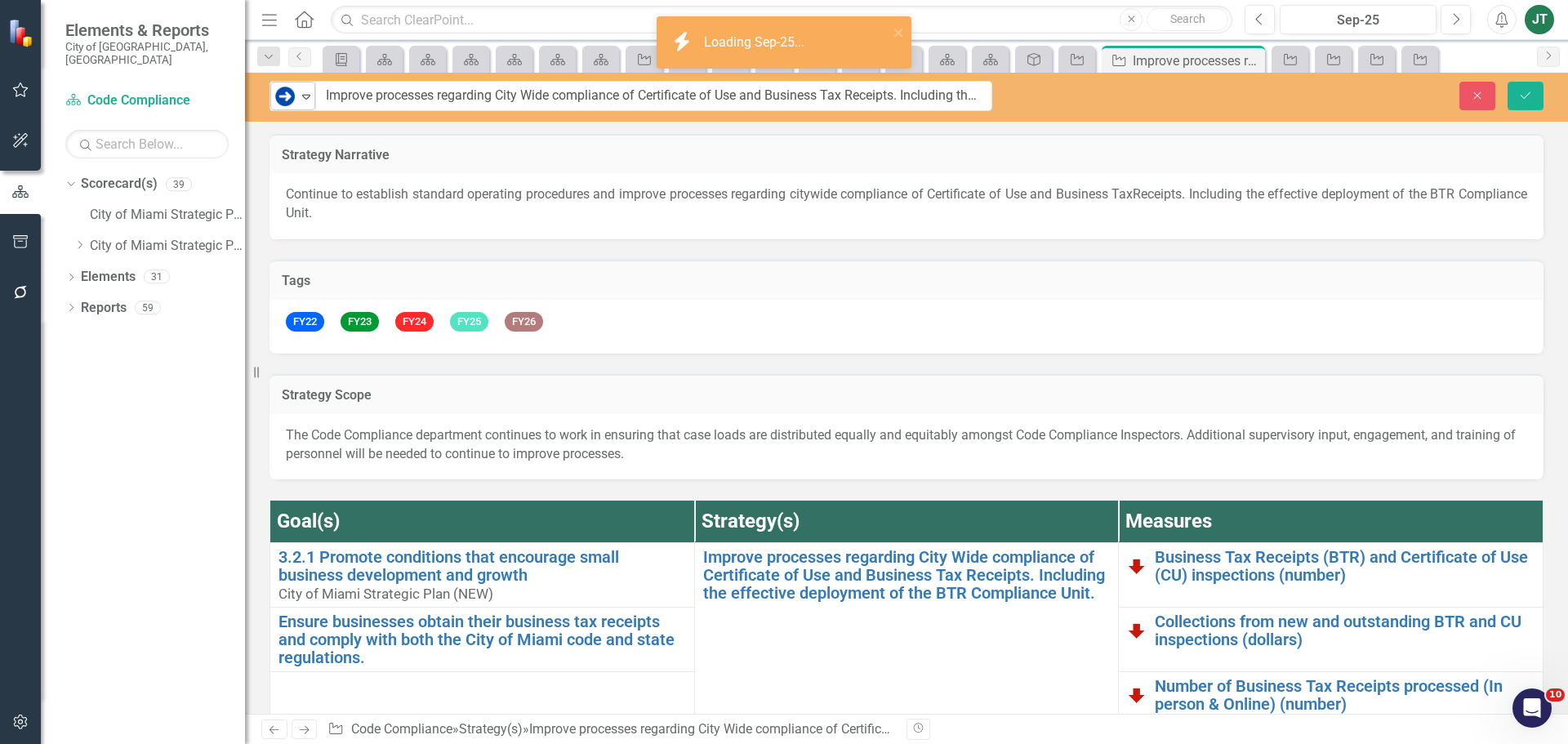
scroll to position [70, 0]
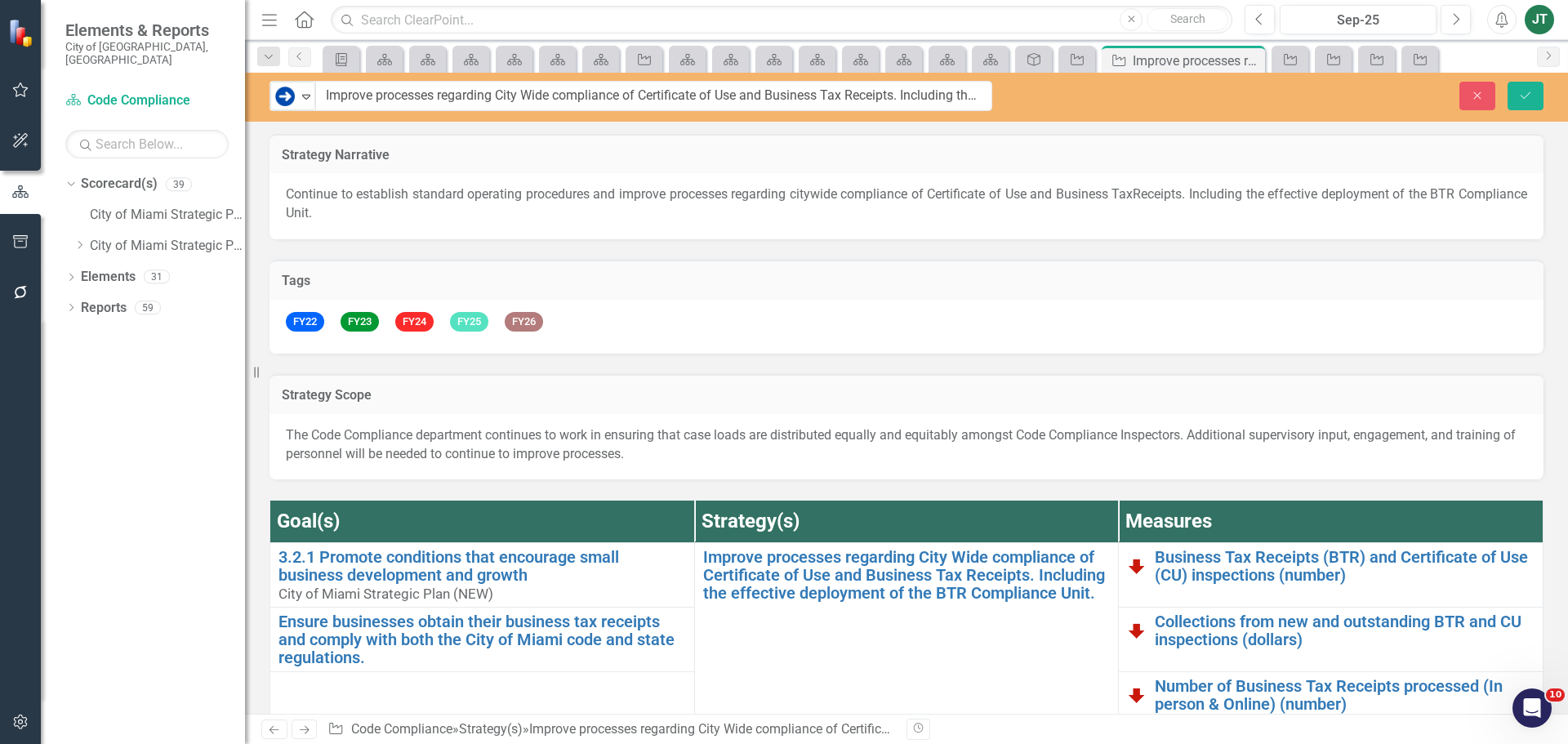
click at [1524, 94] on icon "Save" at bounding box center [1525, 95] width 15 height 11
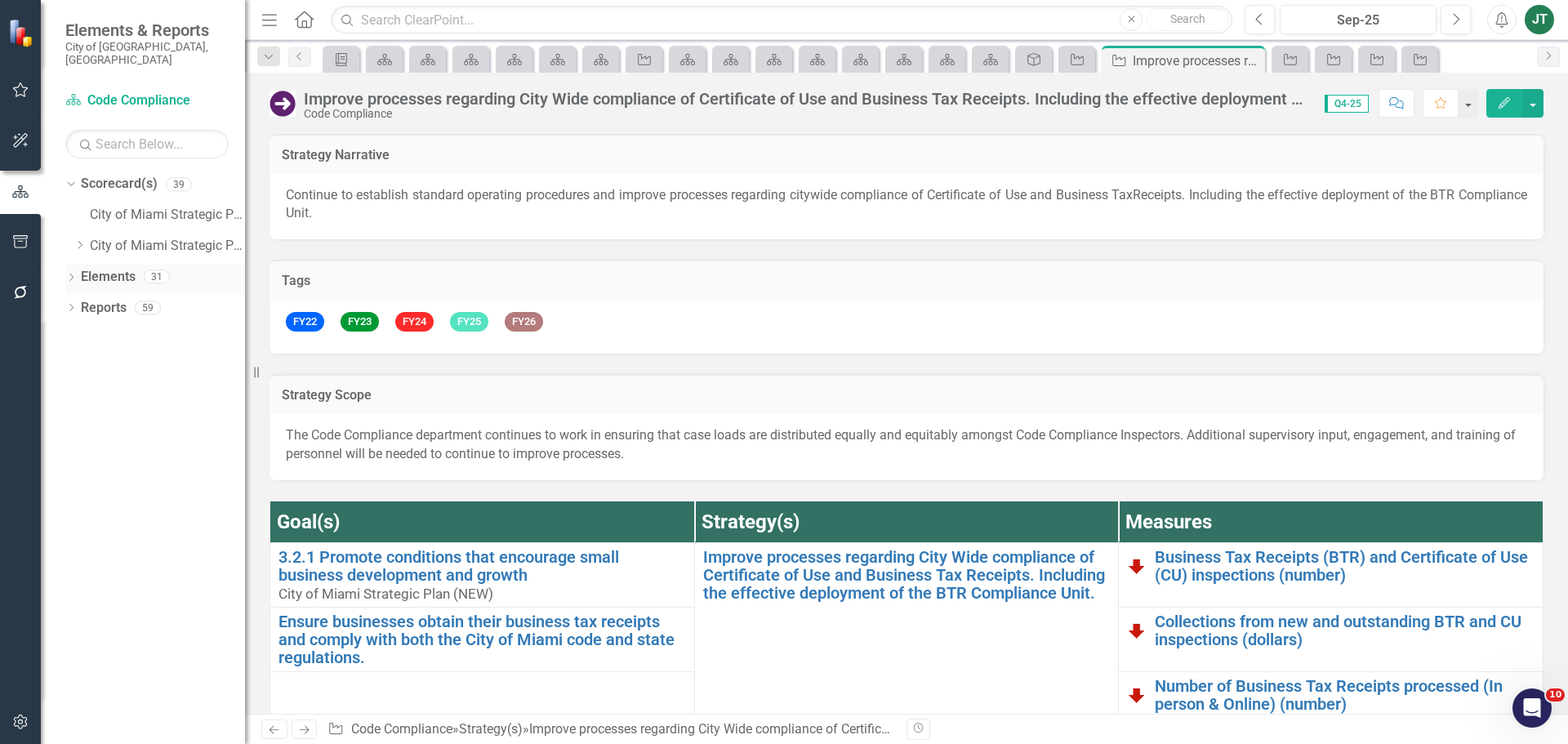
drag, startPoint x: 110, startPoint y: 264, endPoint x: 132, endPoint y: 265, distance: 22.0
click at [110, 268] on link "Elements" at bounding box center [108, 277] width 55 height 19
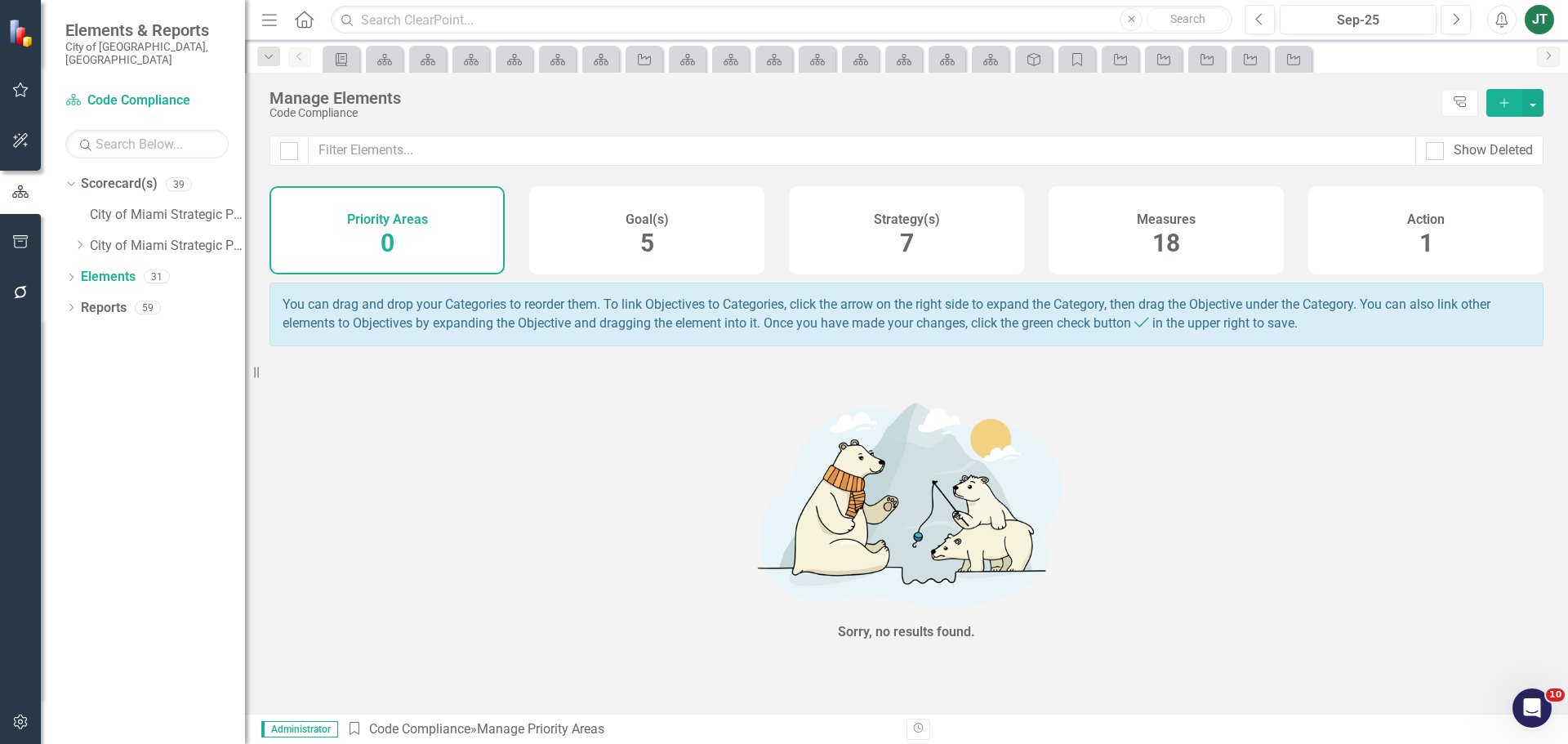
click at [933, 204] on div "Strategy(s) 7" at bounding box center [906, 230] width 235 height 88
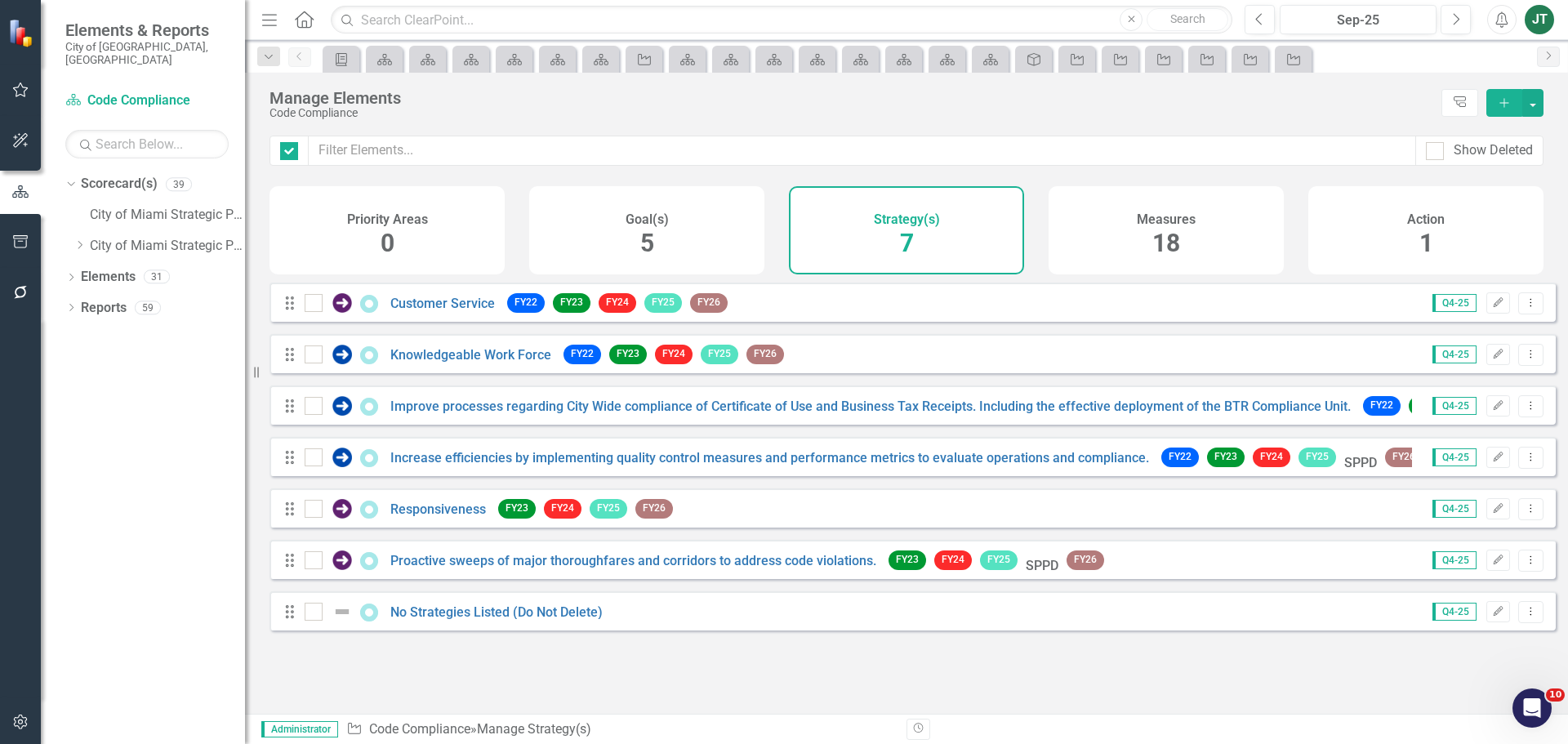
checkbox input "false"
click at [936, 226] on h4 "Strategy(s)" at bounding box center [906, 220] width 66 height 15
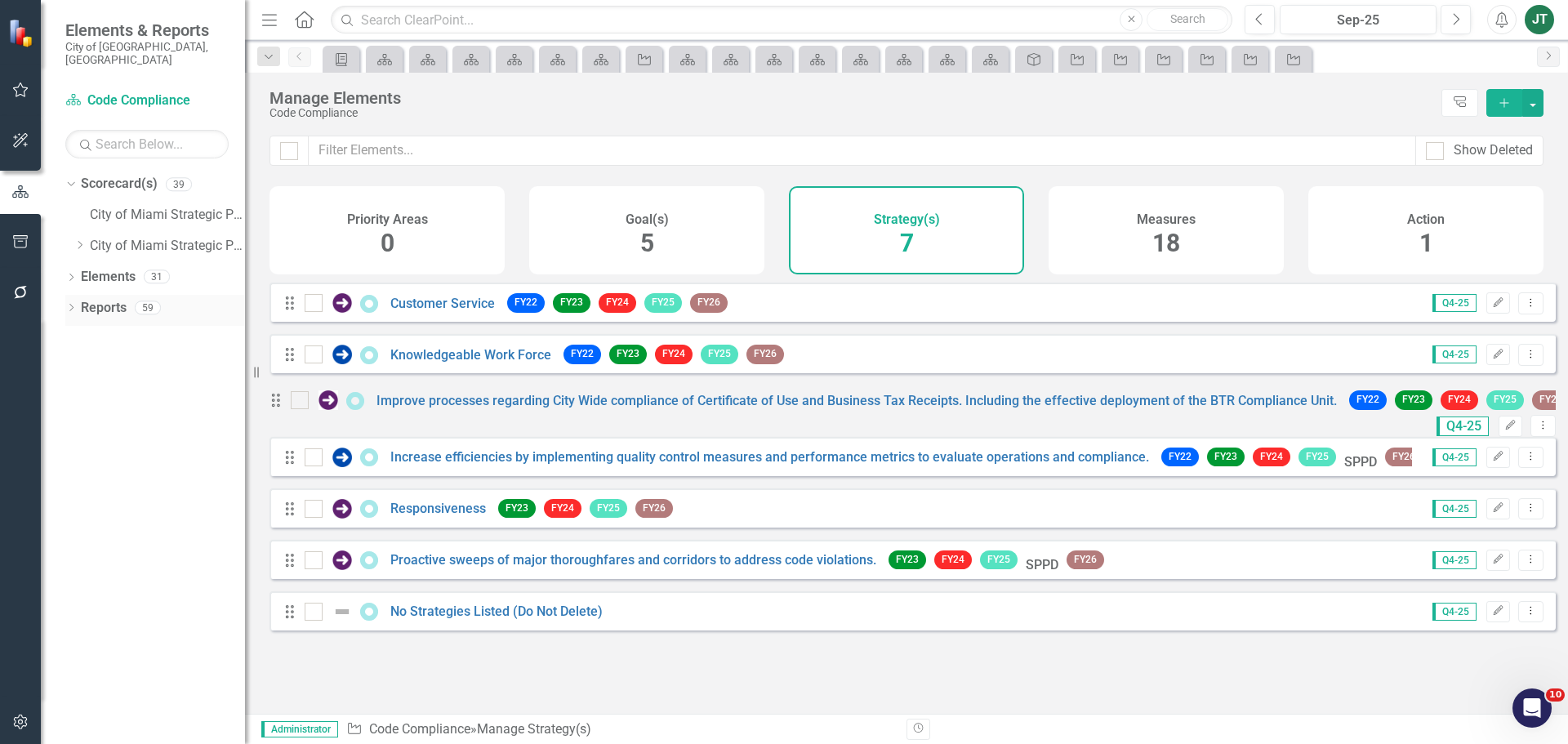
click at [72, 303] on div "Dropdown" at bounding box center [71, 310] width 11 height 14
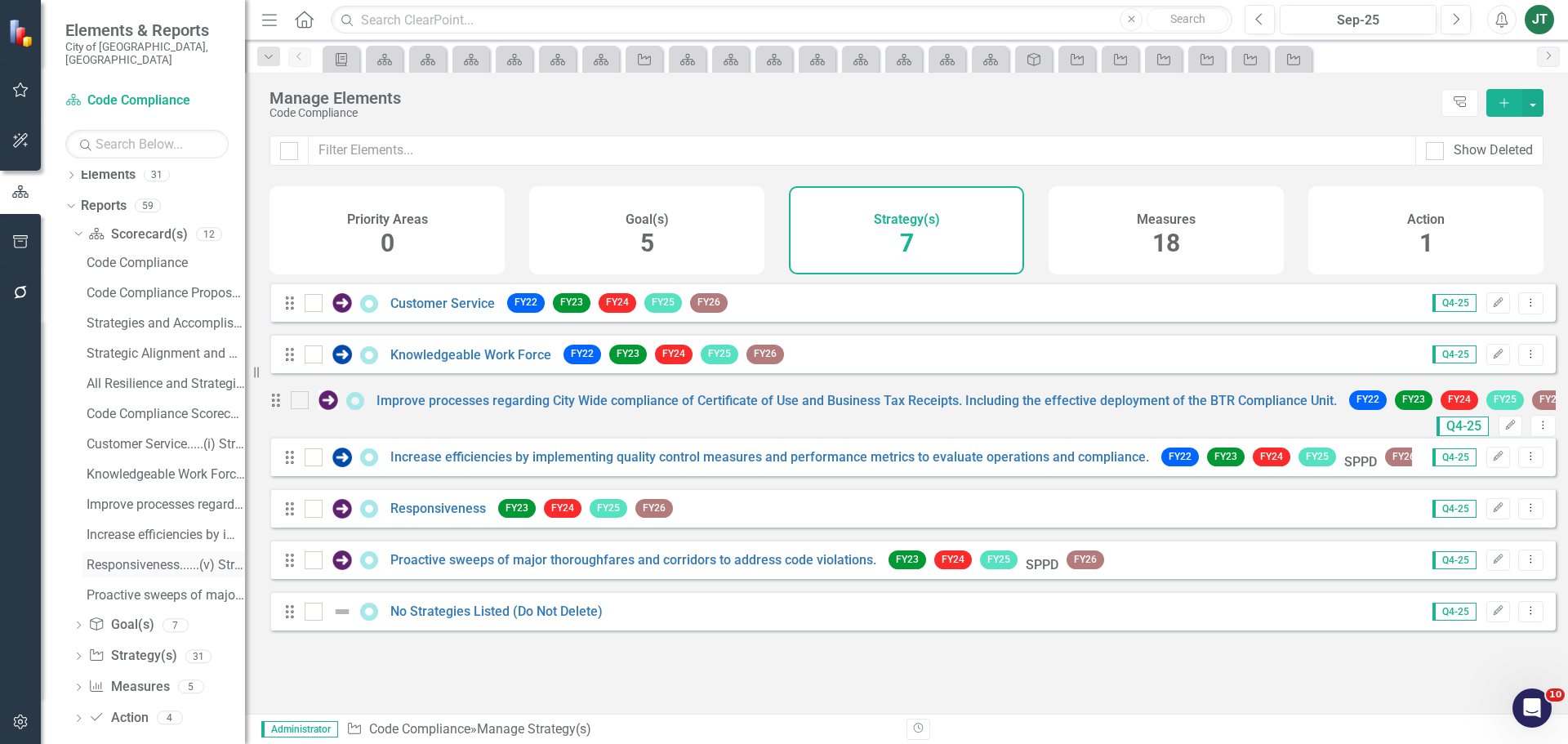
scroll to position [104, 0]
click at [14, 240] on icon "button" at bounding box center [21, 241] width 17 height 13
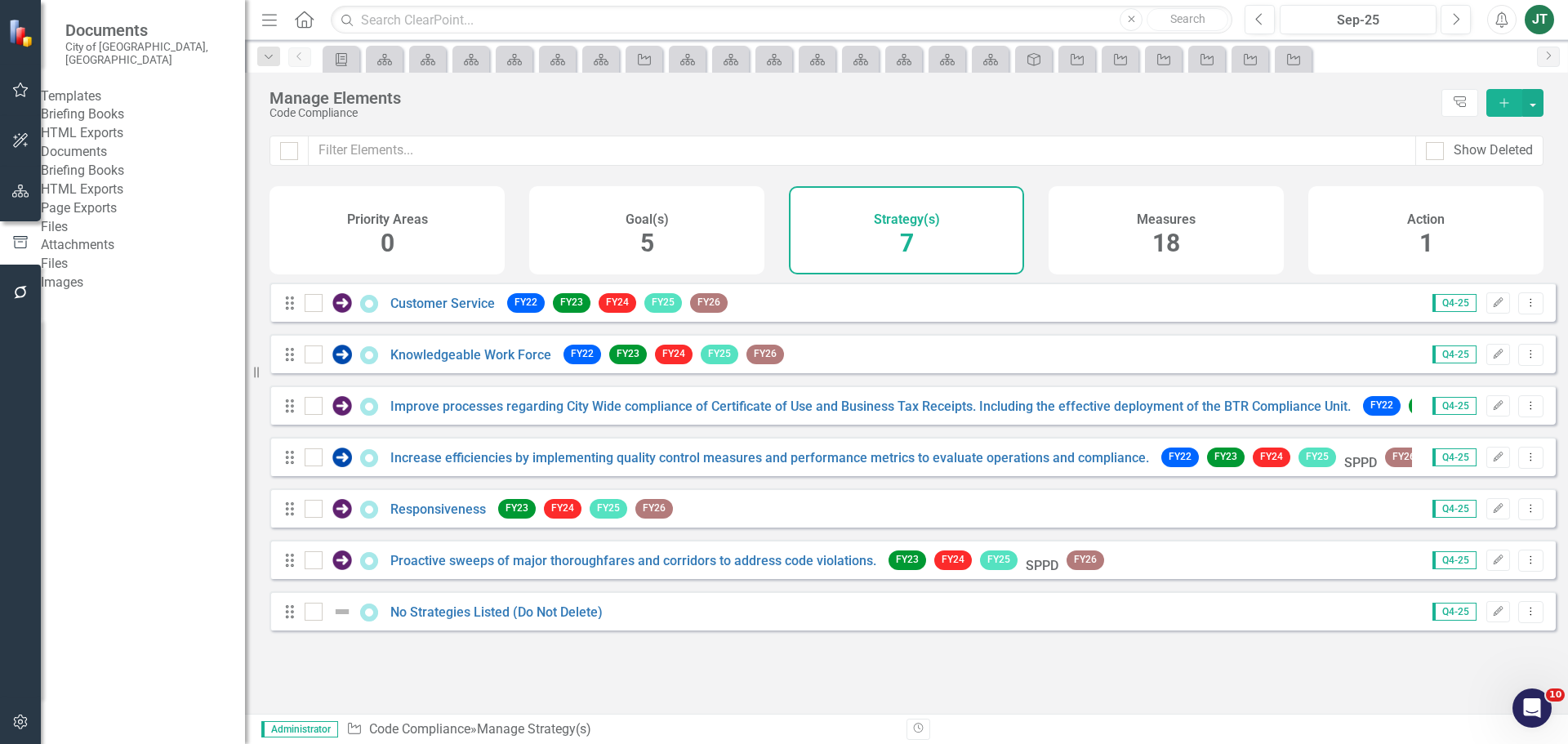
click at [117, 114] on link "Briefing Books" at bounding box center [143, 114] width 204 height 19
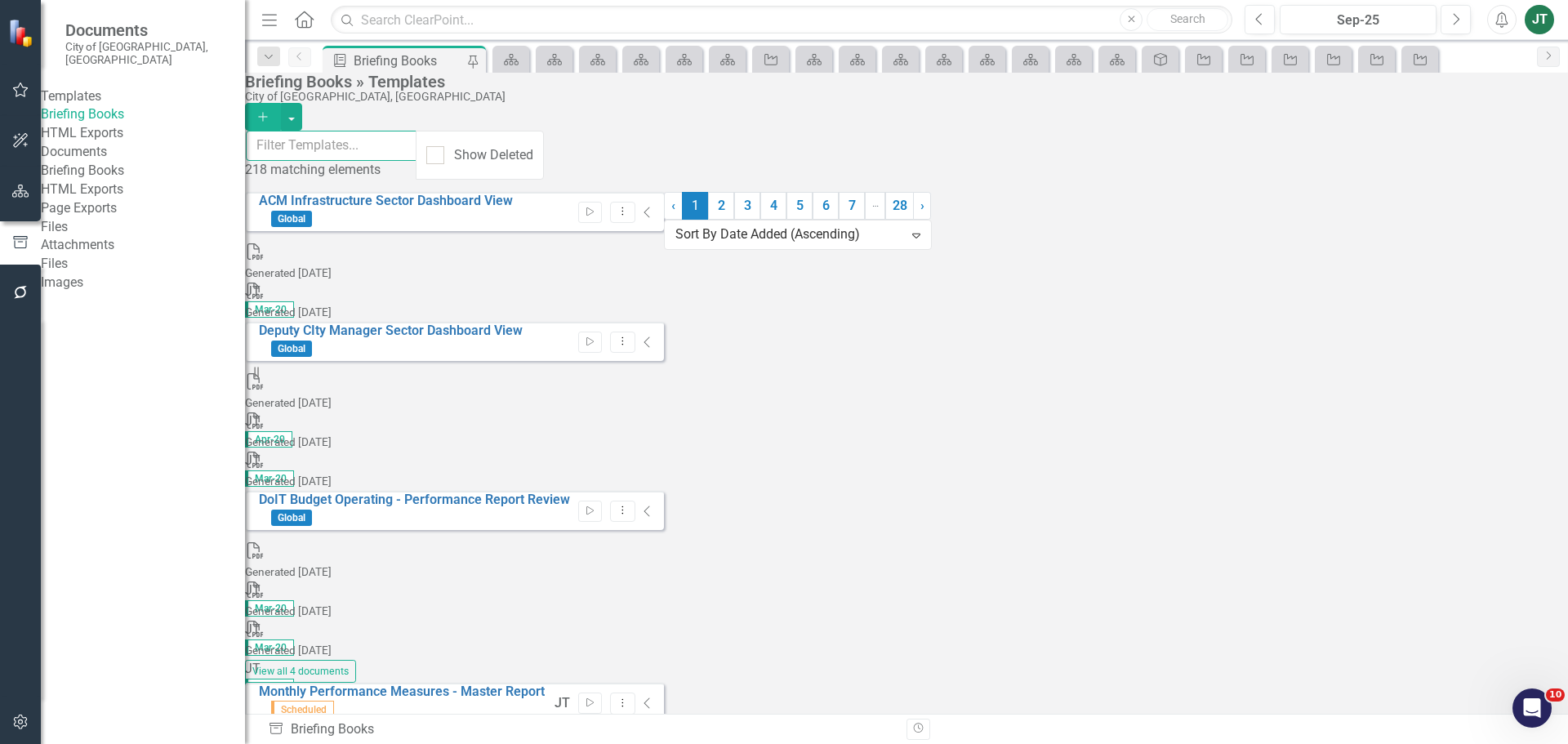
click at [417, 146] on input "text" at bounding box center [331, 145] width 172 height 30
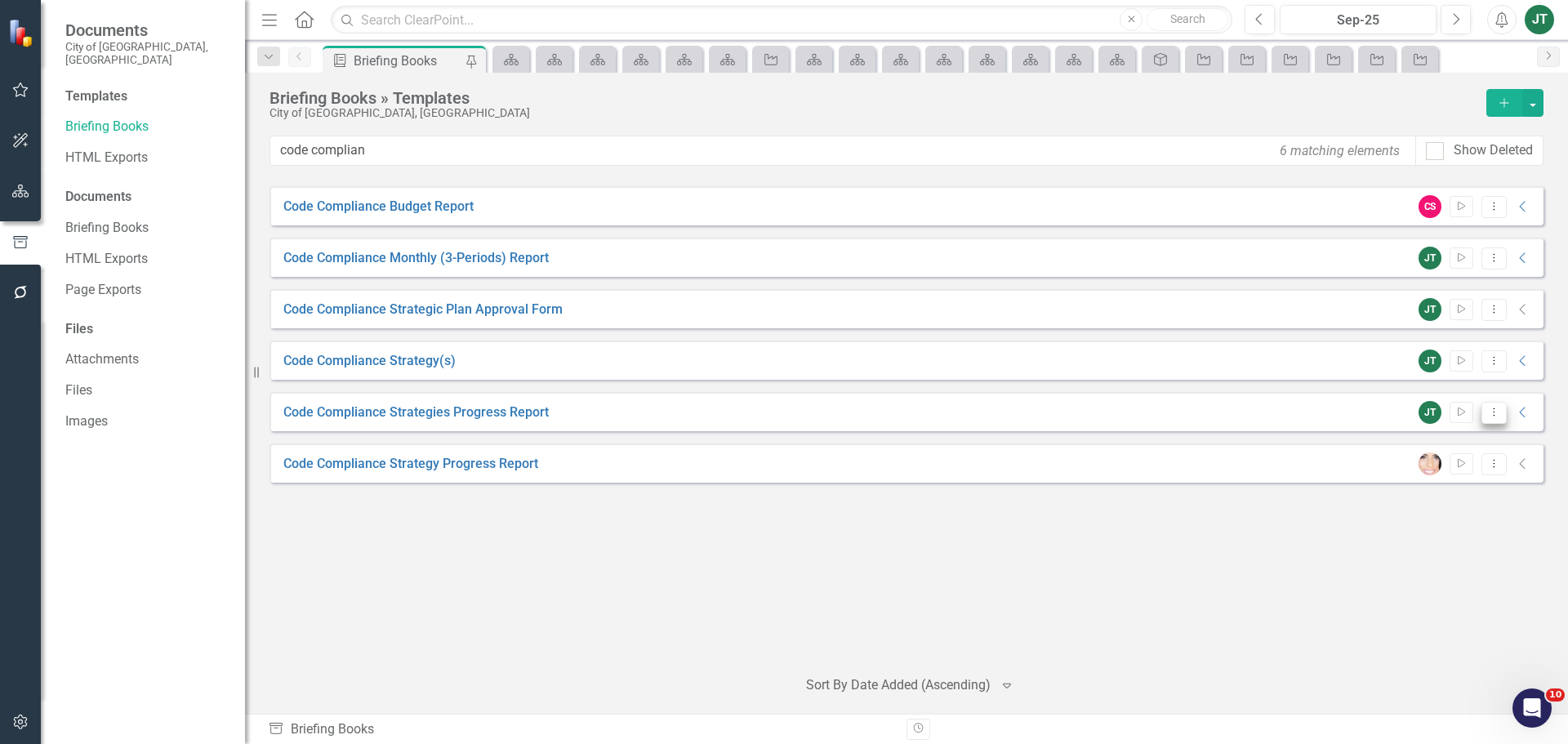
type input "code complian"
click at [1492, 411] on icon "Dropdown Menu" at bounding box center [1493, 411] width 14 height 11
click at [1413, 501] on link "Edit Edit Template" at bounding box center [1430, 500] width 151 height 30
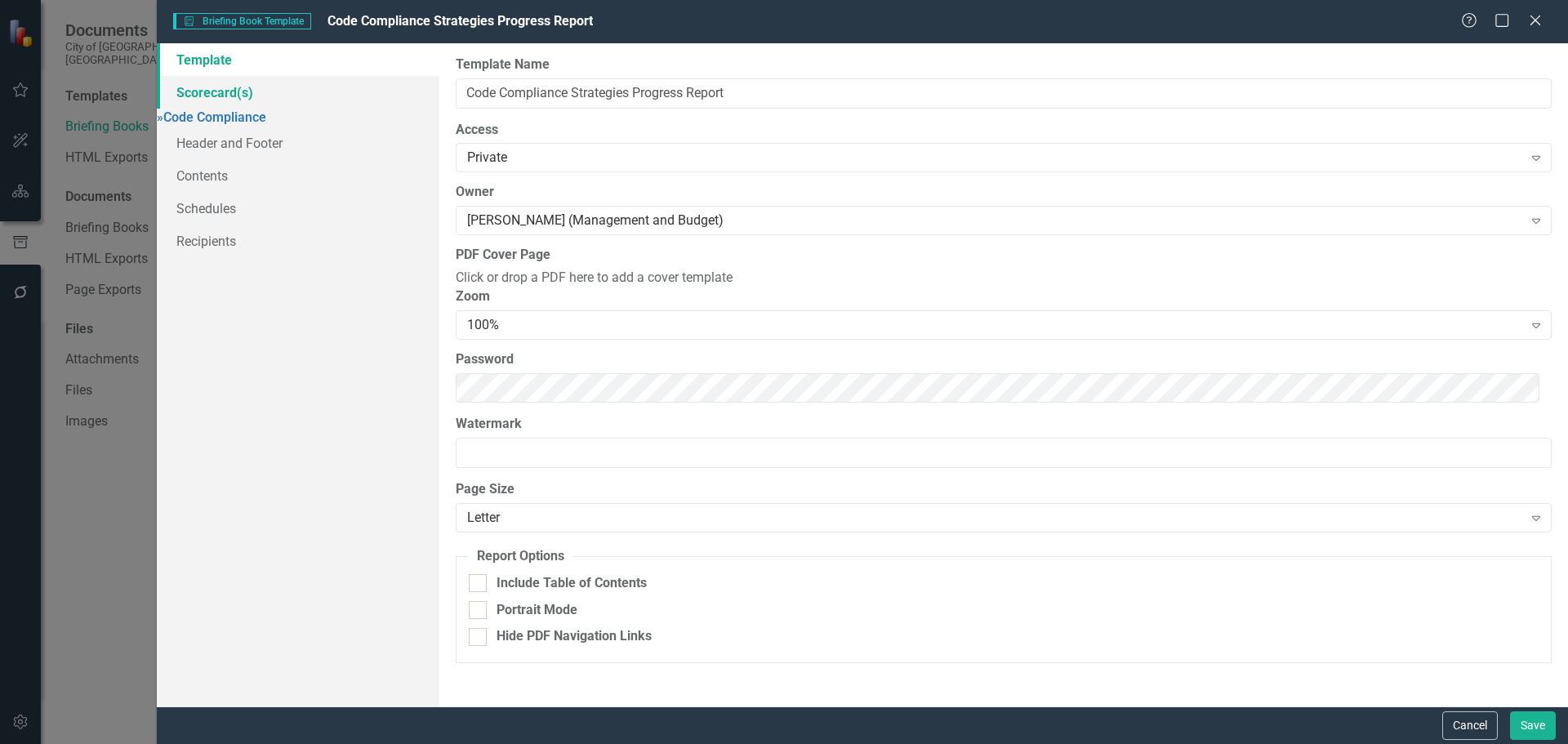
click at [241, 90] on link "Scorecard(s)" at bounding box center [298, 93] width 282 height 33
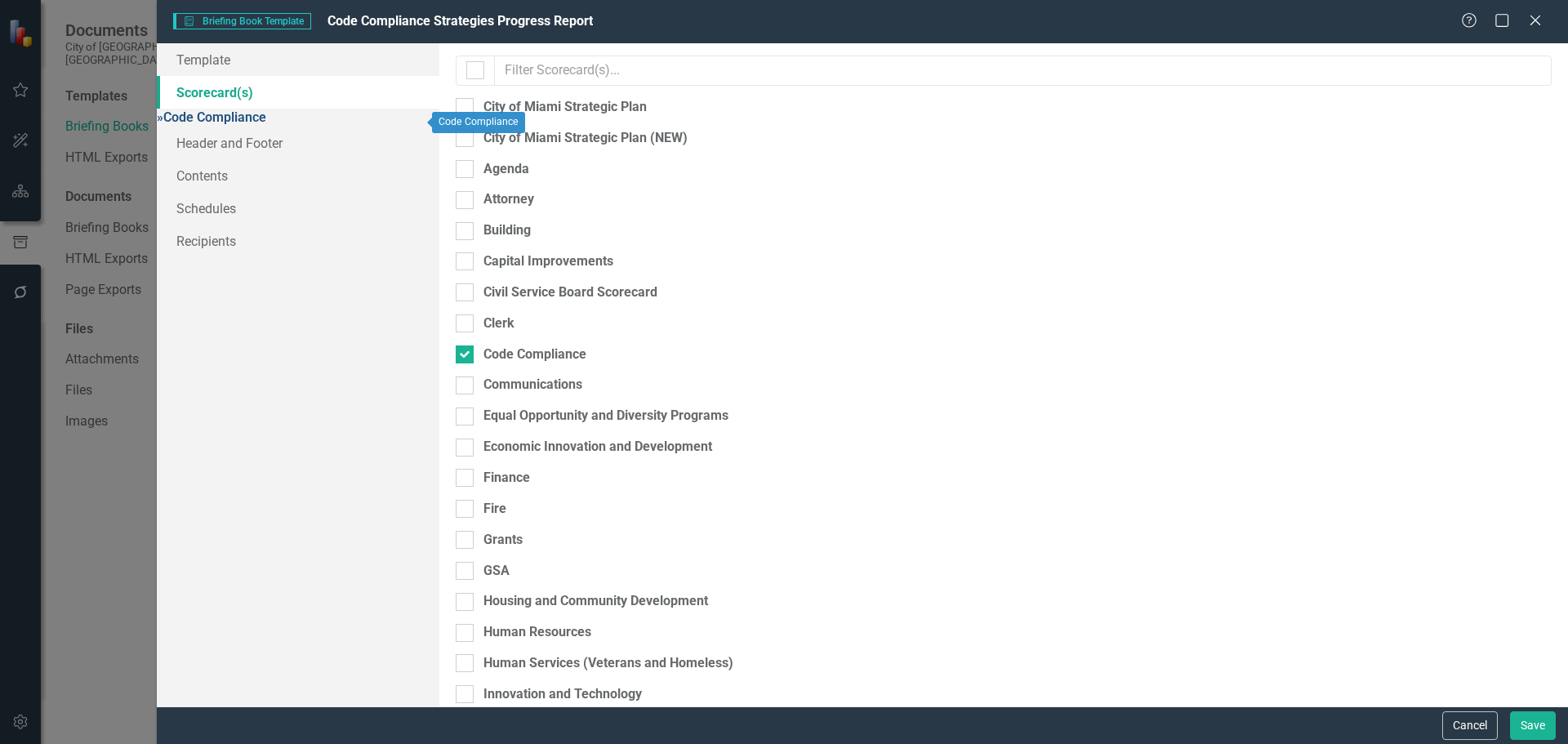
click at [245, 125] on link "» Code Compliance" at bounding box center [211, 117] width 109 height 16
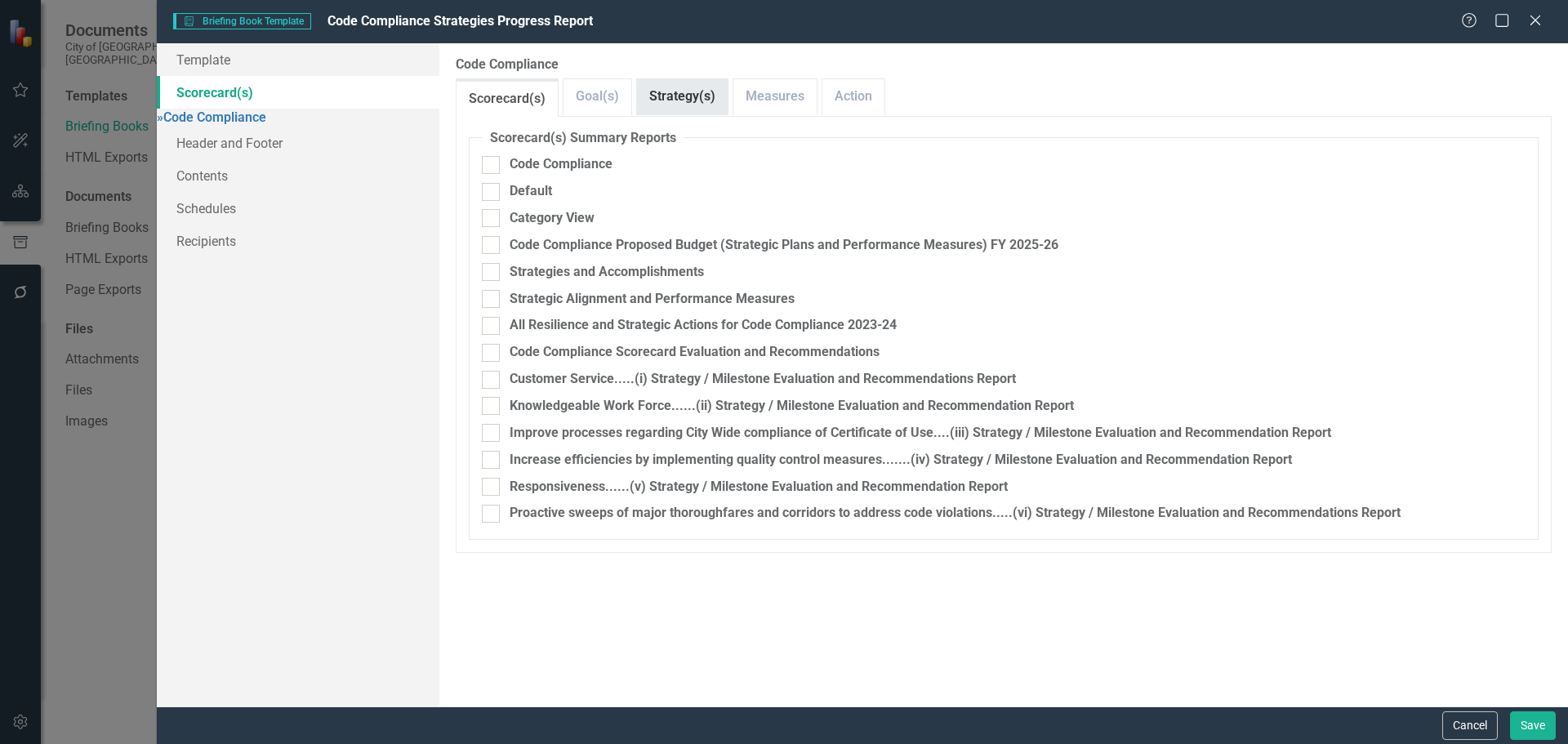
click at [674, 99] on link "Strategy(s)" at bounding box center [682, 96] width 90 height 35
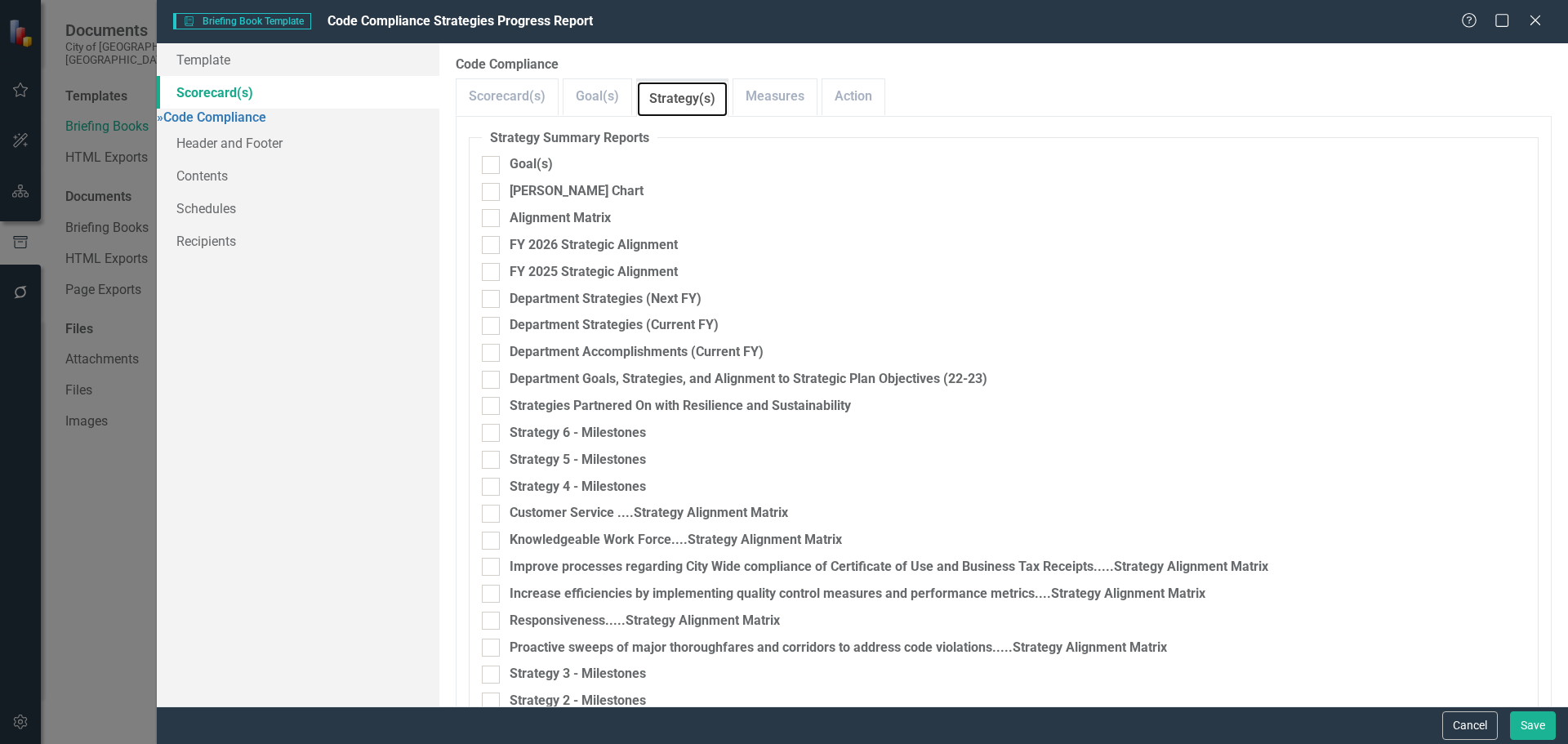
scroll to position [915, 0]
click at [230, 59] on link "Template" at bounding box center [298, 60] width 282 height 33
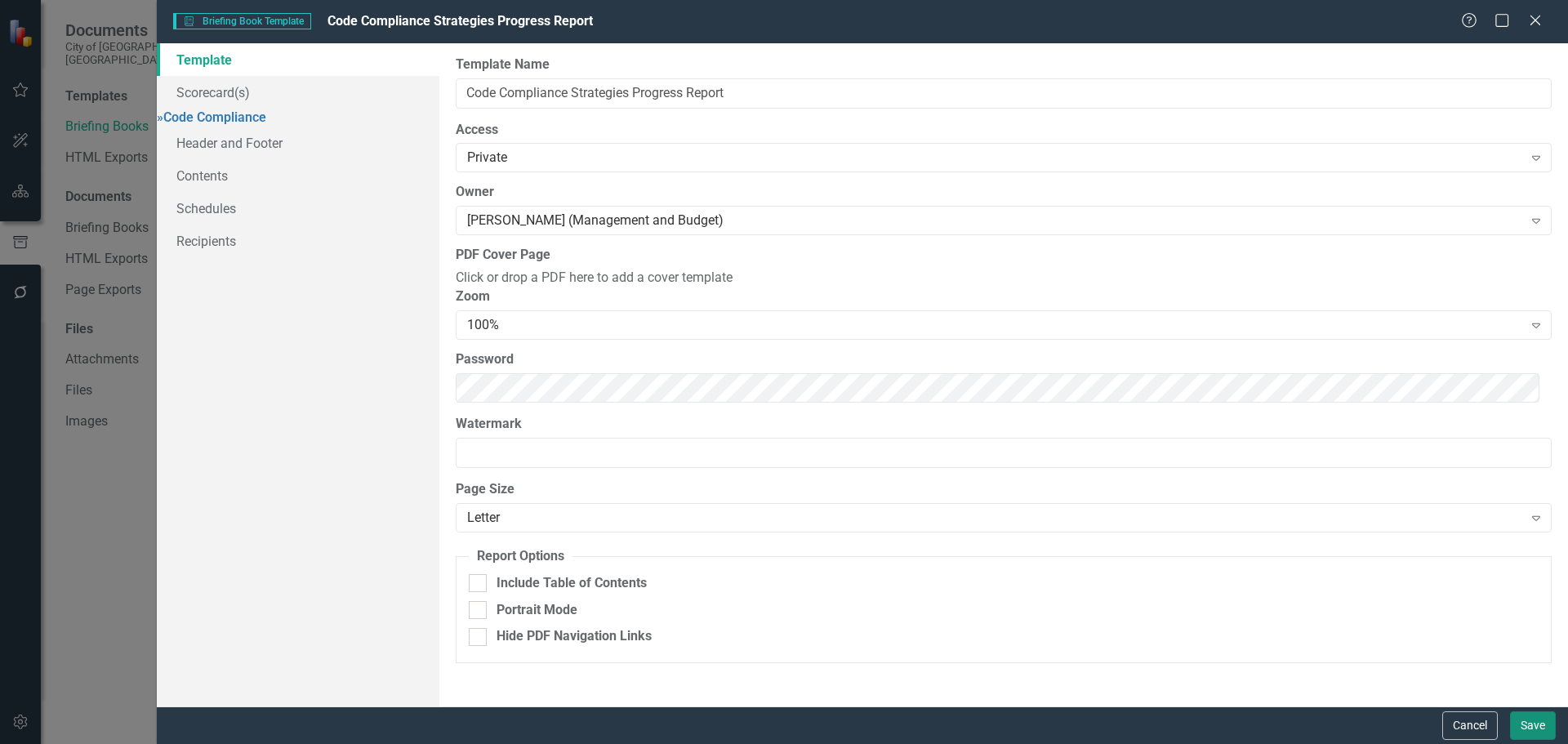
click at [1523, 723] on button "Save" at bounding box center [1533, 725] width 46 height 29
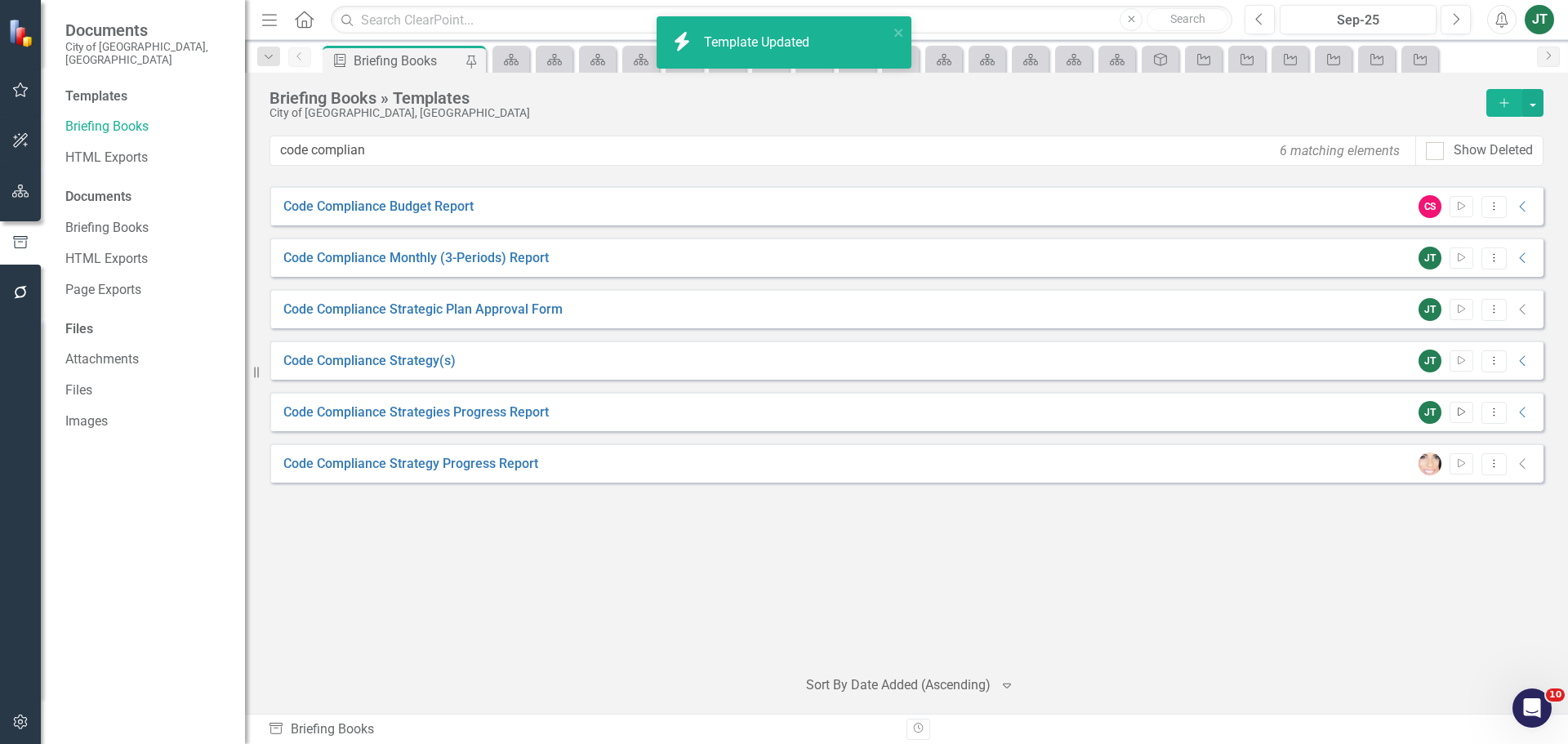
click at [1467, 414] on icon "Start" at bounding box center [1461, 412] width 12 height 10
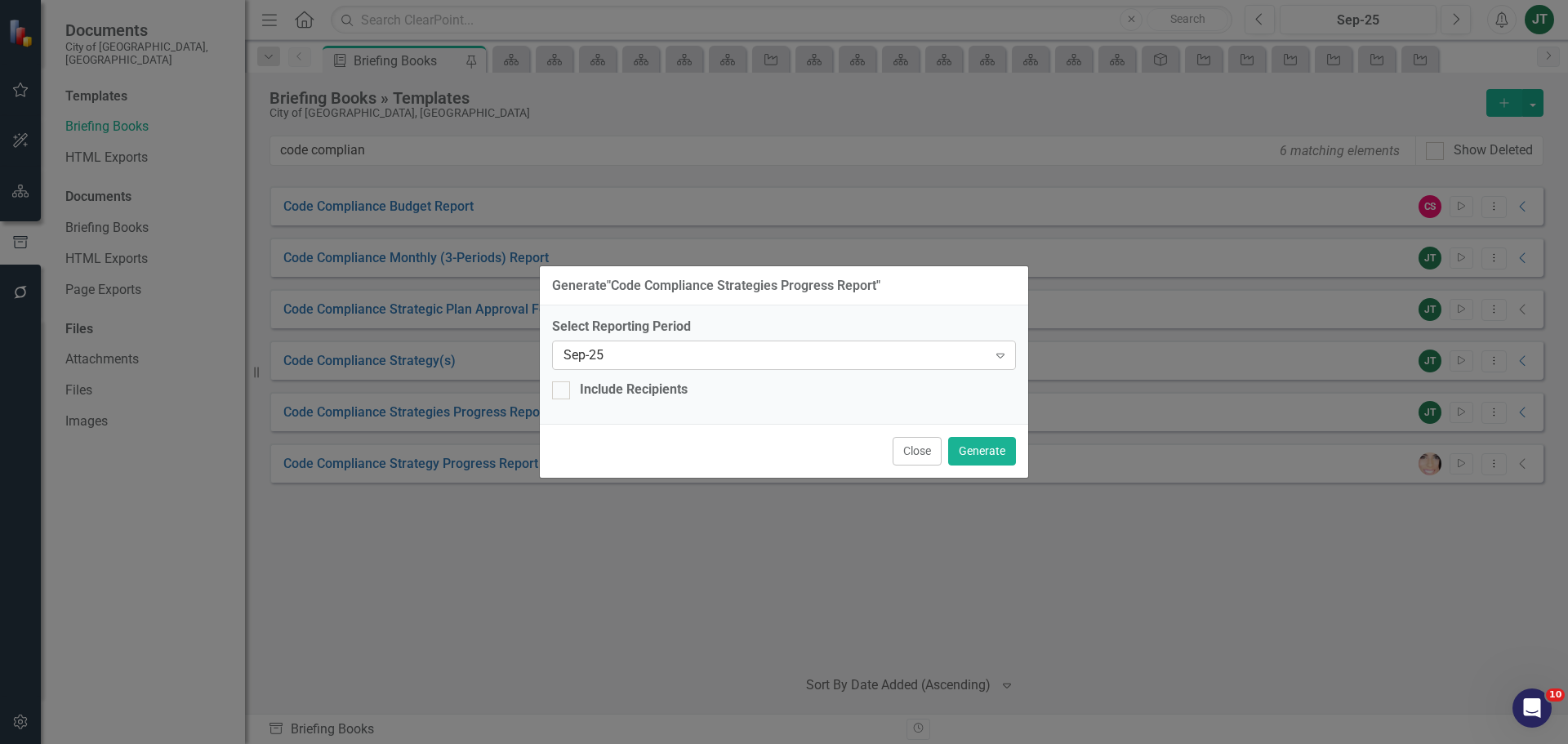
click at [612, 360] on div "Sep-25" at bounding box center [775, 356] width 424 height 19
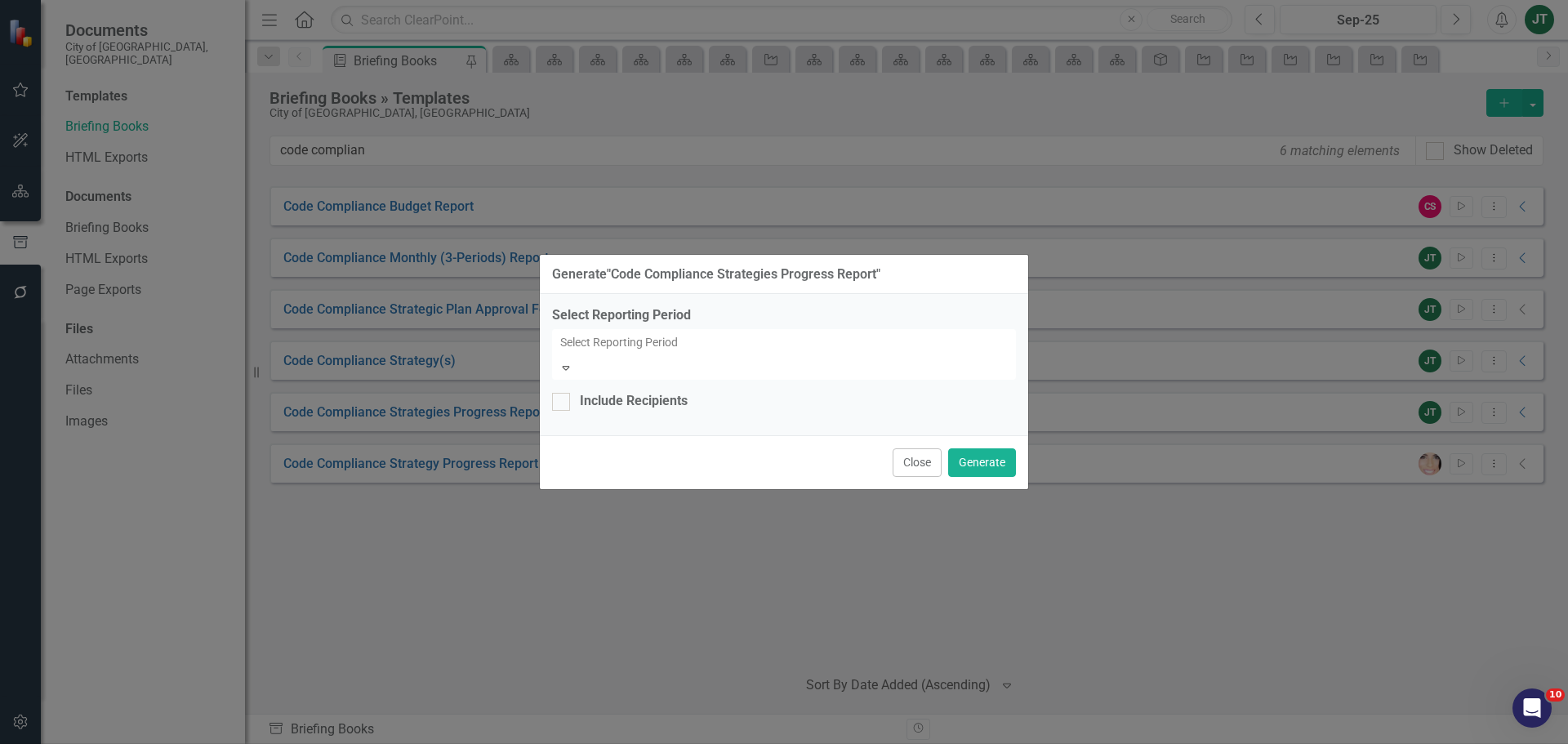
scroll to position [3328, 0]
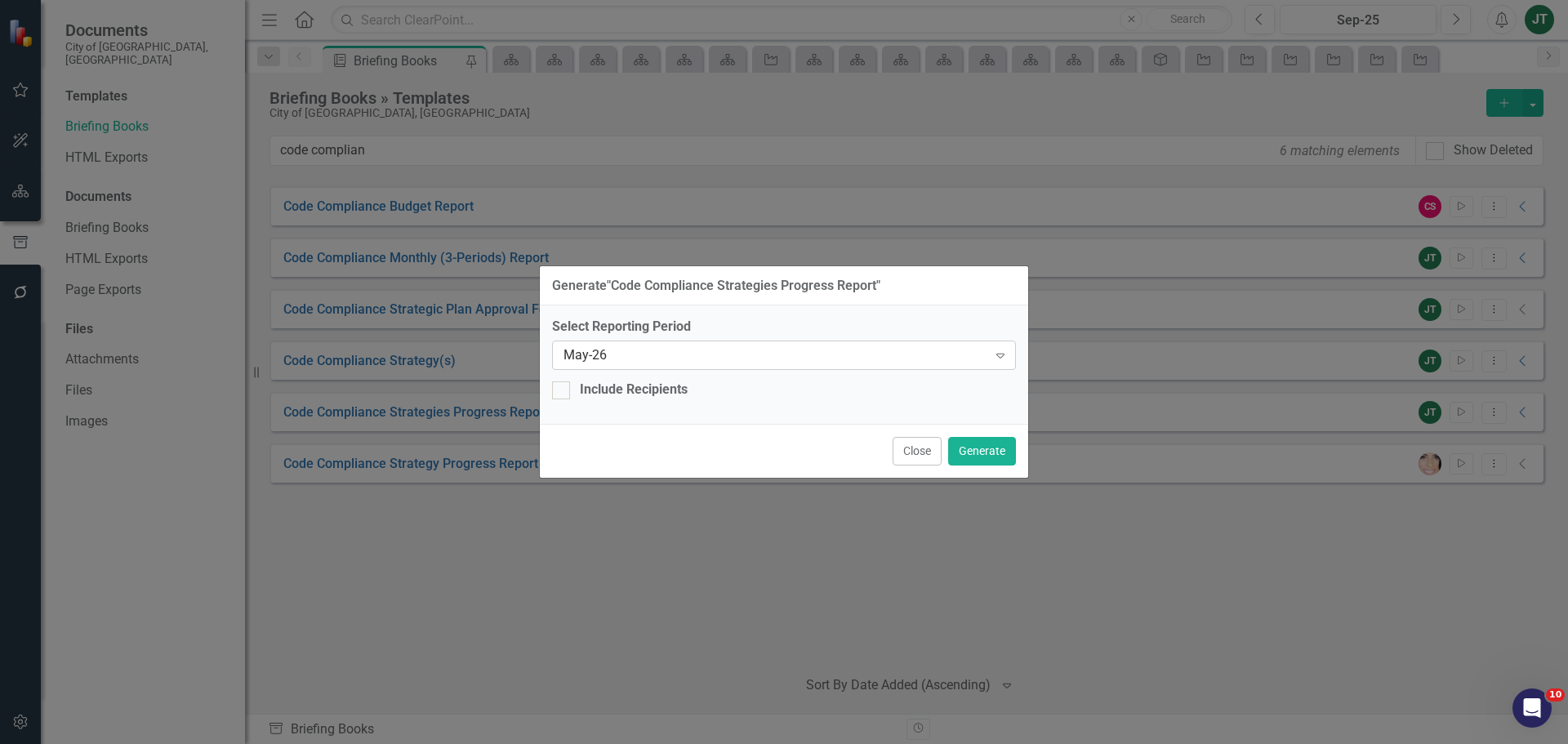
click at [713, 352] on div "May-26" at bounding box center [775, 356] width 424 height 19
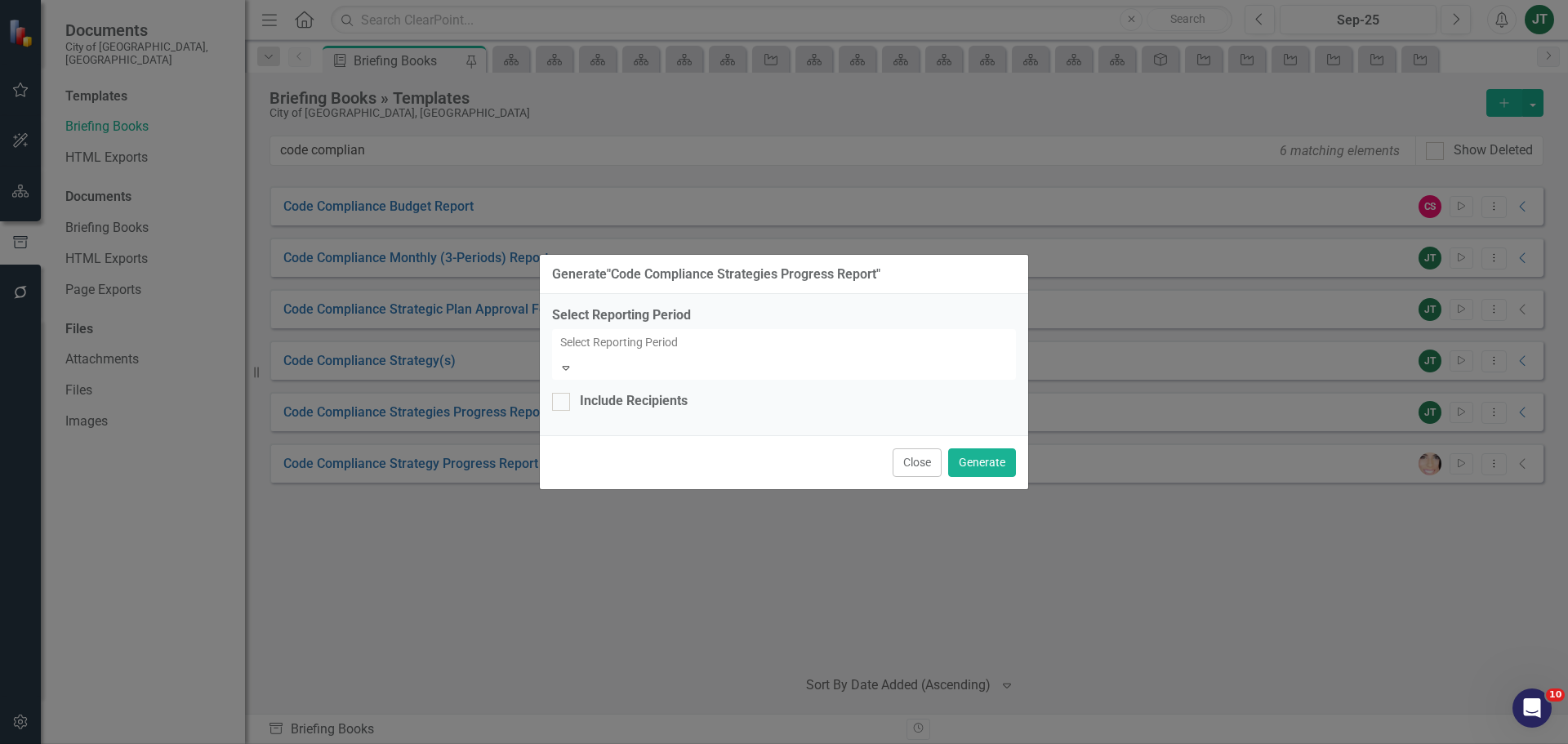
scroll to position [2971, 0]
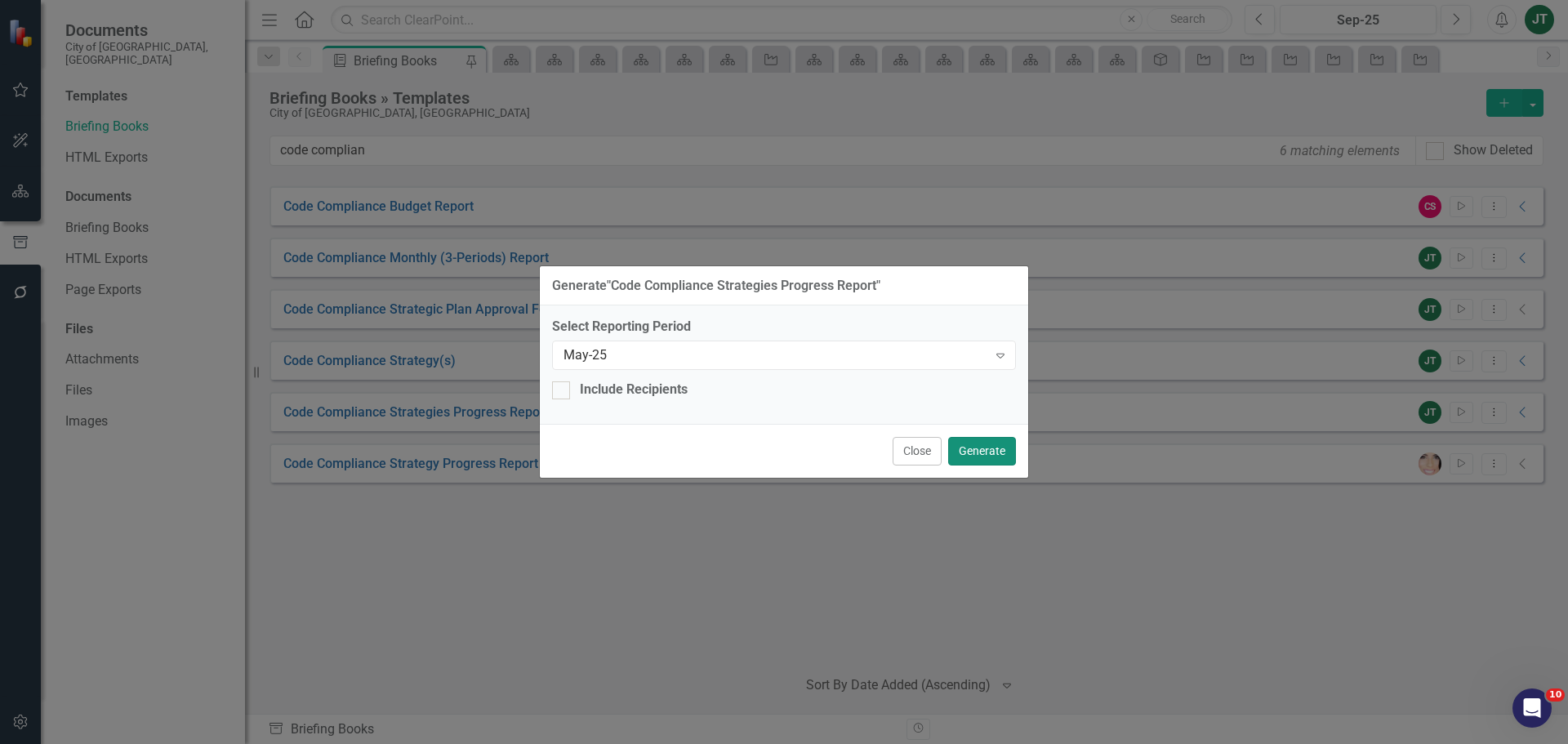
click at [974, 439] on button "Generate" at bounding box center [982, 451] width 68 height 29
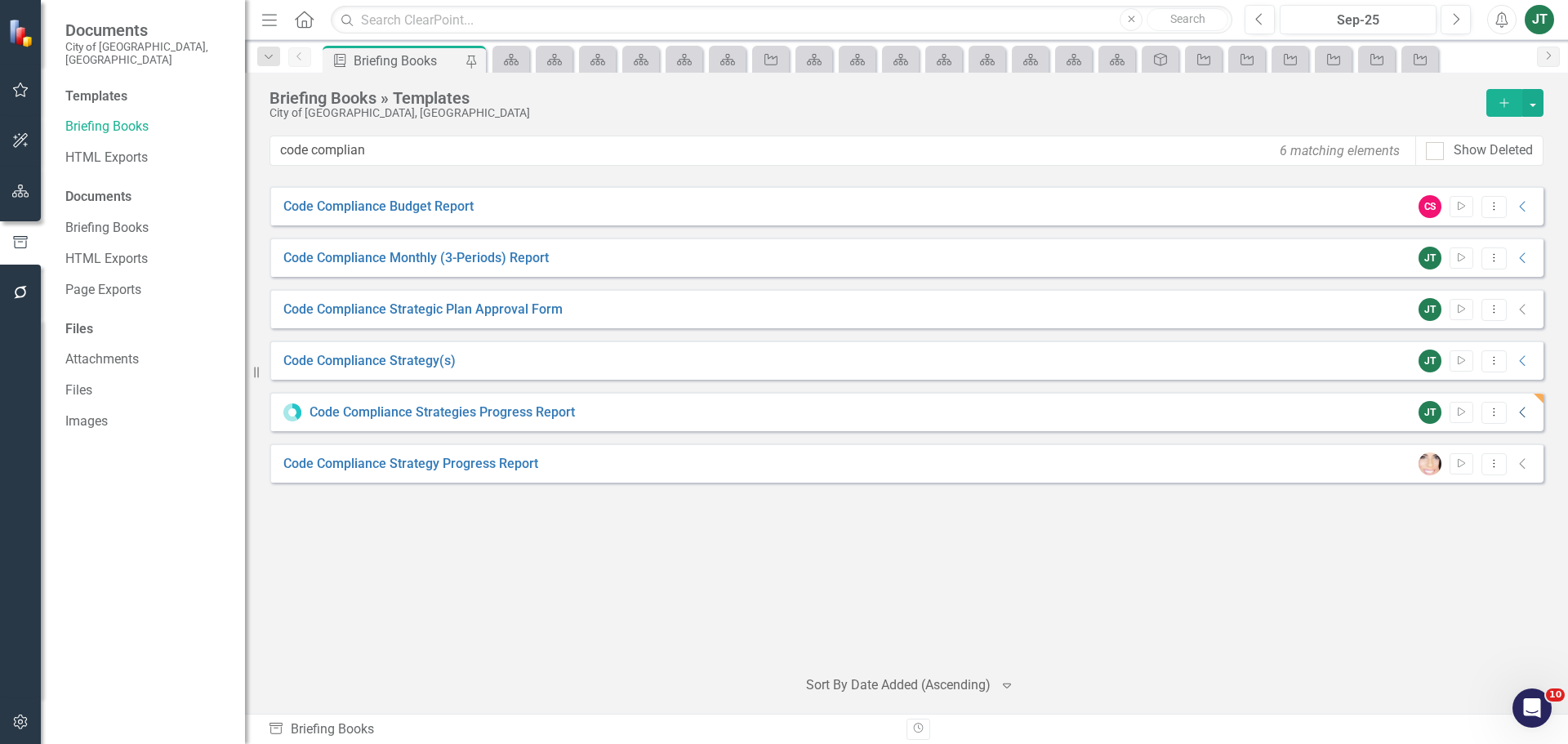
click at [1525, 414] on icon "Collapse" at bounding box center [1523, 412] width 16 height 13
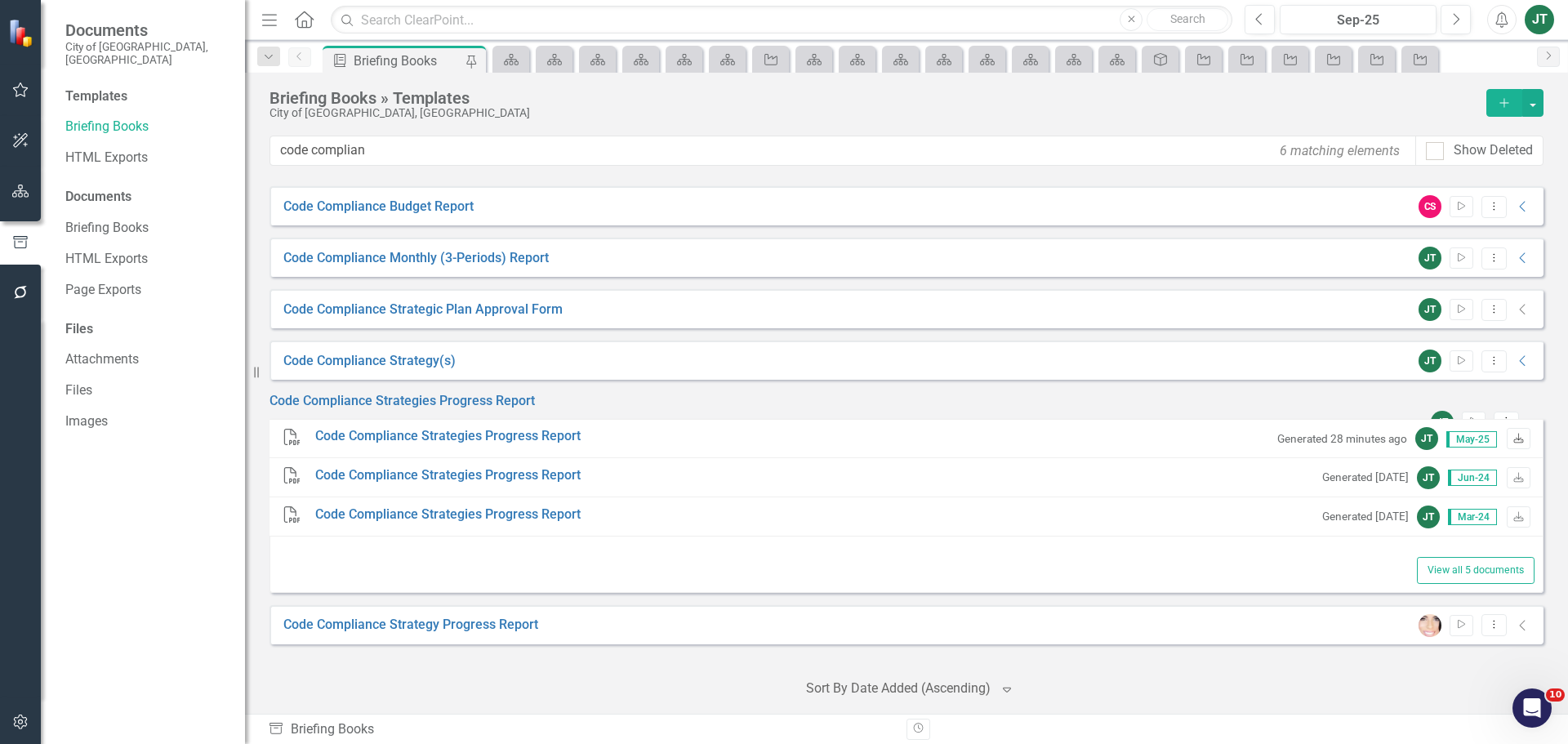
click at [1510, 445] on link "Download" at bounding box center [1518, 439] width 24 height 21
click at [1468, 417] on icon "Start" at bounding box center [1474, 422] width 12 height 10
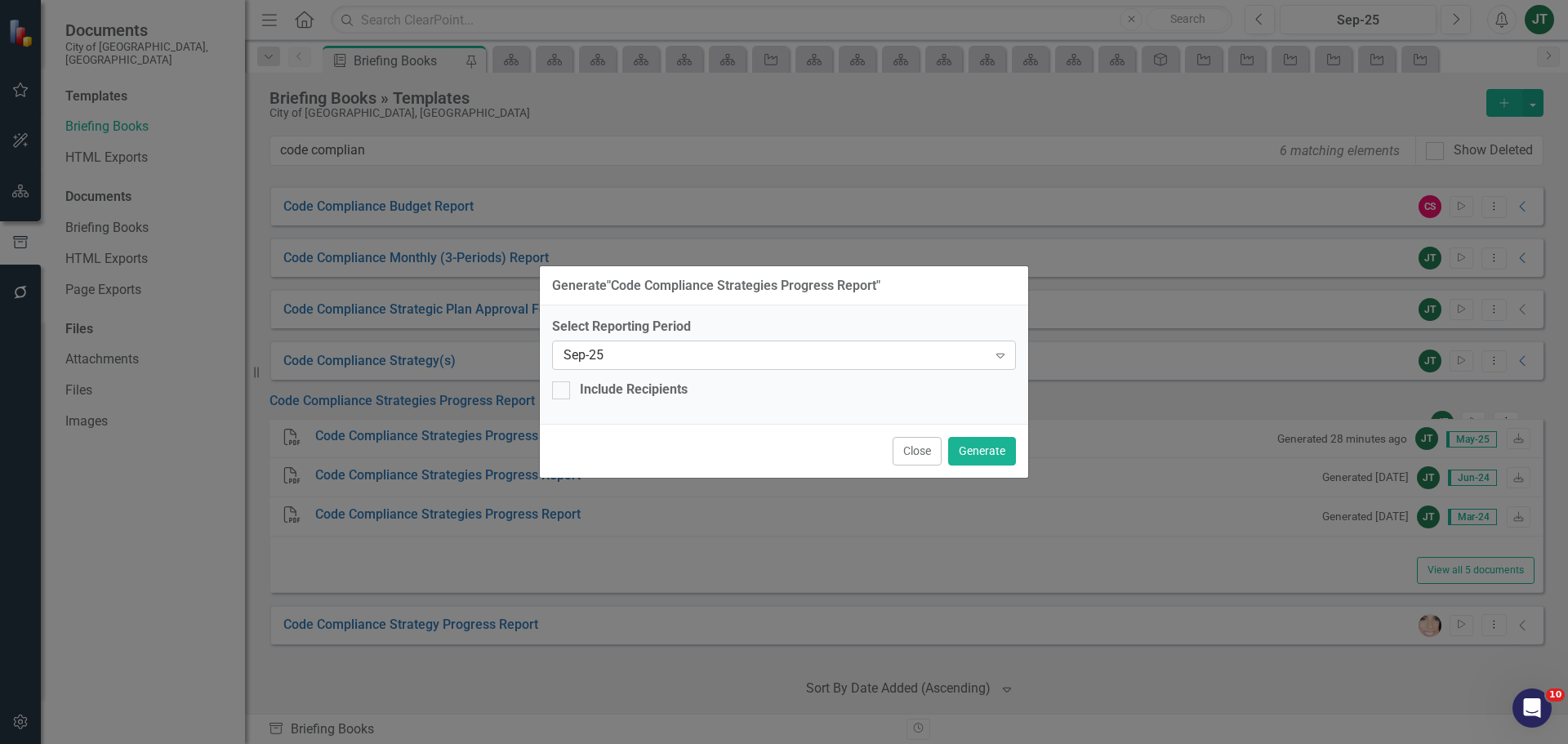
click at [731, 352] on div "Sep-25" at bounding box center [775, 356] width 424 height 19
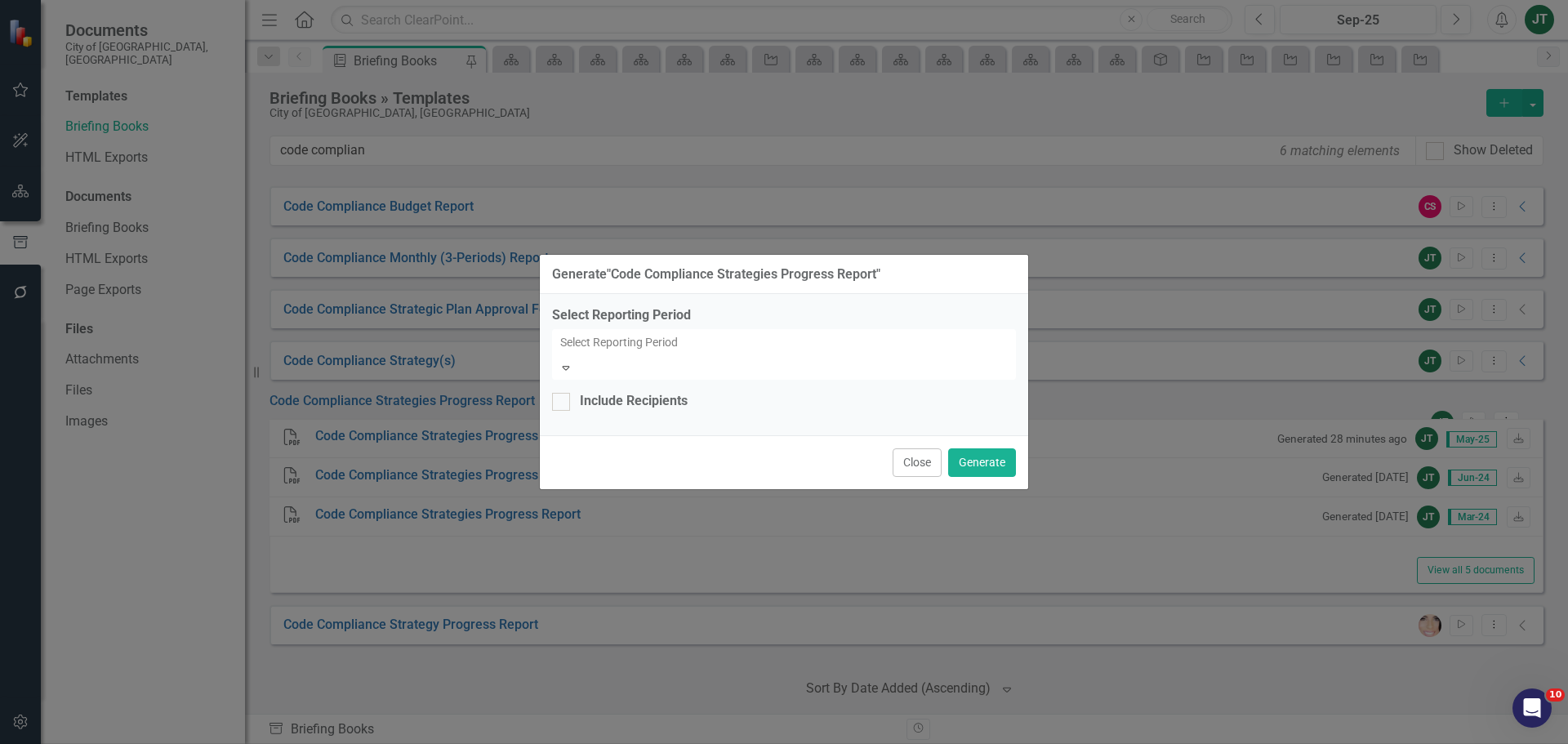
scroll to position [3001, 0]
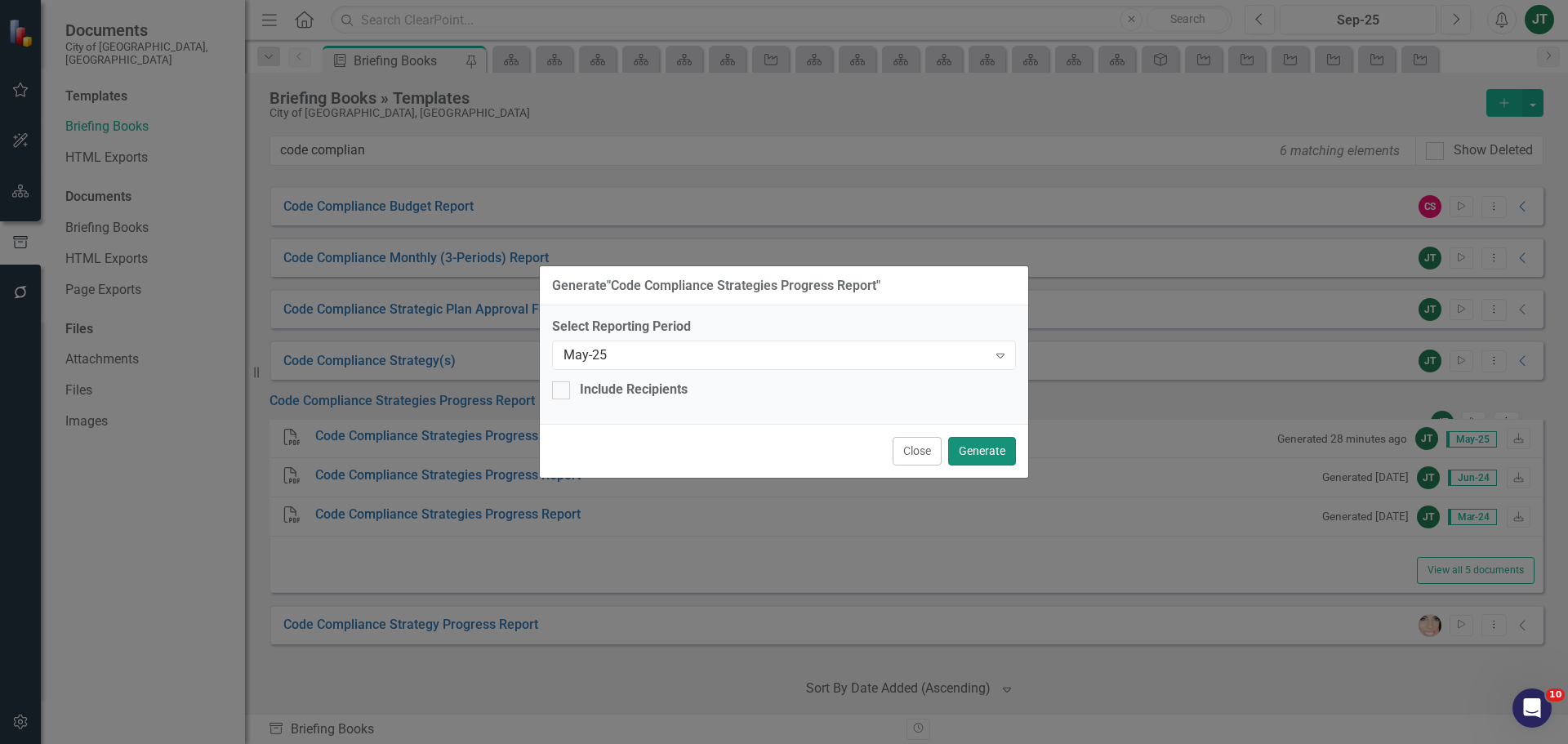
click at [1002, 450] on button "Generate" at bounding box center [982, 451] width 68 height 29
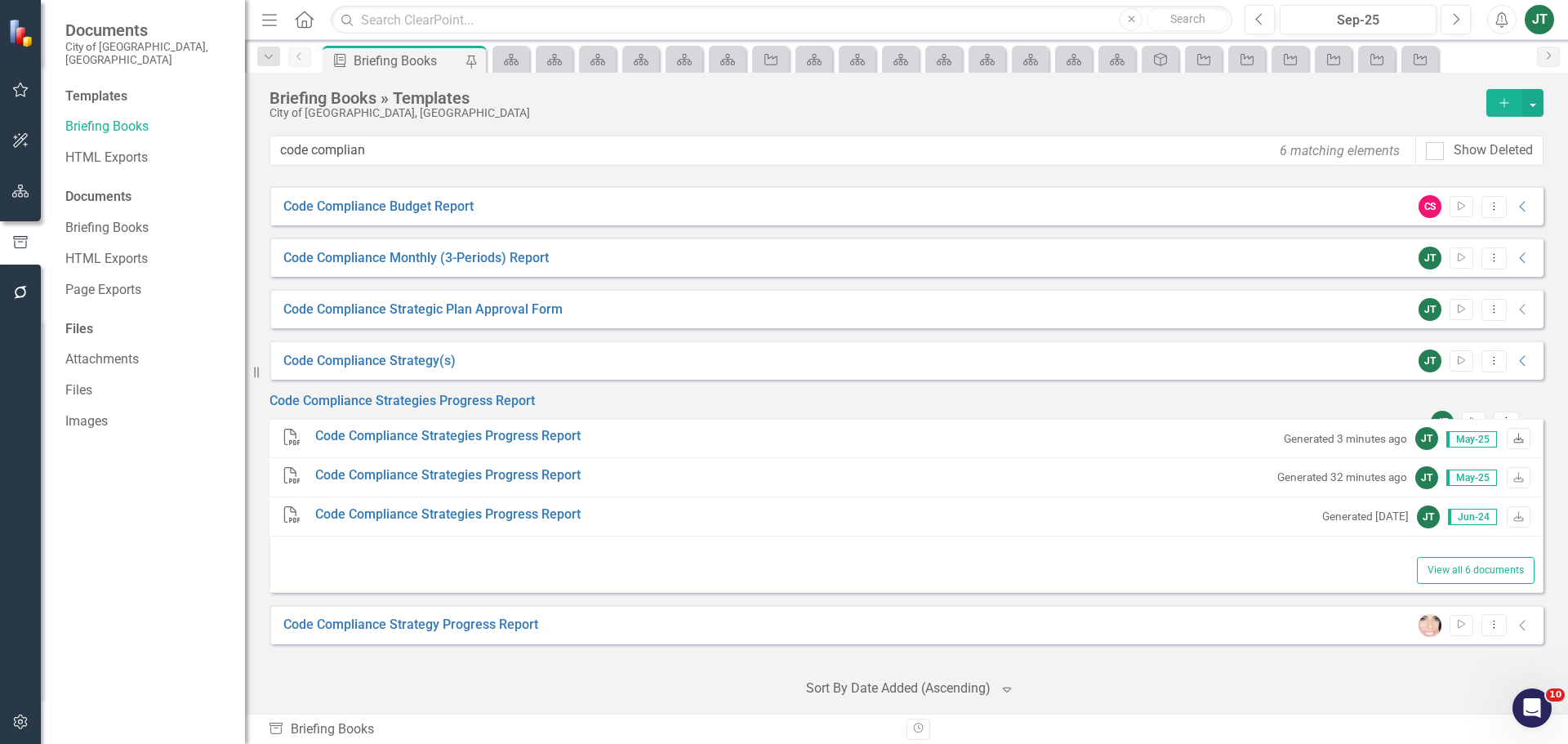
click at [1512, 444] on icon "Download" at bounding box center [1518, 439] width 12 height 10
